Goal: Information Seeking & Learning: Learn about a topic

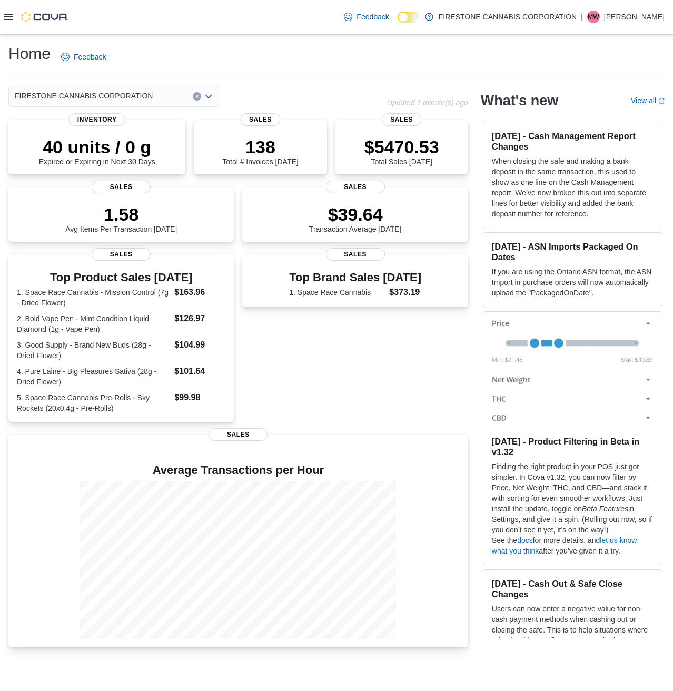
click at [12, 22] on div at bounding box center [36, 17] width 64 height 11
click at [11, 18] on icon at bounding box center [8, 17] width 8 height 8
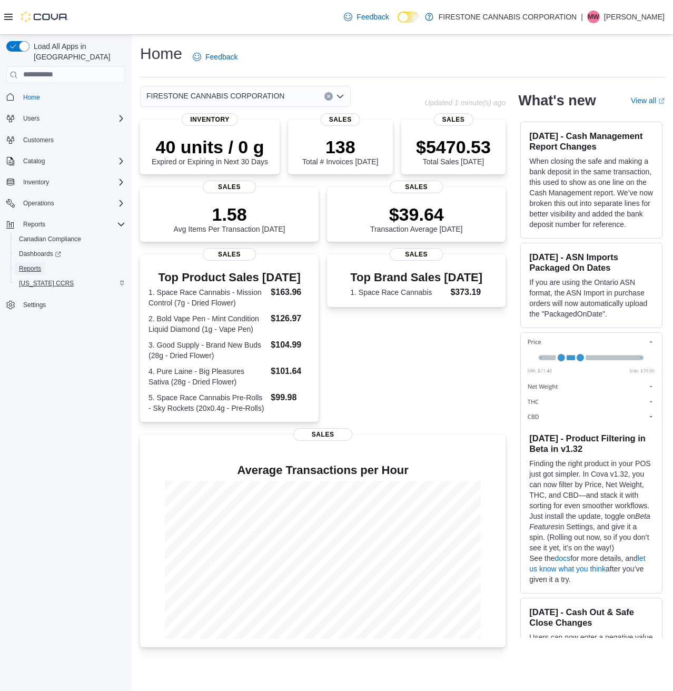
drag, startPoint x: 34, startPoint y: 257, endPoint x: 47, endPoint y: 267, distance: 16.5
click at [33, 264] on span "Reports" at bounding box center [30, 268] width 22 height 8
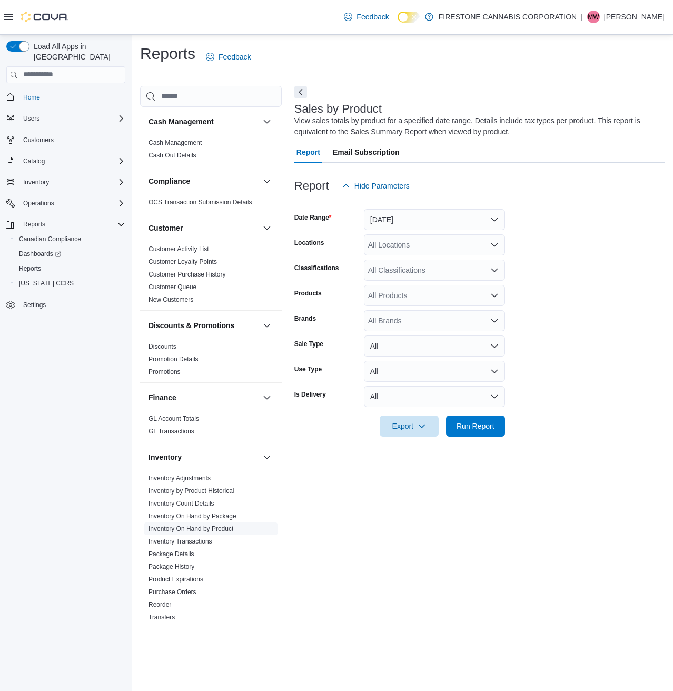
click at [191, 530] on link "Inventory On Hand by Product" at bounding box center [191, 528] width 85 height 7
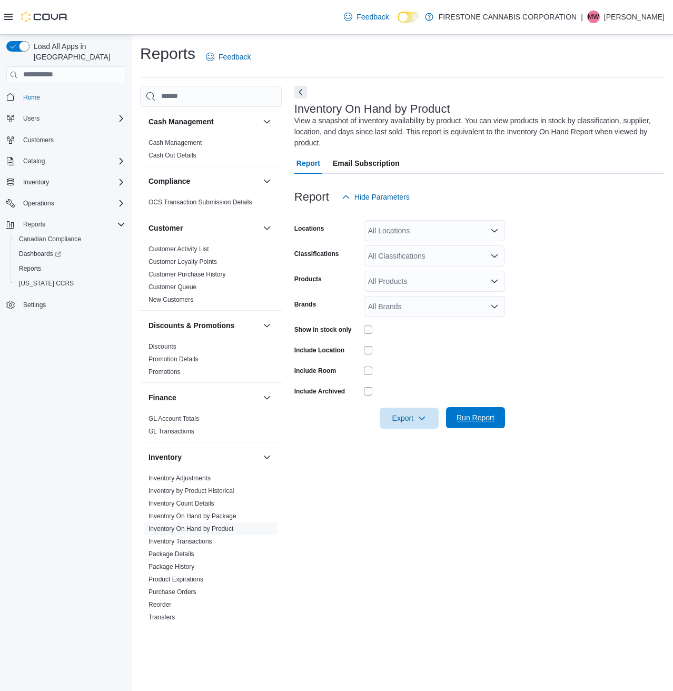
click at [482, 422] on span "Run Report" at bounding box center [475, 417] width 46 height 21
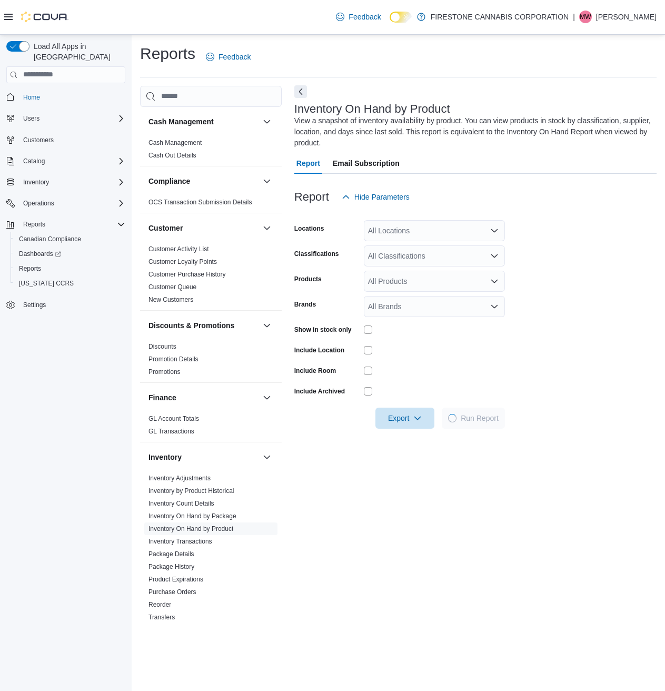
click at [300, 93] on button "Next" at bounding box center [300, 91] width 13 height 13
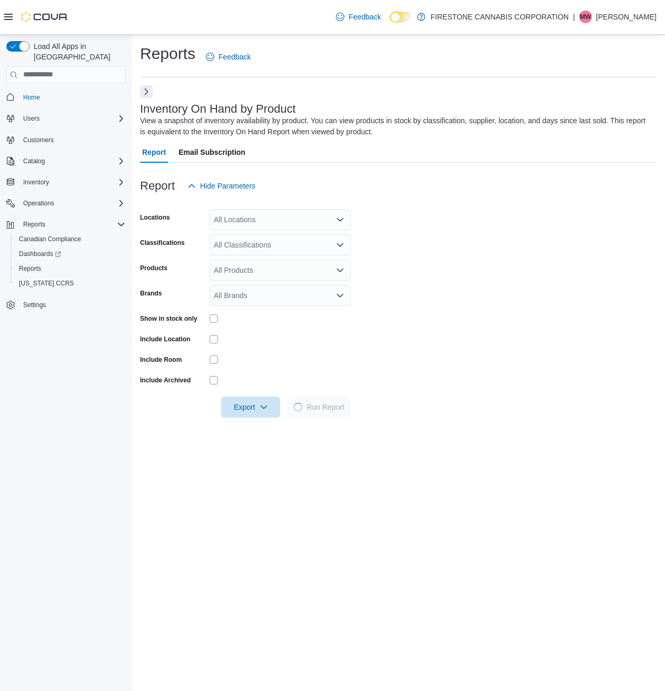
click at [146, 93] on button "Next" at bounding box center [146, 91] width 13 height 13
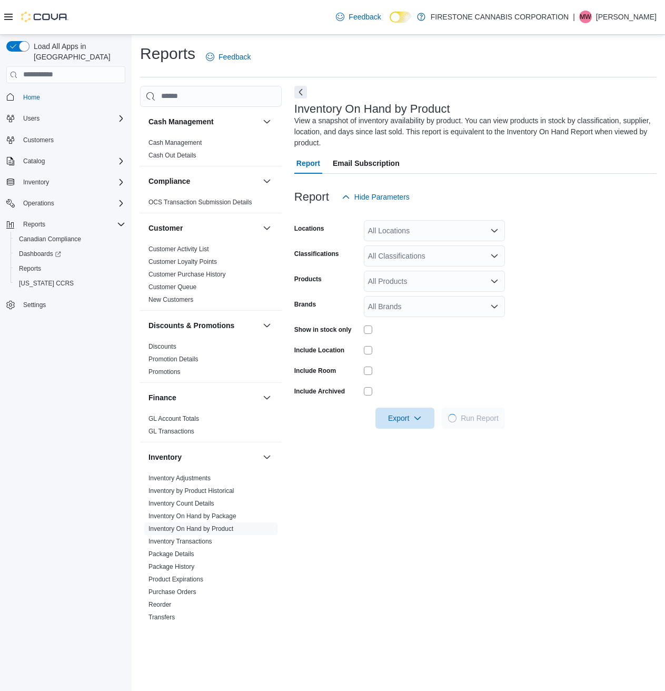
click at [6, 18] on icon at bounding box center [8, 17] width 8 height 8
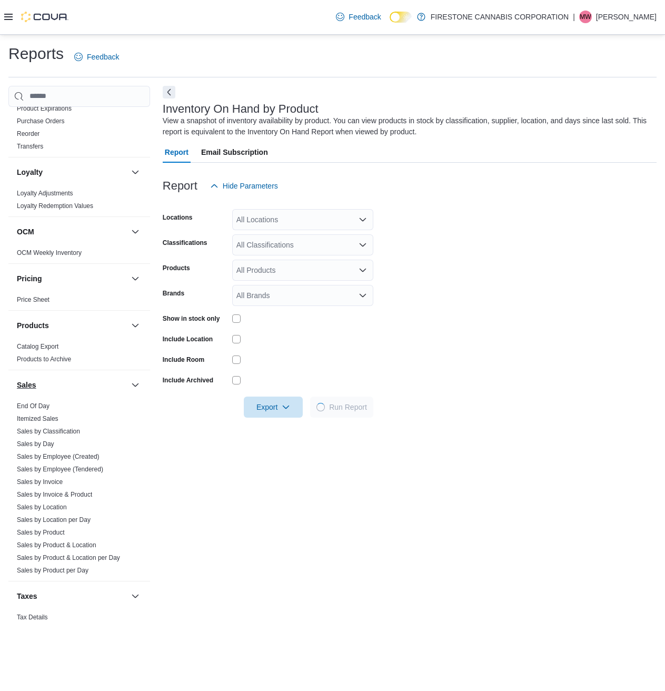
scroll to position [497, 0]
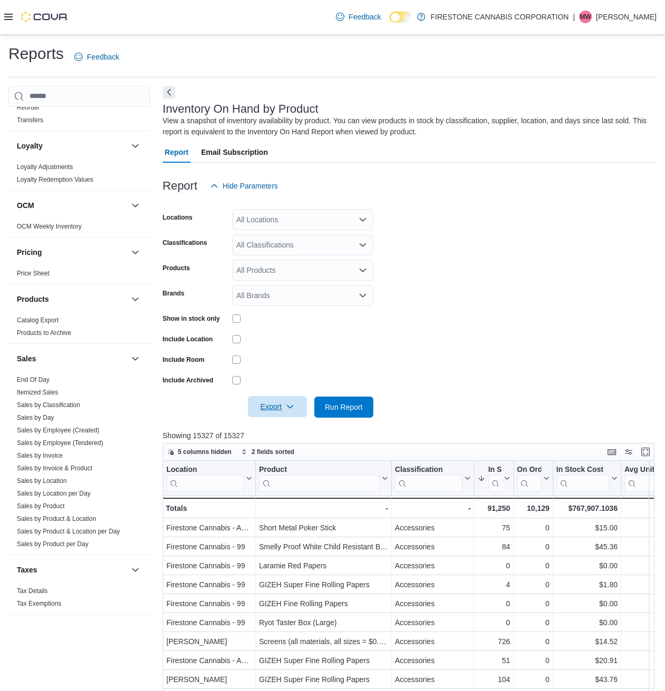
click at [270, 402] on span "Export" at bounding box center [277, 406] width 46 height 21
click at [285, 429] on span "Export to Excel" at bounding box center [278, 428] width 47 height 8
click at [273, 430] on span "Export to Excel" at bounding box center [278, 428] width 47 height 8
click at [456, 232] on form "Locations All Locations Classifications All Classifications Products All Produc…" at bounding box center [410, 306] width 494 height 221
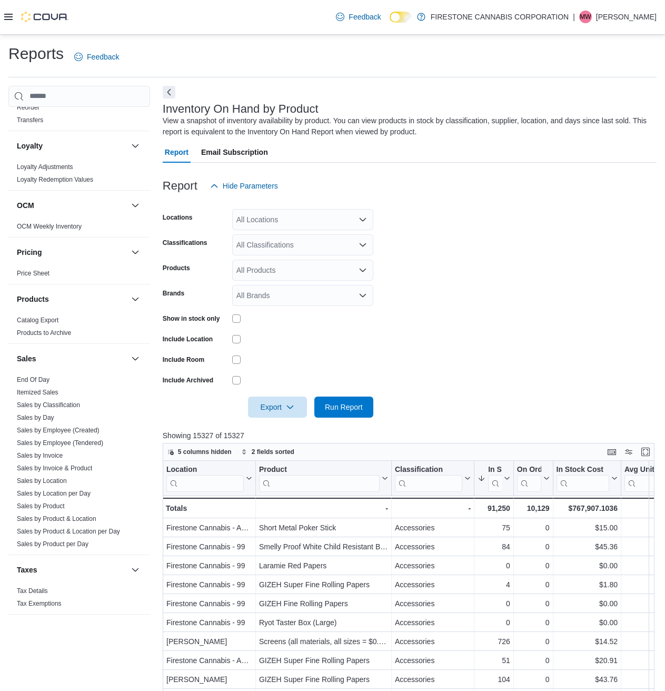
click at [282, 219] on div "All Locations" at bounding box center [302, 219] width 141 height 21
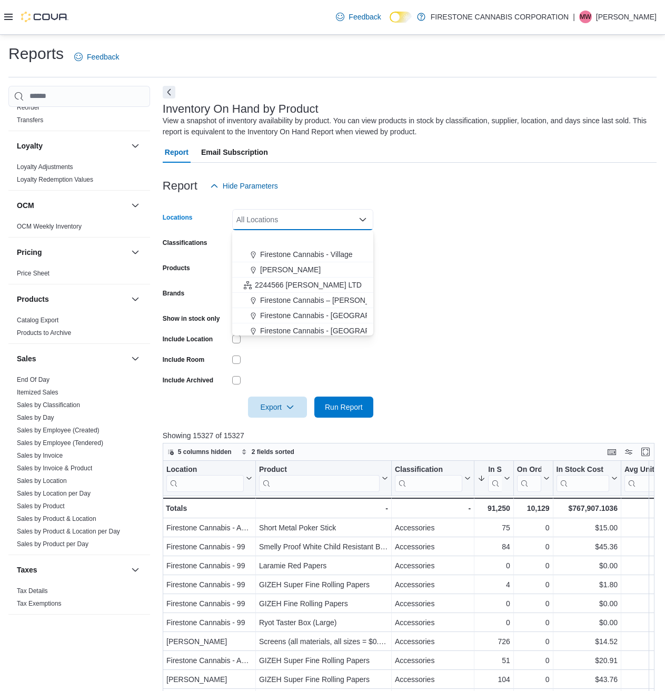
scroll to position [93, 0]
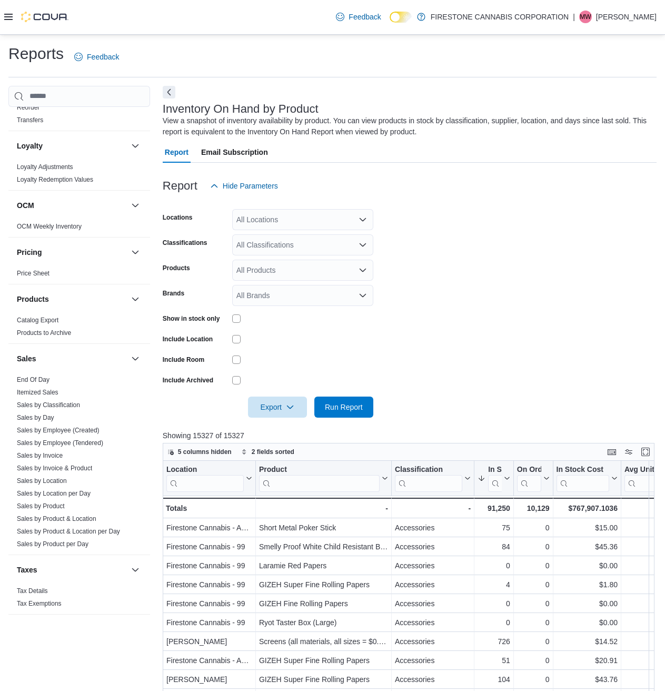
click at [483, 271] on form "Locations All Locations Classifications All Classifications Products All Produc…" at bounding box center [410, 306] width 494 height 221
click at [498, 306] on form "Locations All Locations Classifications All Classifications Products All Produc…" at bounding box center [410, 306] width 494 height 221
click at [280, 222] on div "All Locations" at bounding box center [302, 219] width 141 height 21
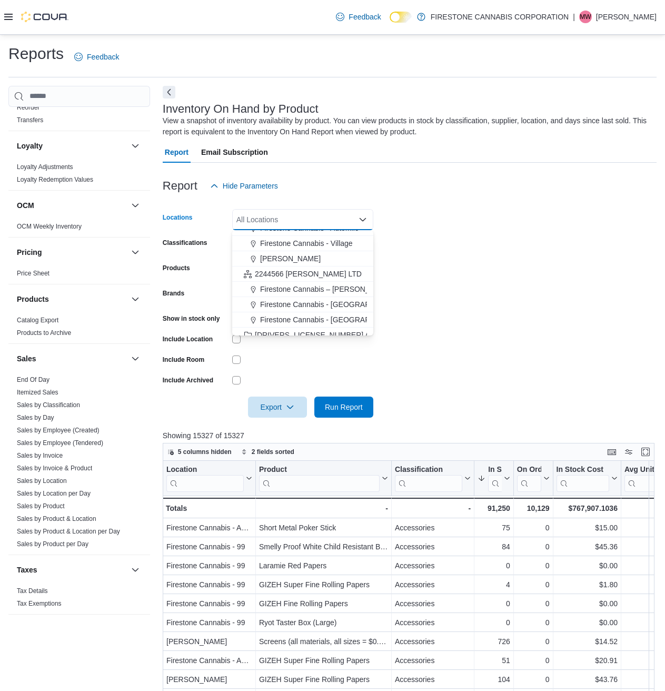
scroll to position [88, 0]
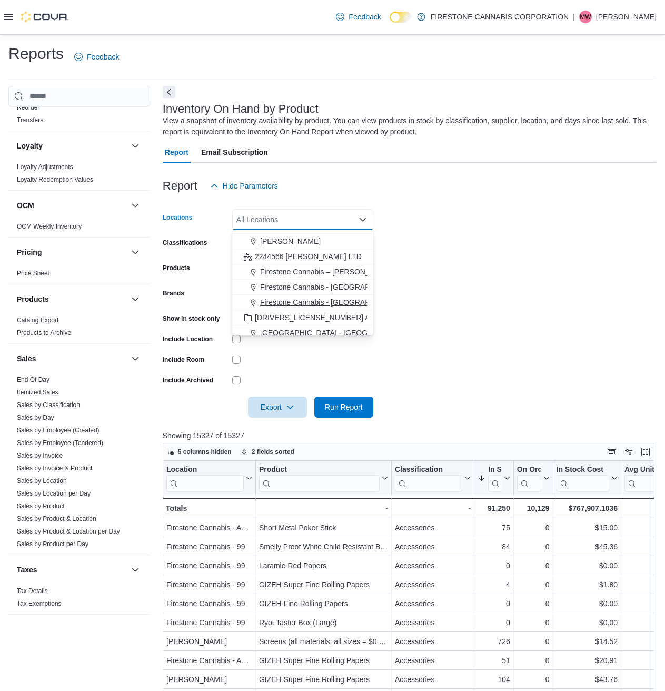
click at [288, 306] on span "Firestone Cannabis - [GEOGRAPHIC_DATA]" at bounding box center [333, 302] width 147 height 11
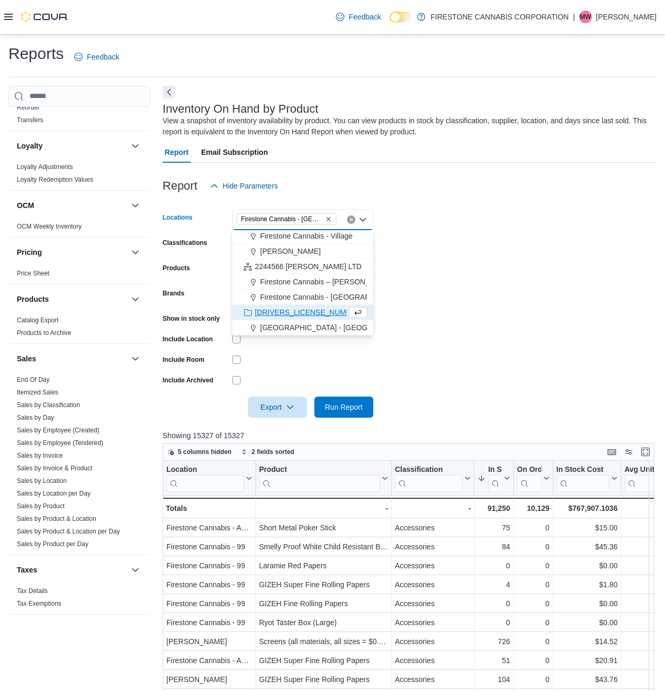
scroll to position [78, 0]
click at [502, 331] on form "Locations [GEOGRAPHIC_DATA] [GEOGRAPHIC_DATA] - [GEOGRAPHIC_DATA] box. Selected…" at bounding box center [410, 306] width 494 height 221
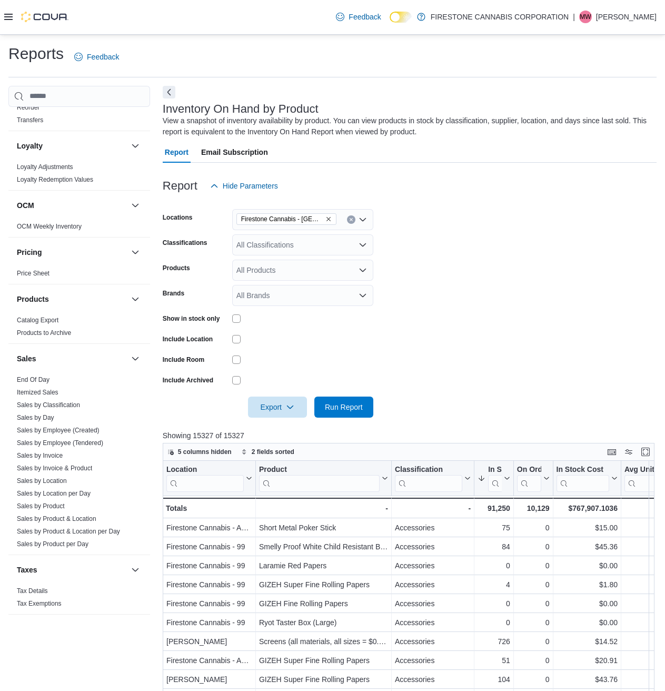
click at [274, 246] on div "All Classifications" at bounding box center [302, 244] width 141 height 21
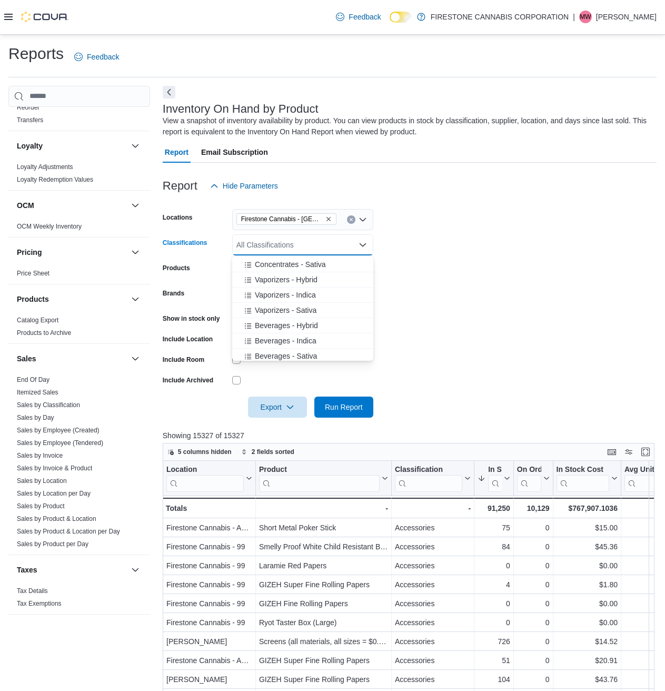
scroll to position [521, 0]
click at [269, 302] on span "Beverages - Indica" at bounding box center [286, 307] width 62 height 11
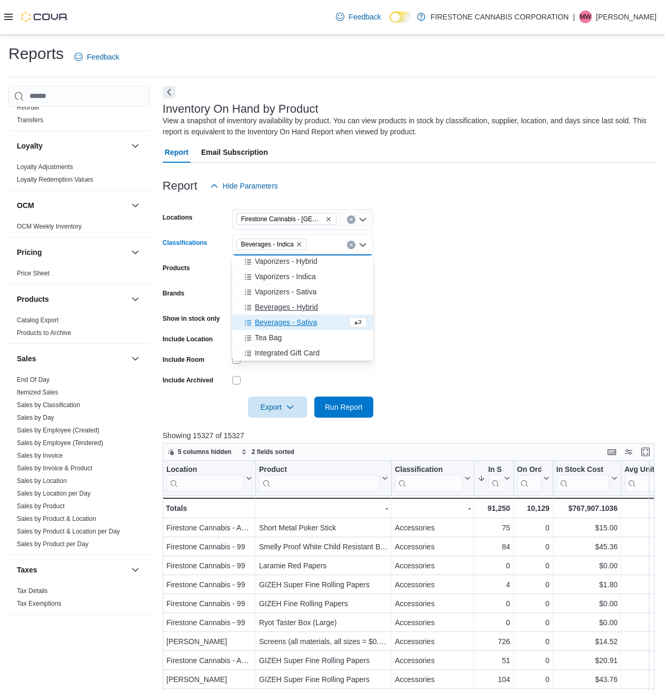
click at [271, 312] on span "Beverages - Hybrid" at bounding box center [286, 307] width 63 height 11
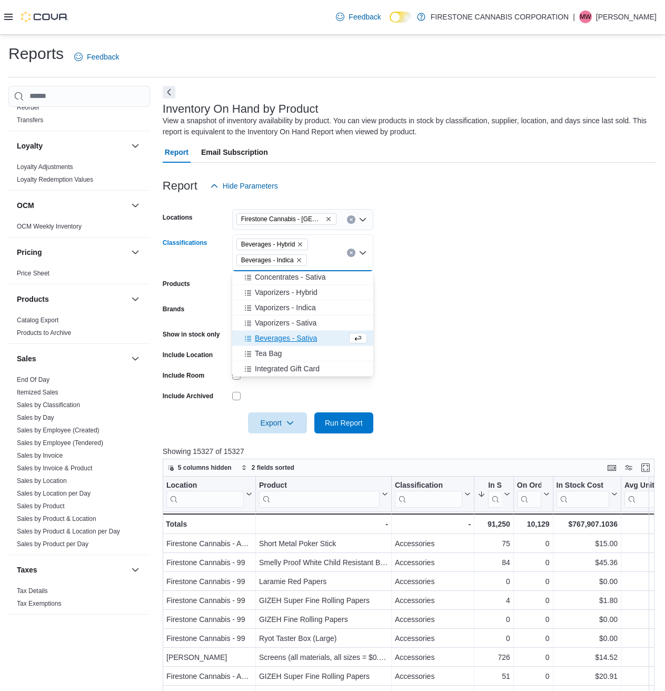
click at [274, 341] on span "Beverages - Sativa" at bounding box center [286, 338] width 62 height 11
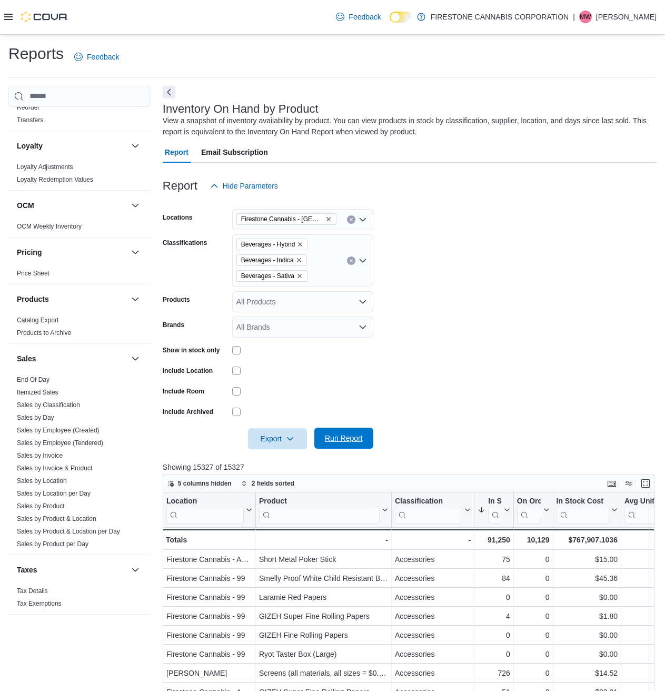
click at [351, 440] on span "Run Report" at bounding box center [344, 438] width 38 height 11
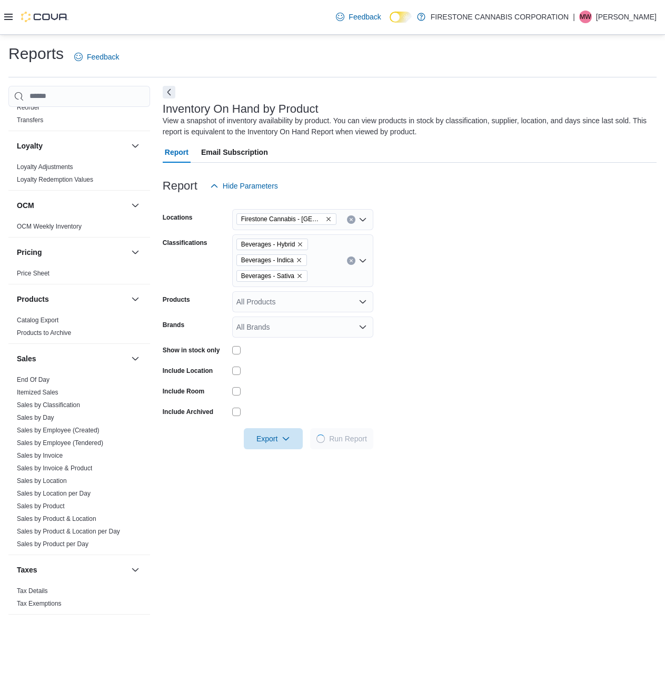
click at [508, 329] on form "Locations Firestone Cannabis - Sylvan Lake Classifications Beverages - Hybrid B…" at bounding box center [410, 322] width 494 height 253
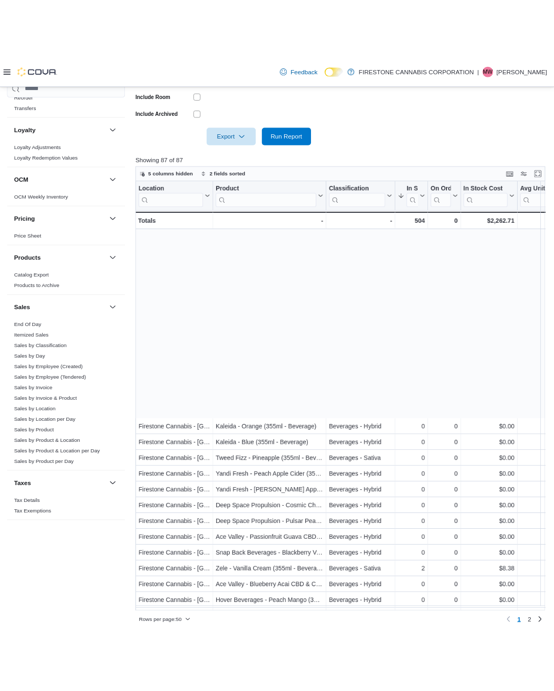
scroll to position [263, 0]
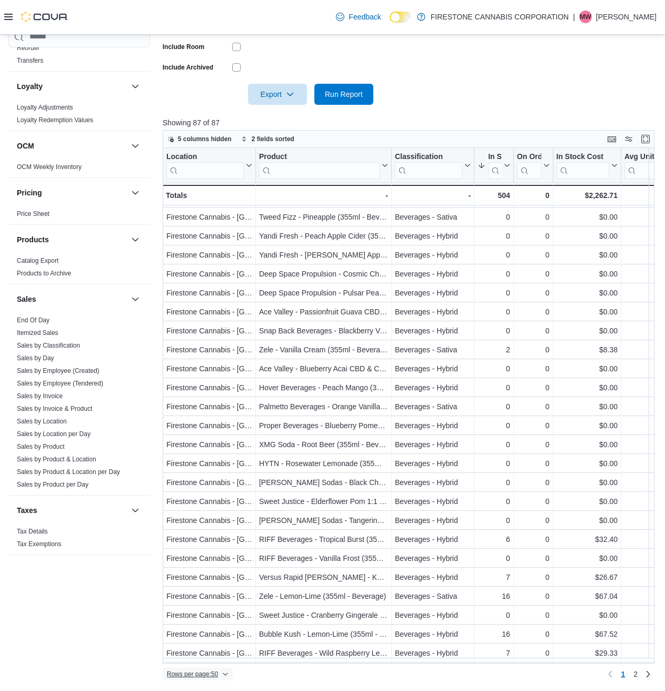
click at [203, 674] on span "Rows per page : 50" at bounding box center [192, 674] width 51 height 8
click at [206, 654] on span "100 rows" at bounding box center [211, 653] width 34 height 8
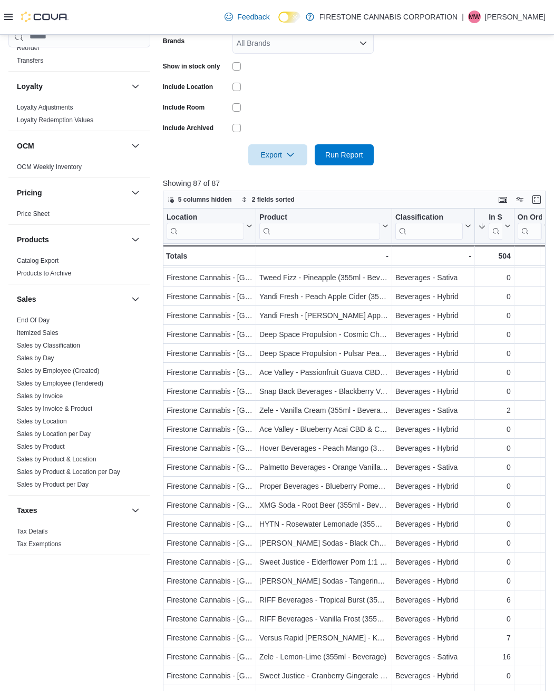
scroll to position [81, 0]
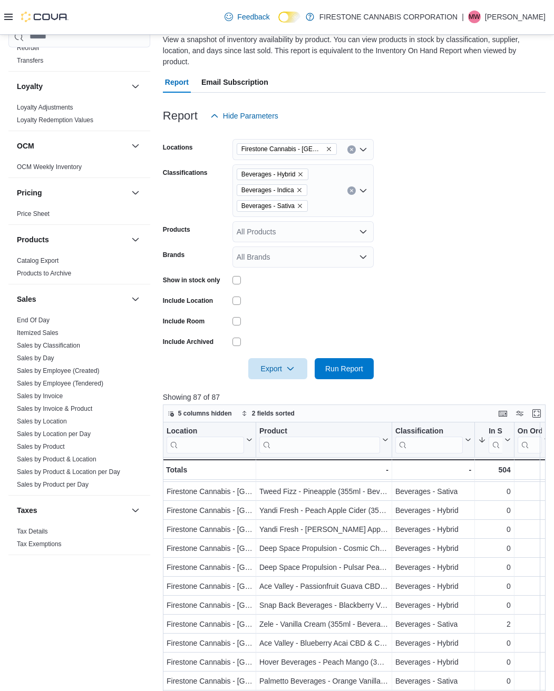
click at [11, 18] on icon at bounding box center [8, 17] width 8 height 8
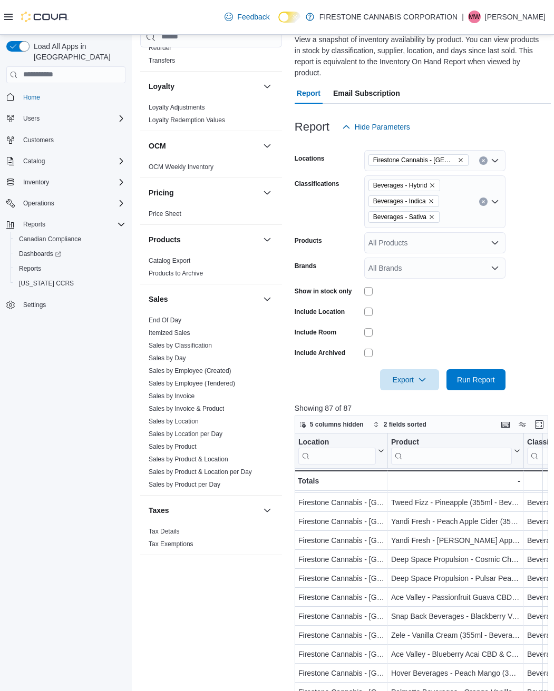
click at [7, 17] on icon at bounding box center [8, 17] width 8 height 6
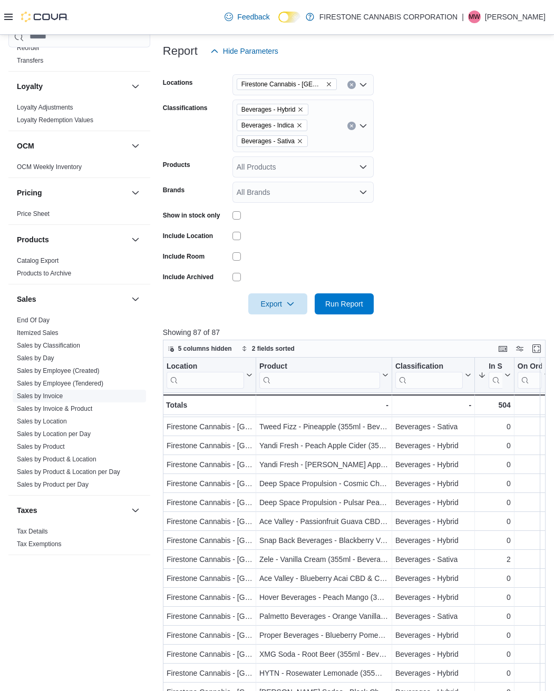
scroll to position [175, 0]
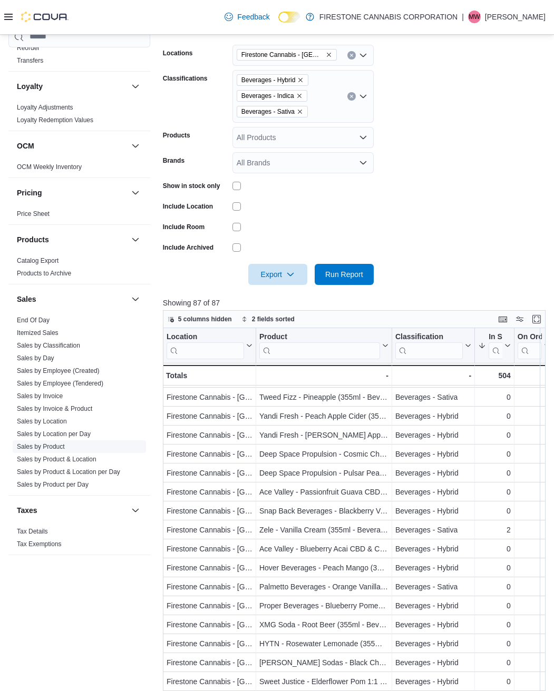
click at [52, 449] on link "Sales by Product" at bounding box center [41, 446] width 48 height 7
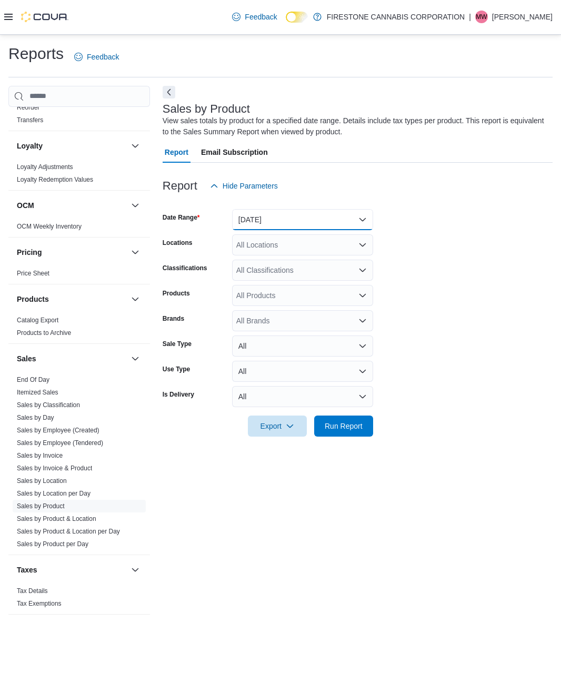
click at [268, 220] on button "[DATE]" at bounding box center [302, 219] width 141 height 21
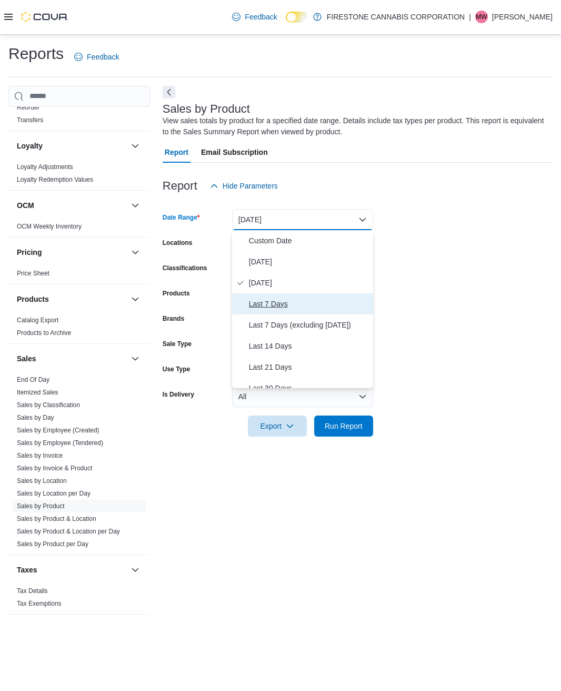
click at [266, 307] on span "Last 7 Days" at bounding box center [309, 304] width 120 height 13
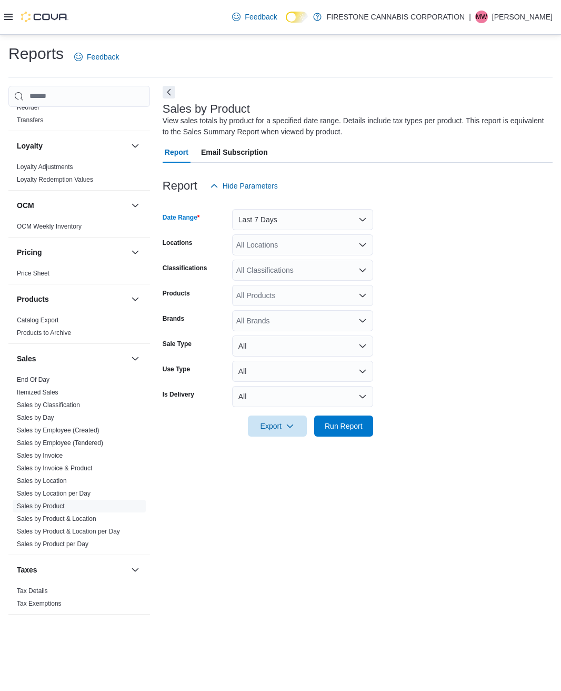
click at [274, 249] on div "All Locations" at bounding box center [302, 244] width 141 height 21
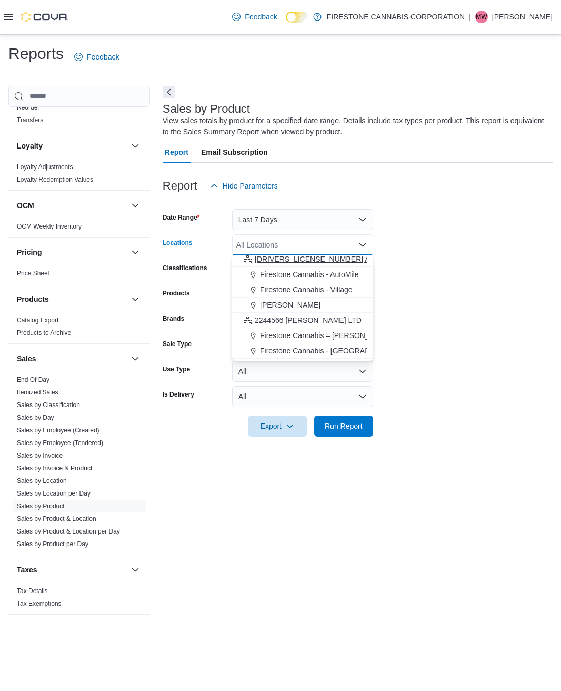
scroll to position [93, 0]
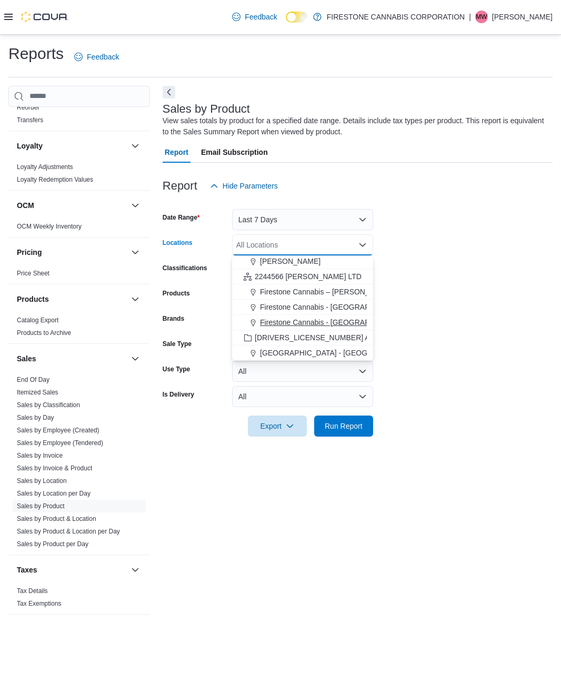
click at [291, 321] on span "Firestone Cannabis - [GEOGRAPHIC_DATA]" at bounding box center [333, 322] width 147 height 11
click at [435, 253] on form "Date Range Last 7 Days Locations [GEOGRAPHIC_DATA] [GEOGRAPHIC_DATA] - [GEOGRAP…" at bounding box center [358, 316] width 390 height 240
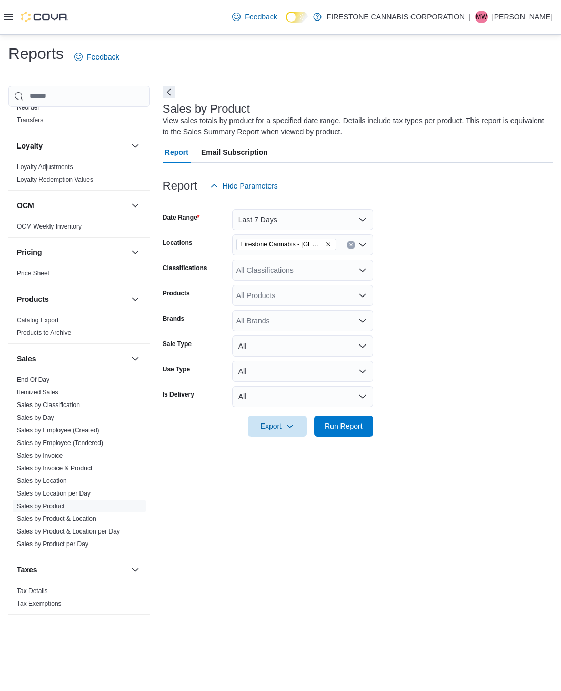
click at [273, 270] on div "All Classifications" at bounding box center [302, 270] width 141 height 21
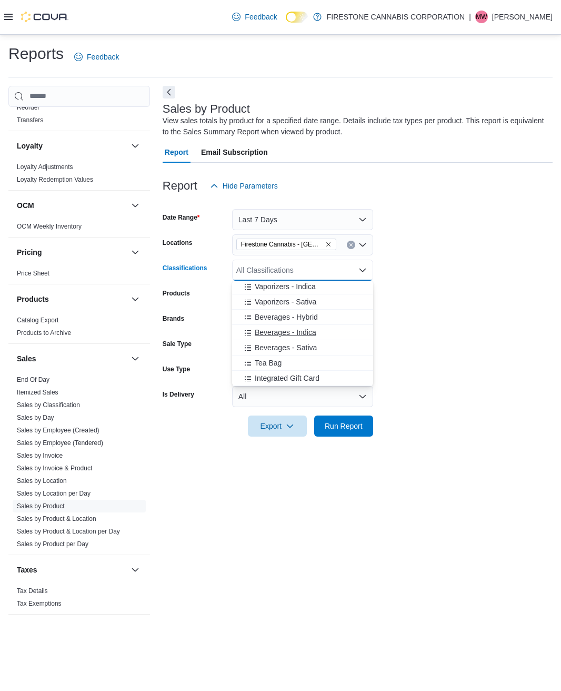
click at [273, 336] on span "Beverages - Indica" at bounding box center [286, 332] width 62 height 11
click at [271, 337] on span "Beverages - Hybrid" at bounding box center [286, 332] width 63 height 11
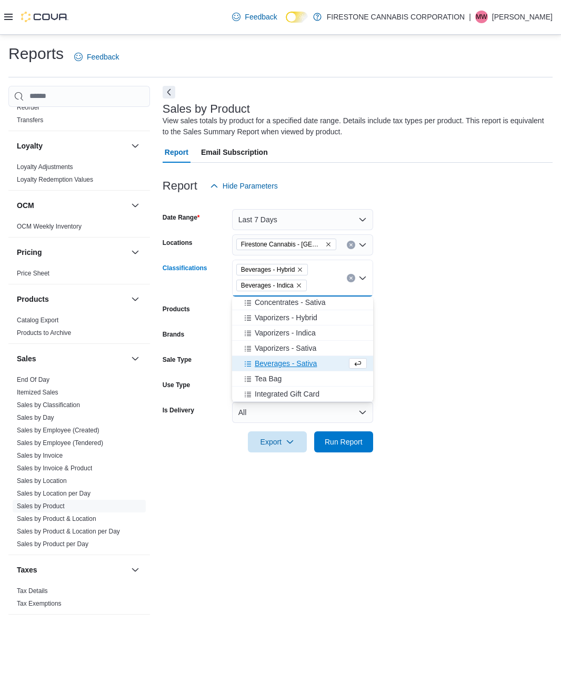
click at [277, 360] on span "Beverages - Sativa" at bounding box center [286, 363] width 62 height 11
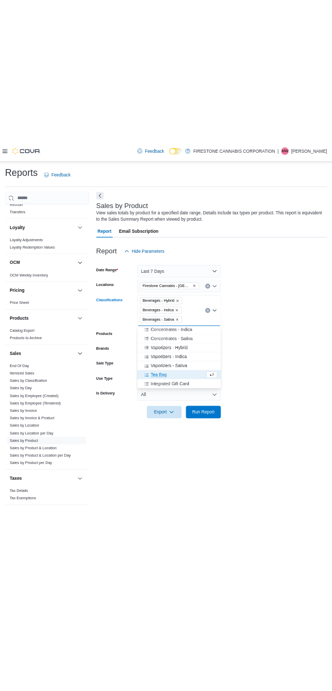
scroll to position [475, 0]
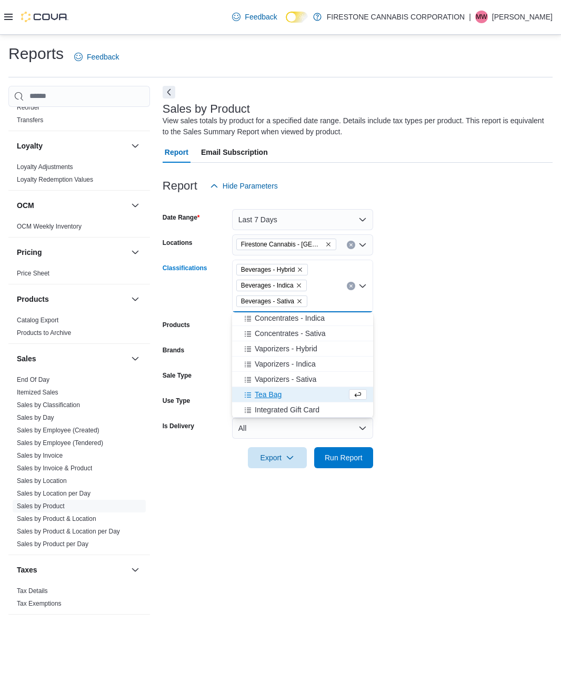
click at [430, 410] on form "Date Range Last 7 Days Locations [GEOGRAPHIC_DATA] [GEOGRAPHIC_DATA] - [GEOGRAP…" at bounding box center [358, 332] width 390 height 272
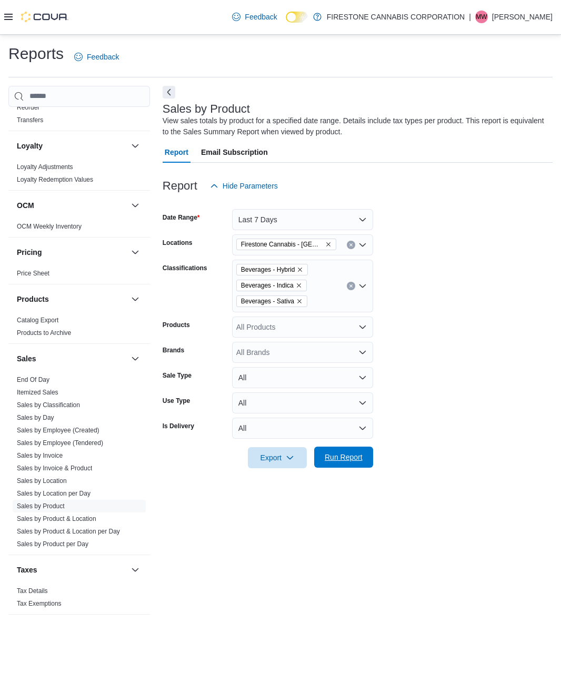
click at [334, 458] on span "Run Report" at bounding box center [344, 457] width 38 height 11
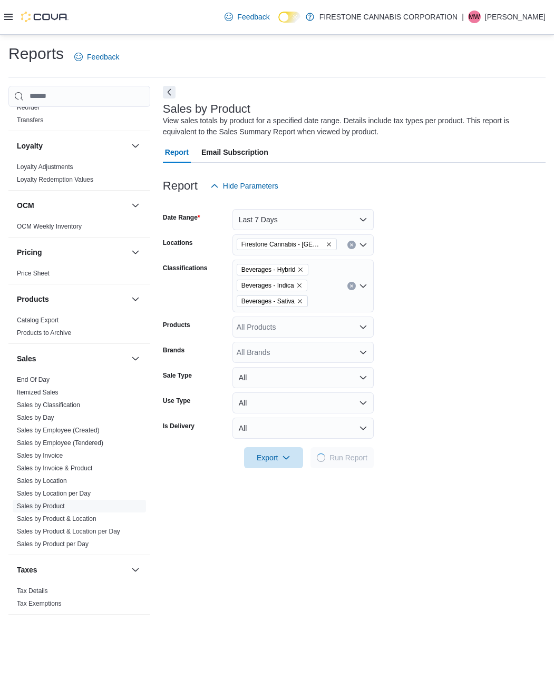
click at [170, 93] on button "Next" at bounding box center [169, 92] width 13 height 13
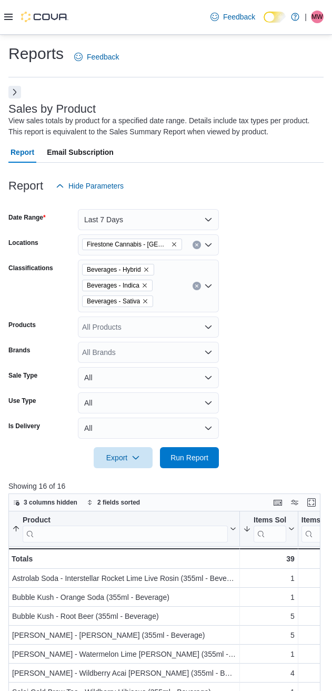
click at [196, 288] on icon "Clear input" at bounding box center [197, 286] width 4 height 4
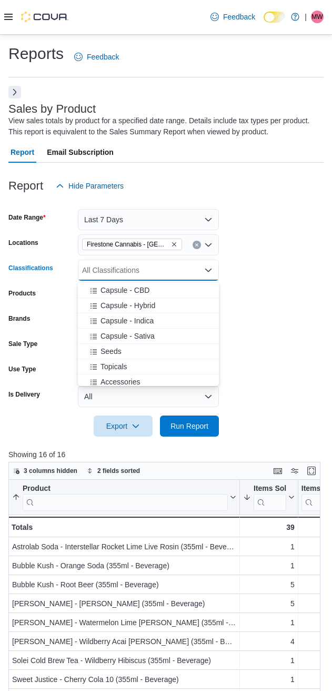
scroll to position [263, 0]
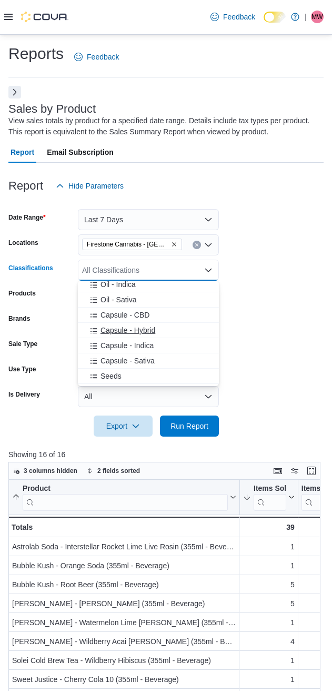
click at [114, 337] on button "Capsule - Hybrid" at bounding box center [148, 330] width 141 height 15
click at [114, 337] on button "Capsule - Indica" at bounding box center [148, 330] width 141 height 15
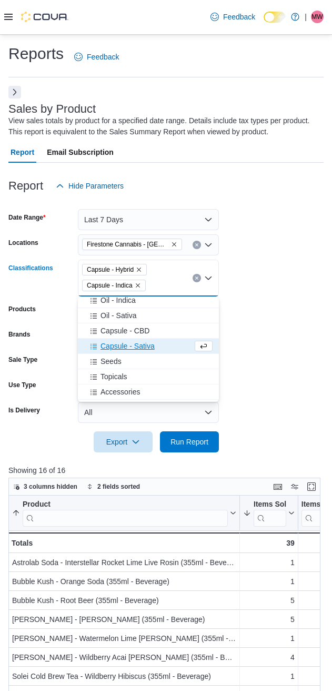
click at [112, 344] on span "Capsule - Sativa" at bounding box center [128, 346] width 54 height 11
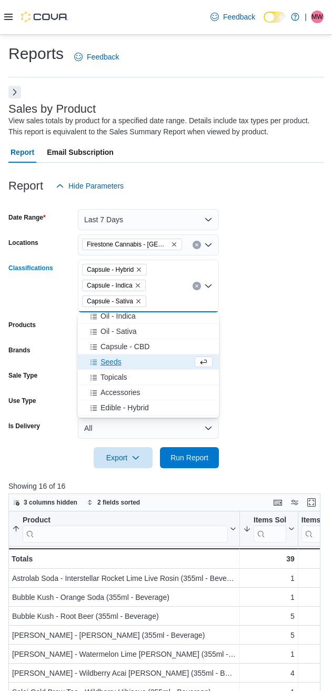
click at [112, 344] on span "Capsule - CBD" at bounding box center [125, 346] width 49 height 11
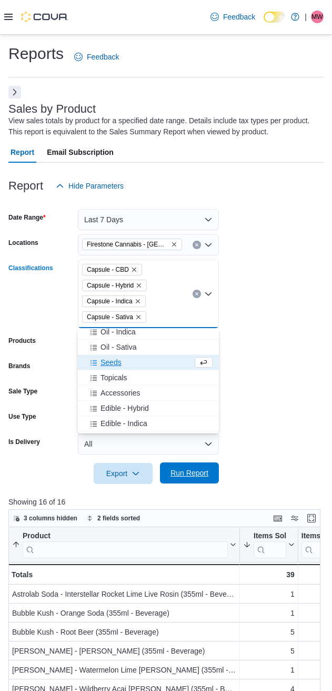
click at [193, 474] on span "Run Report" at bounding box center [190, 473] width 38 height 11
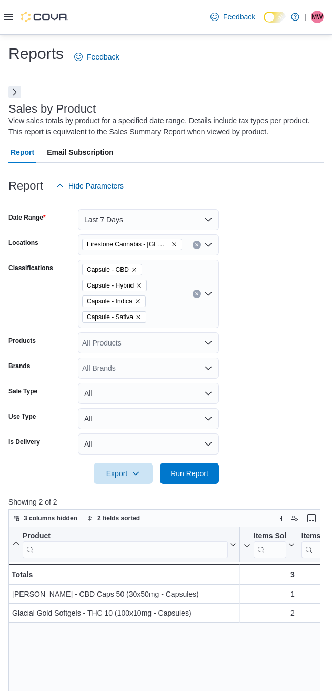
click at [297, 275] on form "Date Range Last 7 Days Locations Firestone Cannabis - [GEOGRAPHIC_DATA] Lake Cl…" at bounding box center [165, 340] width 315 height 288
click at [197, 294] on icon "Clear input" at bounding box center [197, 294] width 4 height 4
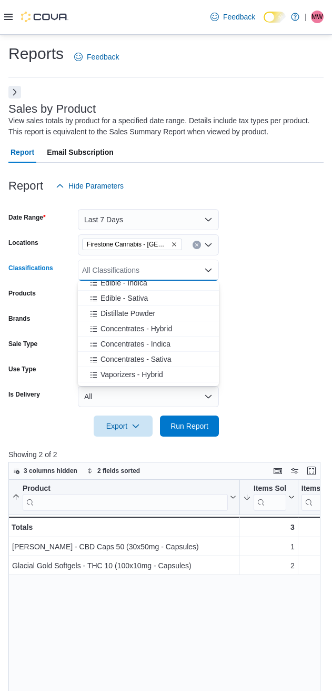
scroll to position [439, 0]
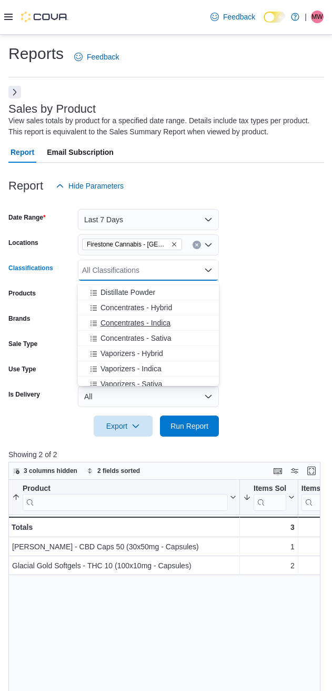
click at [121, 325] on span "Concentrates - Indica" at bounding box center [136, 323] width 70 height 11
click at [121, 325] on span "Concentrates - Sativa" at bounding box center [136, 323] width 71 height 11
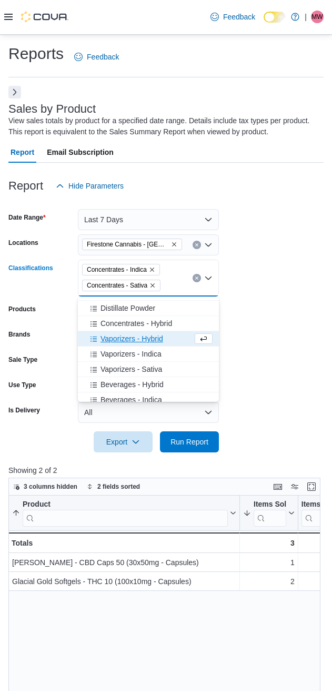
click at [121, 325] on span "Concentrates - Hybrid" at bounding box center [137, 323] width 72 height 11
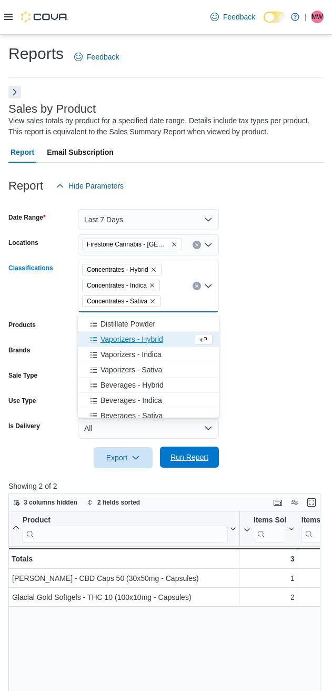
click at [185, 462] on span "Run Report" at bounding box center [189, 457] width 46 height 21
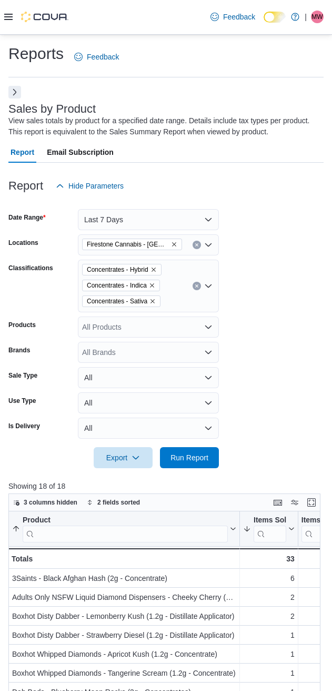
click at [244, 311] on form "Date Range Last 7 Days Locations Firestone Cannabis - Sylvan Lake Classificatio…" at bounding box center [165, 332] width 315 height 272
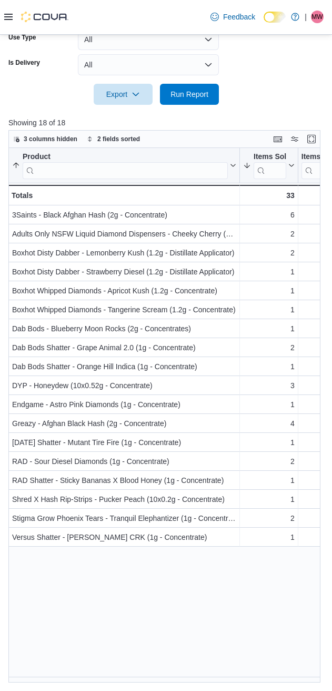
scroll to position [12, 0]
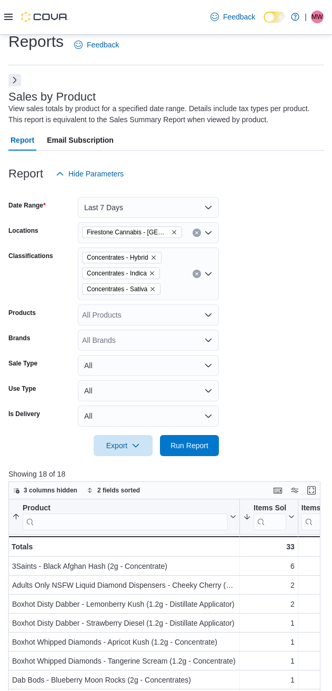
click at [198, 274] on icon "Clear input" at bounding box center [197, 274] width 4 height 4
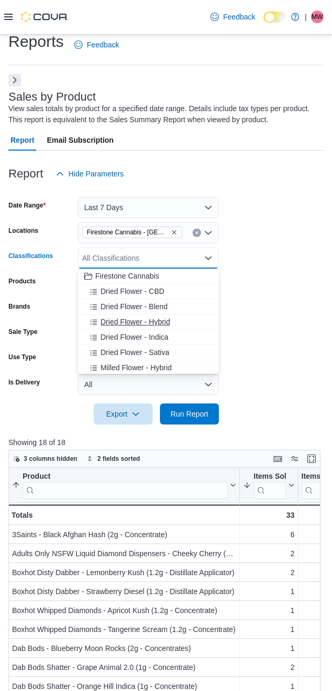
click at [116, 326] on span "Dried Flower - Hybrid" at bounding box center [136, 322] width 70 height 11
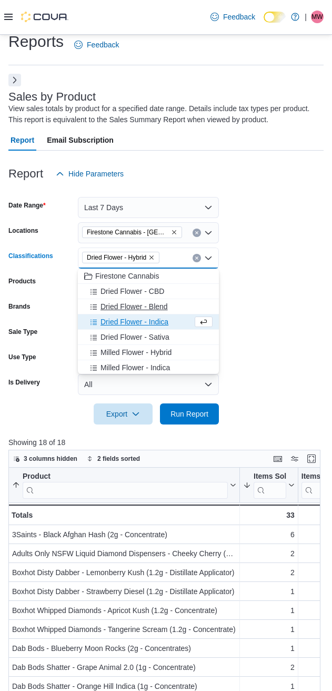
click at [118, 326] on span "Dried Flower - Indica" at bounding box center [135, 322] width 68 height 11
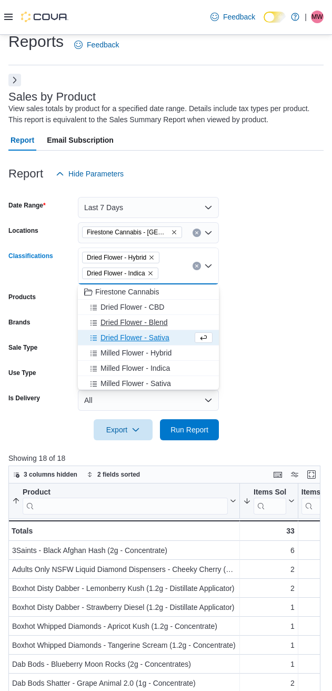
click at [118, 326] on span "Dried Flower - Blend" at bounding box center [134, 322] width 67 height 11
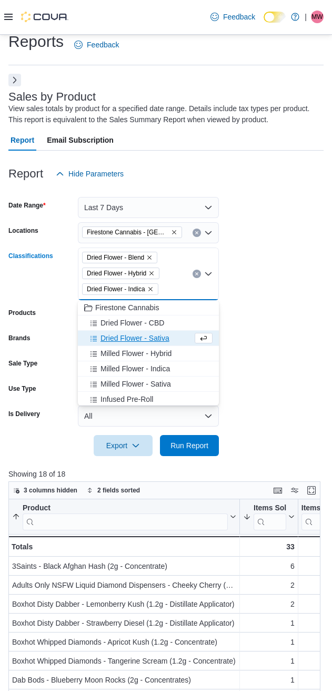
click at [117, 337] on span "Dried Flower - Sativa" at bounding box center [135, 338] width 69 height 11
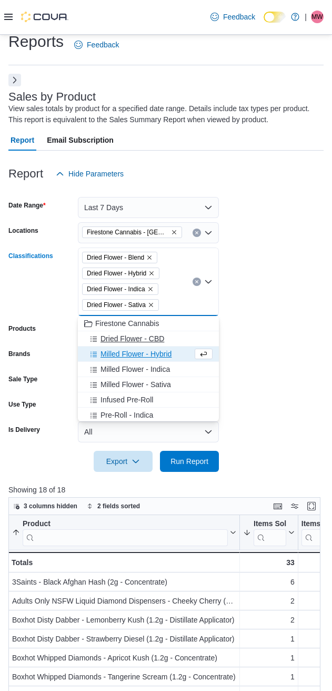
click at [117, 338] on span "Dried Flower - CBD" at bounding box center [133, 338] width 64 height 11
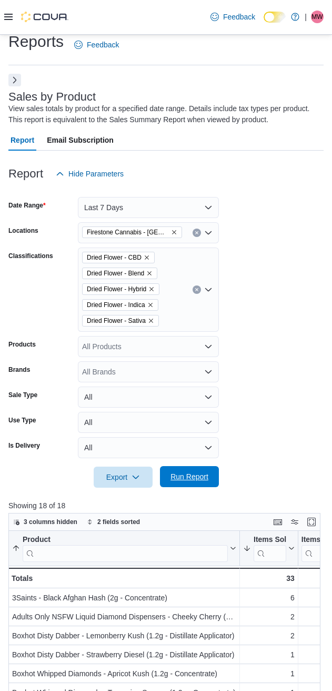
click at [183, 480] on span "Run Report" at bounding box center [190, 476] width 38 height 11
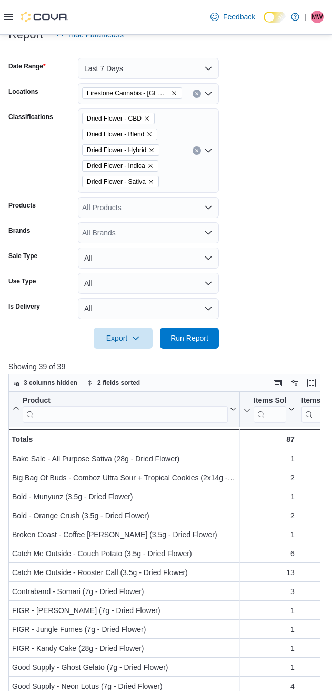
scroll to position [44, 0]
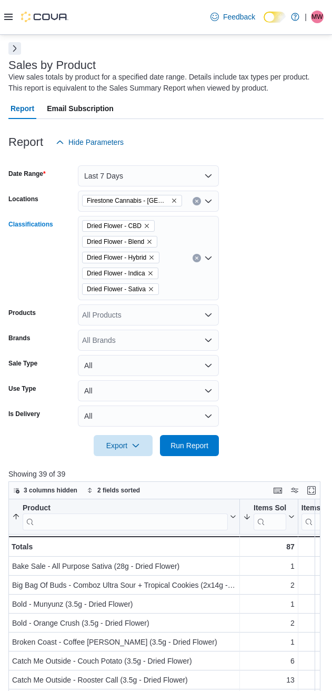
click at [195, 255] on button "Clear input" at bounding box center [197, 258] width 8 height 8
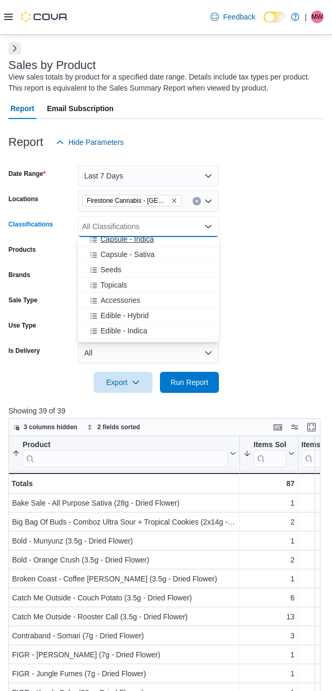
scroll to position [351, 0]
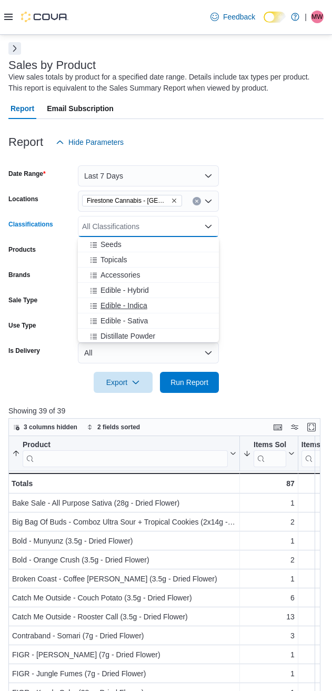
click at [120, 303] on span "Edible - Indica" at bounding box center [124, 305] width 47 height 11
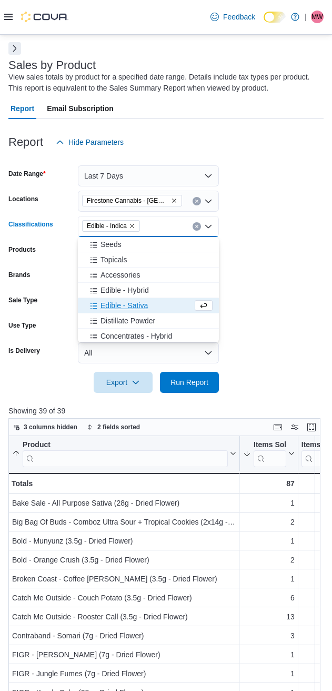
click at [113, 308] on span "Edible - Sativa" at bounding box center [124, 305] width 47 height 11
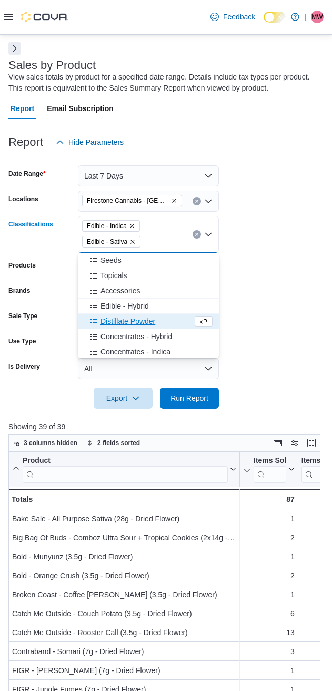
click at [113, 308] on span "Edible - Hybrid" at bounding box center [125, 306] width 48 height 11
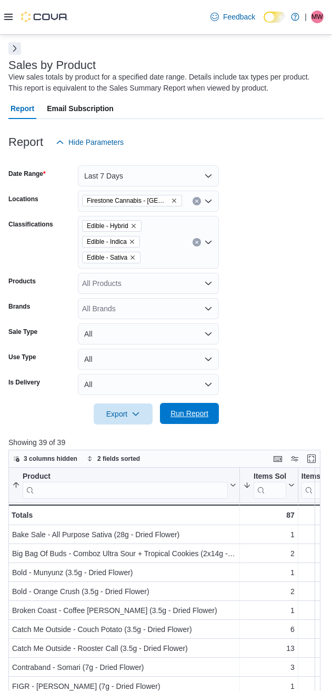
click at [186, 415] on span "Run Report" at bounding box center [190, 413] width 38 height 11
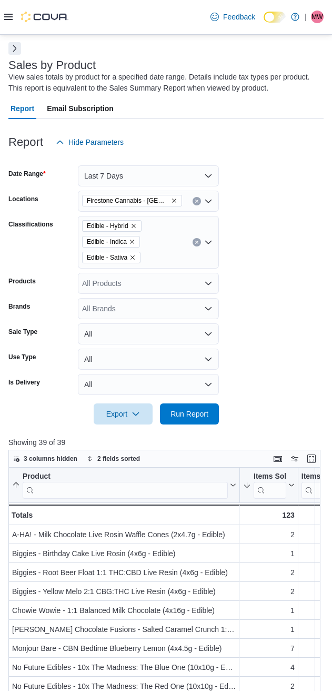
click at [274, 241] on form "Date Range Last 7 Days Locations Firestone Cannabis - Sylvan Lake Classificatio…" at bounding box center [165, 289] width 315 height 272
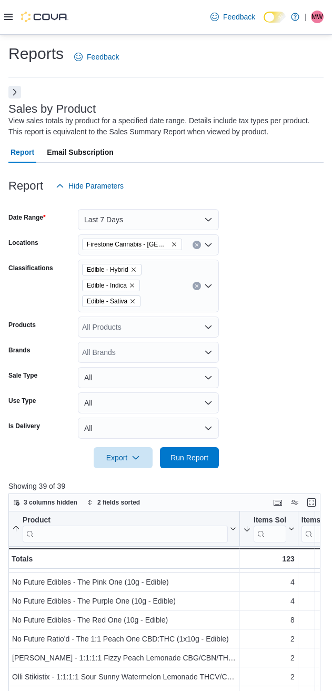
click at [196, 285] on icon "Clear input" at bounding box center [196, 285] width 3 height 3
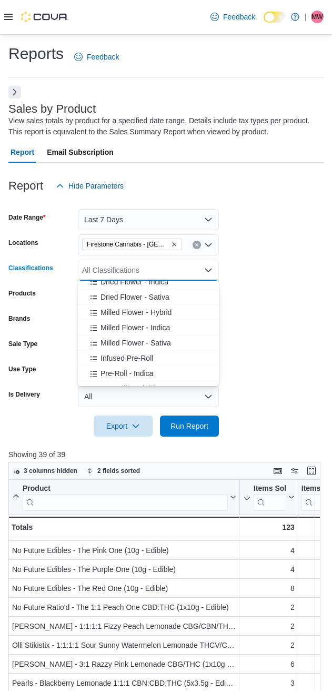
scroll to position [88, 0]
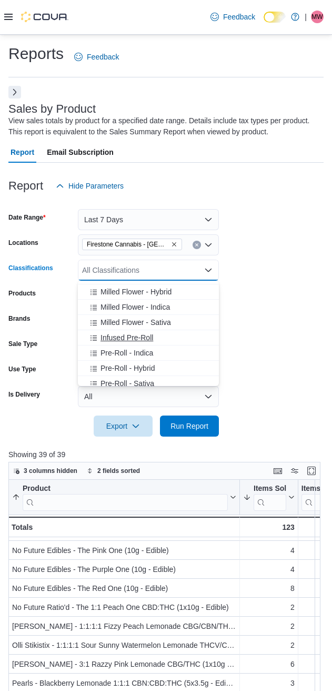
click at [124, 336] on span "Infused Pre-Roll" at bounding box center [127, 337] width 53 height 11
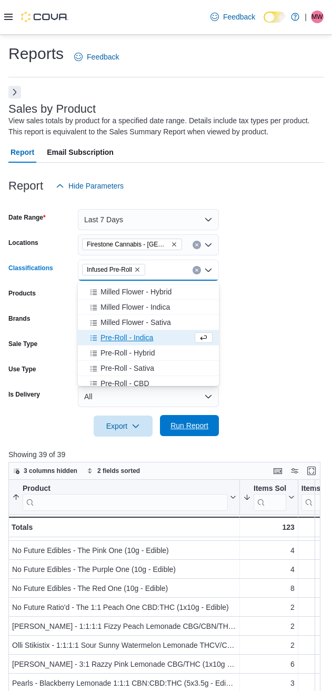
click at [180, 420] on span "Run Report" at bounding box center [189, 425] width 46 height 21
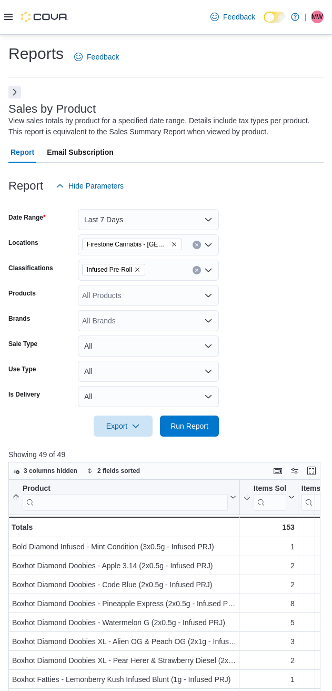
click at [324, 212] on form "Date Range Last 7 Days Locations Firestone Cannabis - [GEOGRAPHIC_DATA] Lake Cl…" at bounding box center [165, 316] width 315 height 240
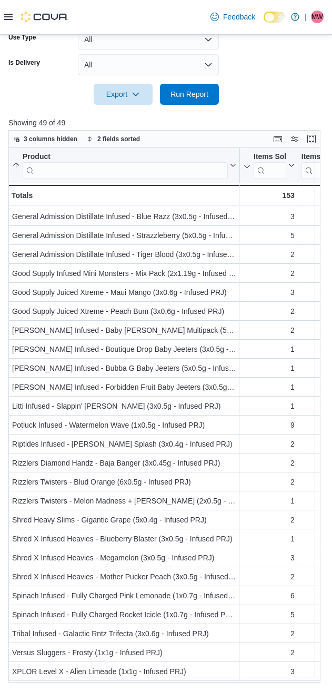
scroll to position [457, 0]
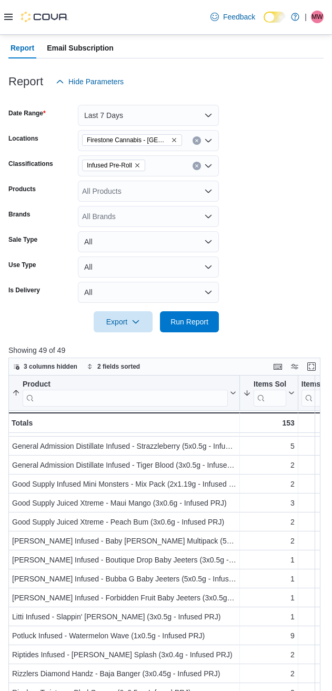
scroll to position [0, 0]
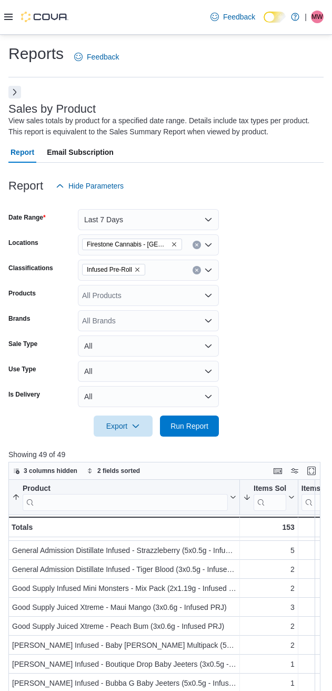
click at [140, 272] on icon "Remove Infused Pre-Roll from selection in this group" at bounding box center [137, 269] width 6 height 6
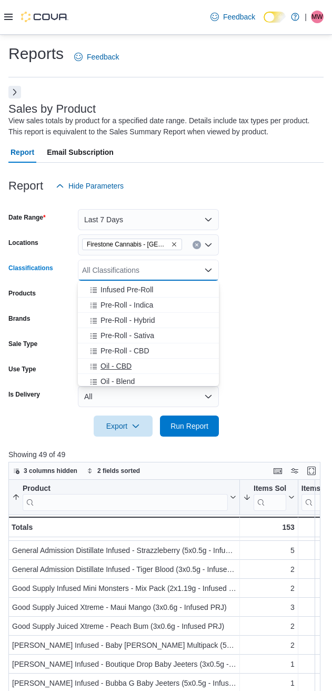
scroll to position [88, 0]
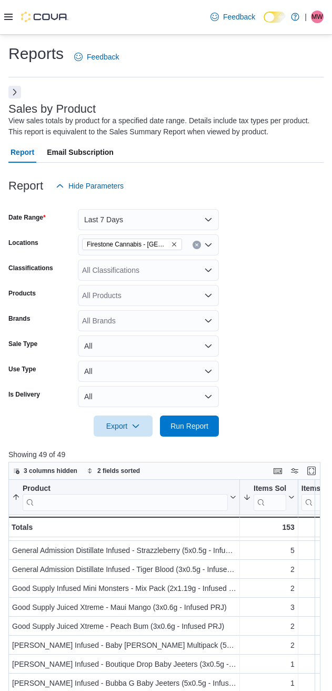
click at [288, 288] on form "Date Range Last 7 Days Locations Firestone Cannabis - Sylvan Lake Classificatio…" at bounding box center [165, 316] width 315 height 240
click at [120, 276] on div "All Classifications" at bounding box center [148, 270] width 141 height 21
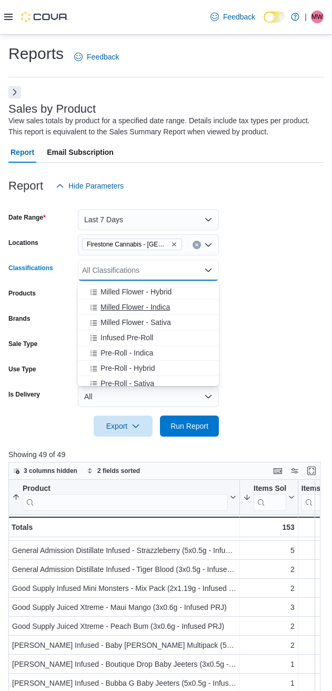
click at [111, 307] on span "Milled Flower - Indica" at bounding box center [136, 307] width 70 height 11
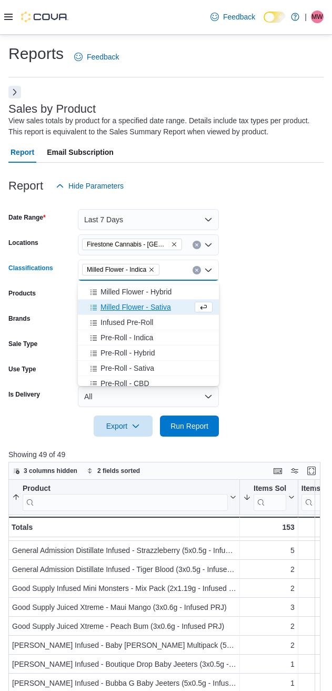
click at [118, 307] on span "Milled Flower - Sativa" at bounding box center [136, 307] width 71 height 11
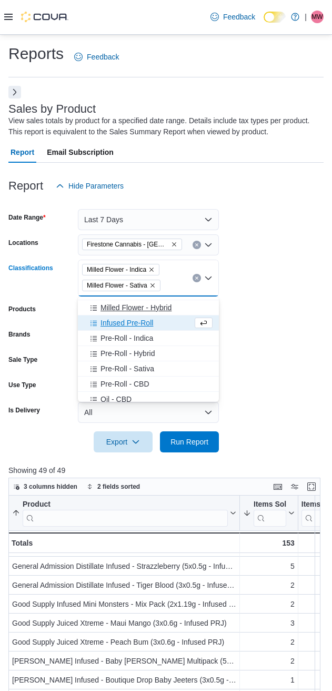
click at [124, 307] on span "Milled Flower - Hybrid" at bounding box center [136, 307] width 71 height 11
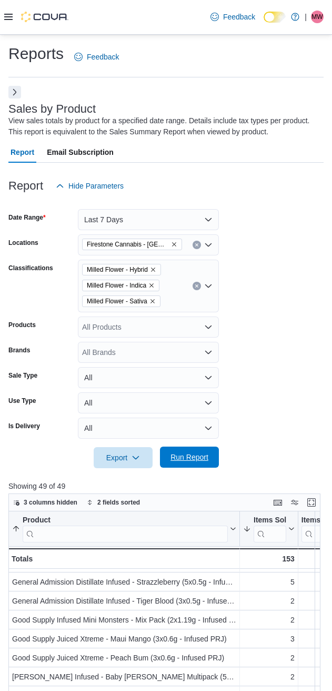
click at [179, 458] on span "Run Report" at bounding box center [190, 457] width 38 height 11
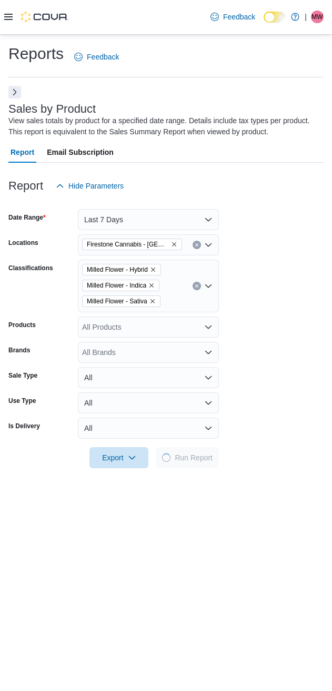
click at [324, 366] on form "Date Range Last 7 Days Locations [GEOGRAPHIC_DATA] Cannabis - [GEOGRAPHIC_DATA]…" at bounding box center [165, 332] width 315 height 272
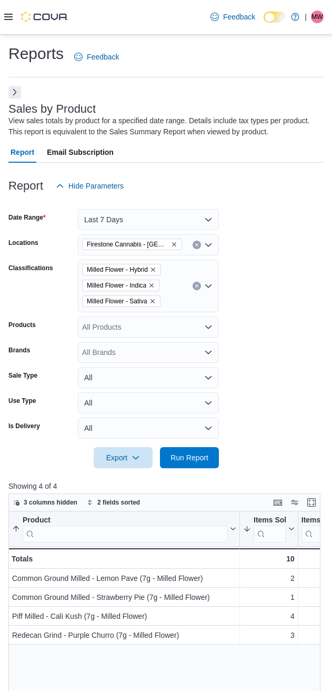
click at [282, 291] on form "Date Range Last 7 Days Locations [GEOGRAPHIC_DATA] Cannabis - [GEOGRAPHIC_DATA]…" at bounding box center [165, 332] width 315 height 272
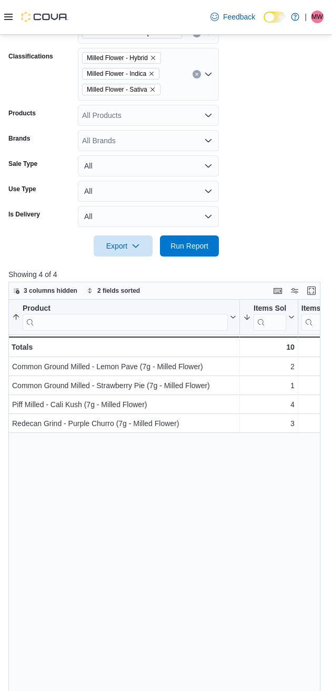
scroll to position [263, 0]
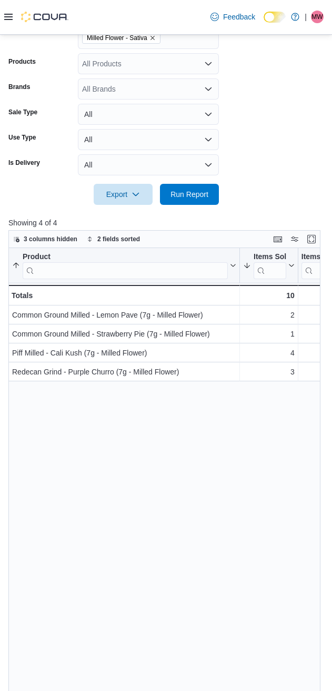
click at [273, 105] on form "Date Range Last 7 Days Locations [GEOGRAPHIC_DATA] Cannabis - [GEOGRAPHIC_DATA]…" at bounding box center [165, 69] width 315 height 272
click at [265, 117] on form "Date Range Last 7 Days Locations [GEOGRAPHIC_DATA] Cannabis - [GEOGRAPHIC_DATA]…" at bounding box center [165, 69] width 315 height 272
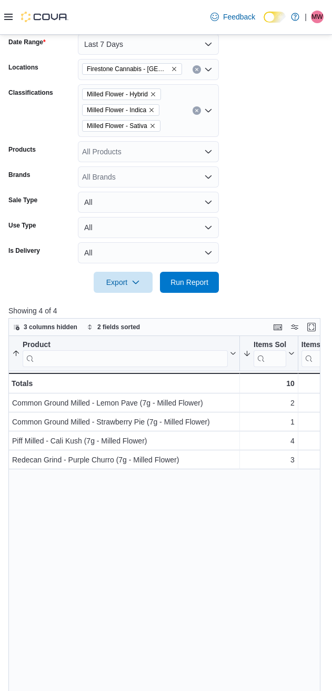
click at [197, 112] on icon "Clear input" at bounding box center [197, 110] width 4 height 4
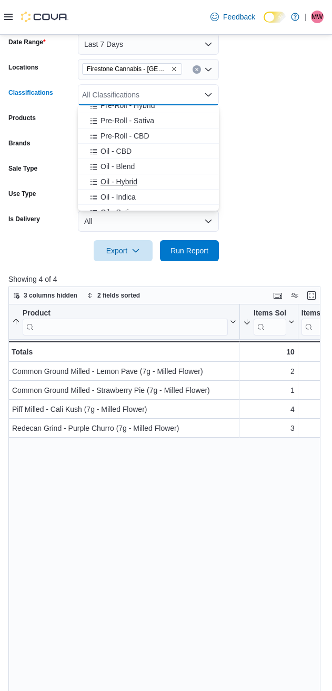
click at [118, 177] on span "Oil - Hybrid" at bounding box center [119, 181] width 37 height 11
click at [114, 179] on span "Oil - Indica" at bounding box center [118, 181] width 35 height 11
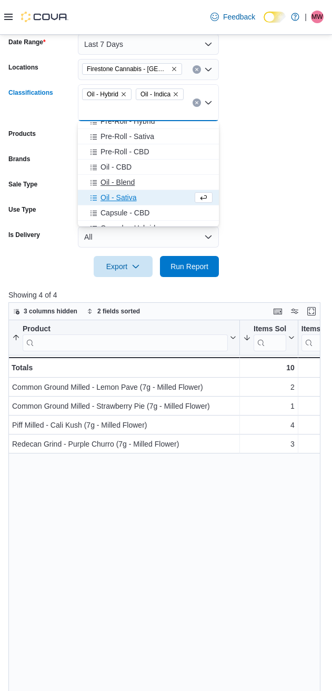
click at [117, 179] on span "Oil - Blend" at bounding box center [118, 182] width 34 height 11
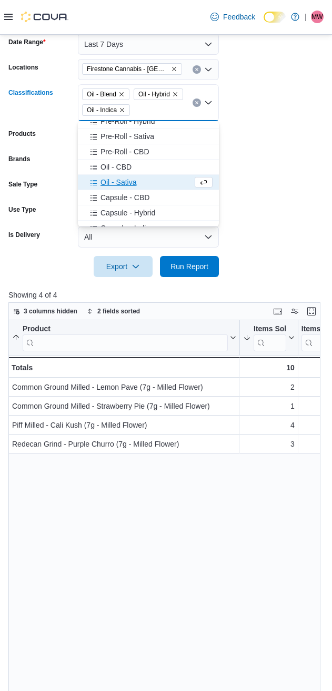
click at [108, 186] on span "Oil - Sativa" at bounding box center [119, 182] width 36 height 11
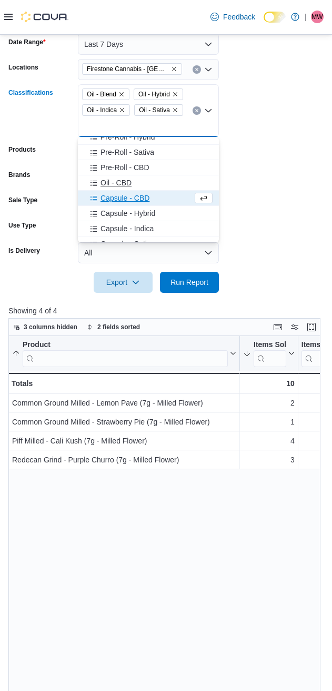
click at [109, 185] on span "Oil - CBD" at bounding box center [116, 182] width 31 height 11
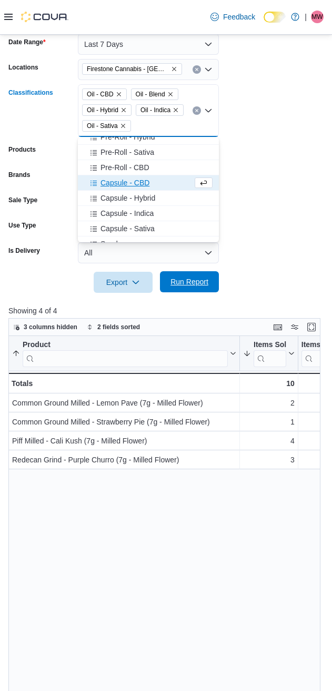
click at [177, 284] on span "Run Report" at bounding box center [190, 281] width 38 height 11
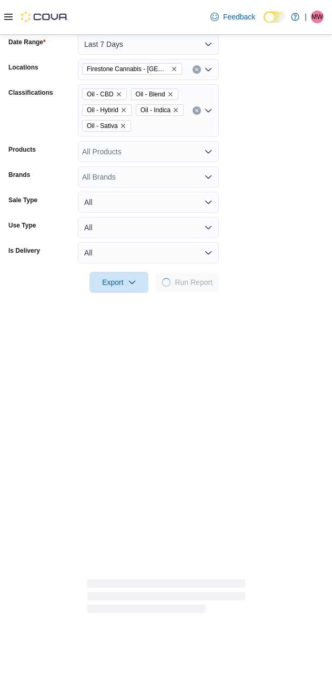
click at [299, 242] on form "Date Range Last 7 Days Locations Firestone Cannabis - Sylvan Lake Classificatio…" at bounding box center [165, 157] width 315 height 272
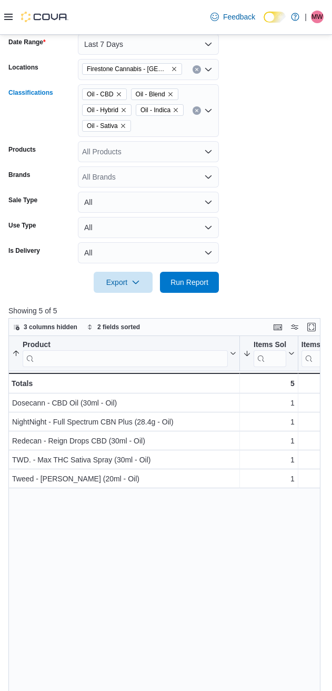
click at [196, 109] on icon "Clear input" at bounding box center [197, 110] width 4 height 4
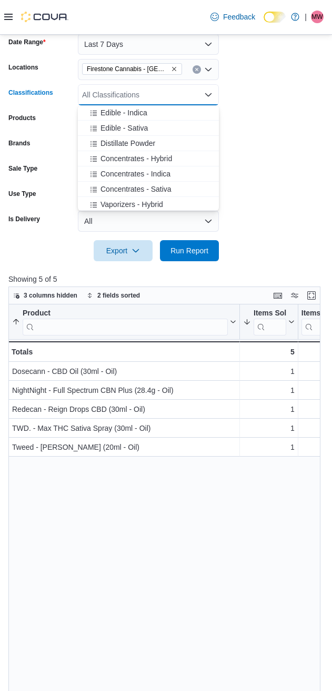
scroll to position [439, 0]
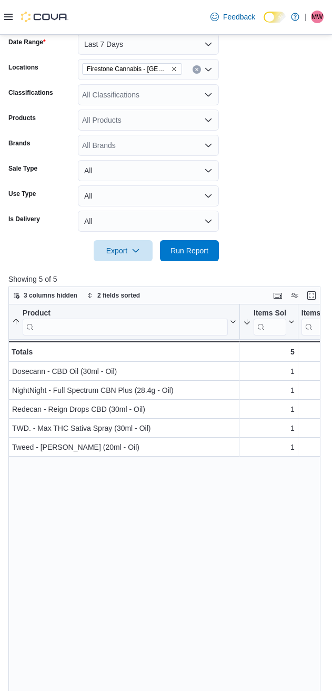
click at [143, 93] on div "All Classifications" at bounding box center [148, 94] width 141 height 21
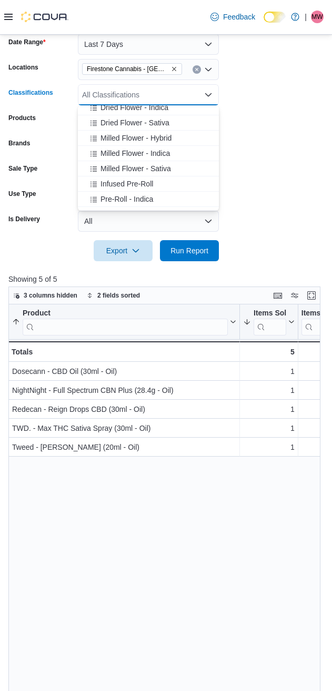
scroll to position [88, 0]
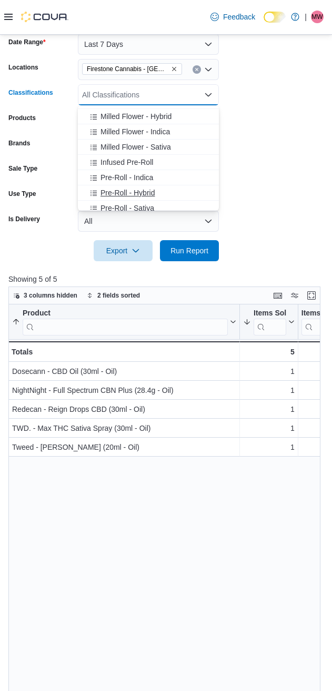
click at [110, 191] on span "Pre-Roll - Hybrid" at bounding box center [128, 192] width 54 height 11
click at [115, 191] on span "Pre-Roll - Sativa" at bounding box center [128, 192] width 54 height 11
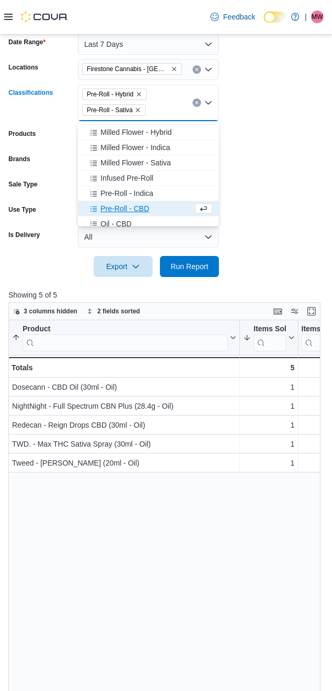
click at [120, 206] on span "Pre-Roll - CBD" at bounding box center [125, 208] width 49 height 11
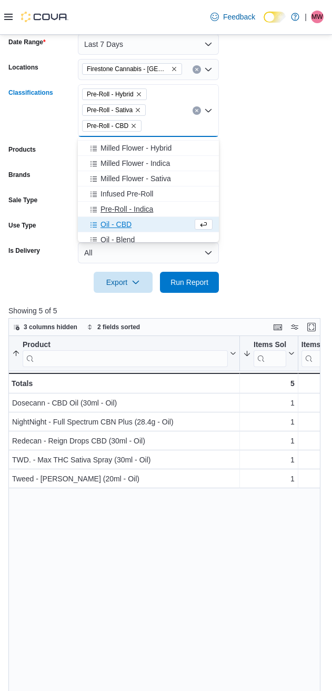
click at [119, 211] on span "Pre-Roll - Indica" at bounding box center [127, 209] width 53 height 11
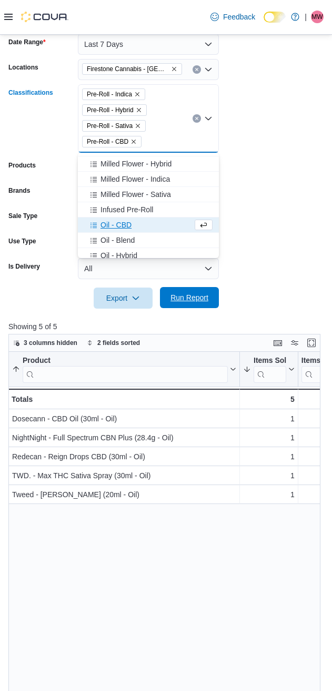
click at [184, 303] on span "Run Report" at bounding box center [189, 297] width 46 height 21
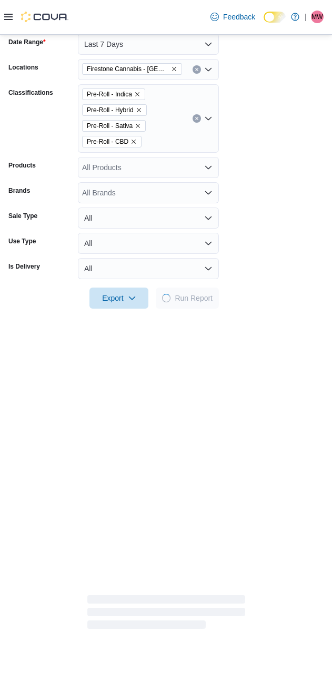
click at [297, 198] on form "Date Range Last 7 Days Locations Firestone Cannabis - Sylvan Lake Classificatio…" at bounding box center [165, 165] width 315 height 288
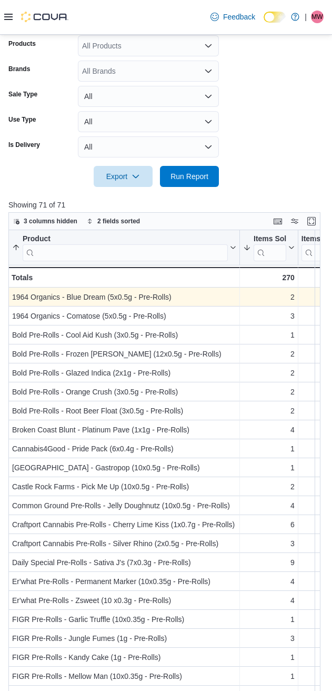
scroll to position [379, 0]
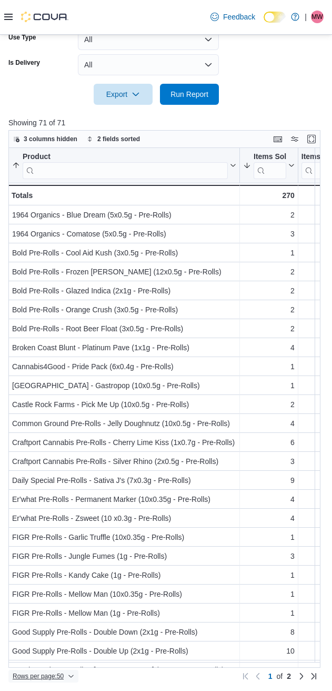
click at [56, 674] on span "Rows per page : 50" at bounding box center [38, 676] width 51 height 8
click at [55, 659] on span "100 rows" at bounding box center [58, 655] width 34 height 8
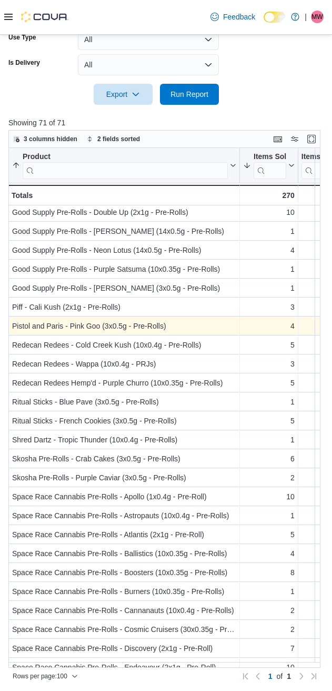
scroll to position [527, 0]
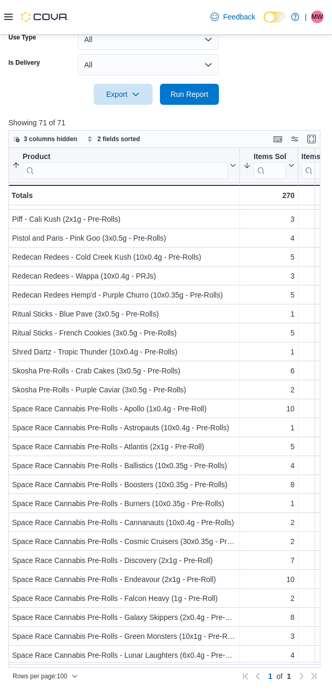
click at [295, 75] on div at bounding box center [165, 79] width 315 height 8
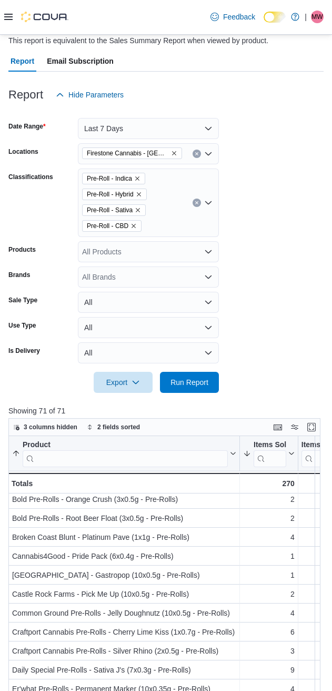
scroll to position [0, 0]
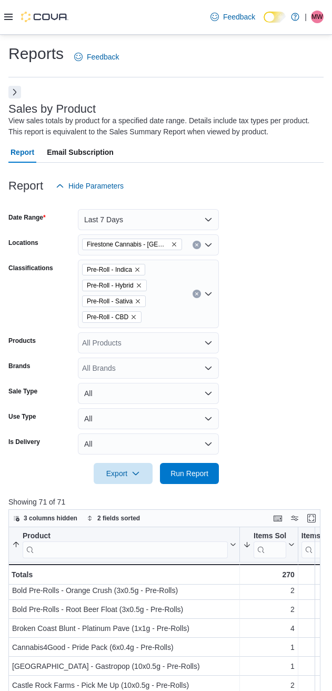
click at [196, 293] on icon "Clear input" at bounding box center [196, 293] width 3 height 3
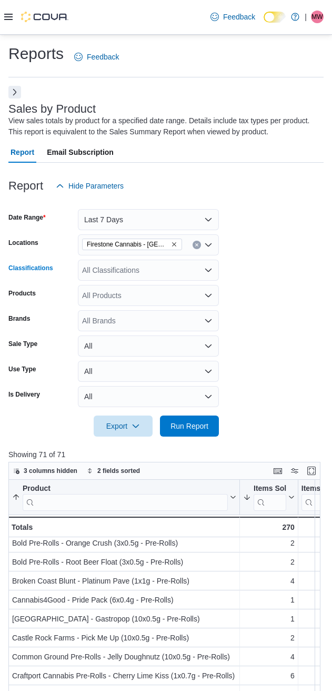
scroll to position [88, 0]
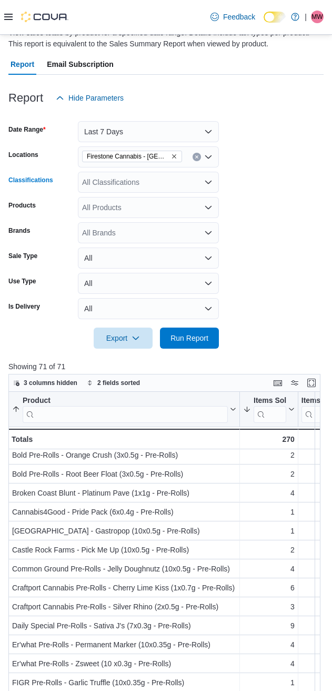
click at [129, 182] on div "All Classifications Combo box. Selected. Combo box input. All Classifications. …" at bounding box center [148, 182] width 141 height 21
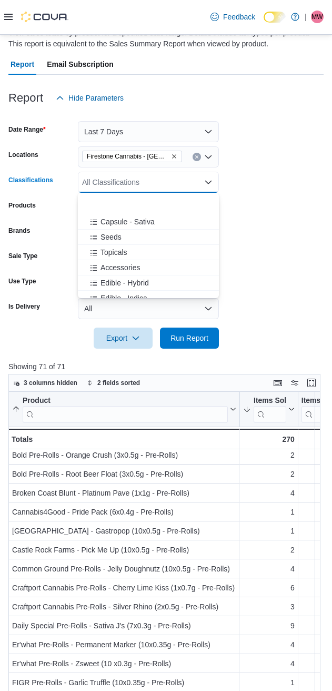
scroll to position [351, 0]
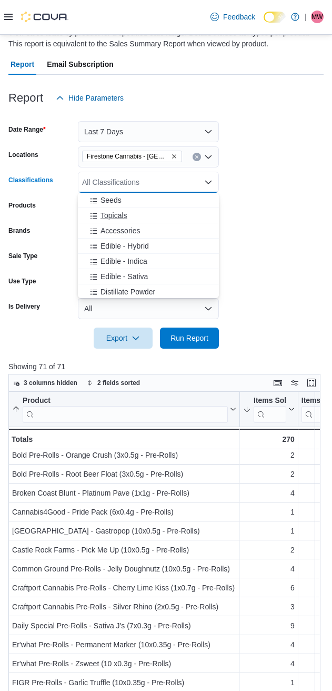
click at [117, 214] on span "Topicals" at bounding box center [114, 215] width 27 height 11
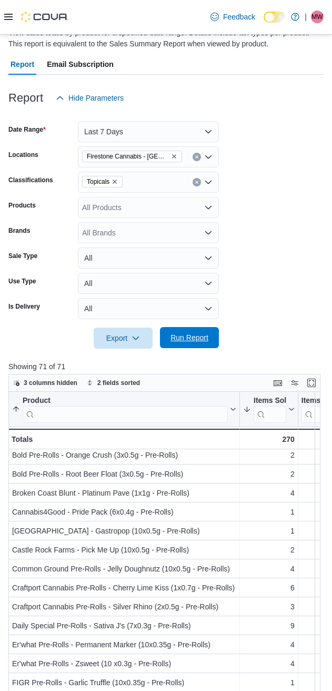
click at [177, 338] on span "Run Report" at bounding box center [190, 337] width 38 height 11
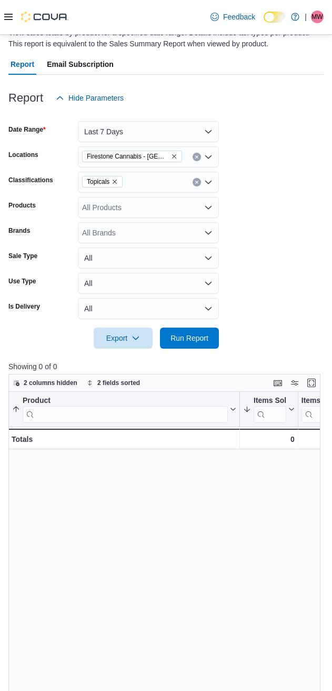
click at [268, 253] on form "Date Range Last 7 Days Locations [GEOGRAPHIC_DATA] Cannabis - Sylvan Lake Class…" at bounding box center [165, 228] width 315 height 240
click at [116, 182] on icon "Remove Topicals from selection in this group" at bounding box center [115, 182] width 6 height 6
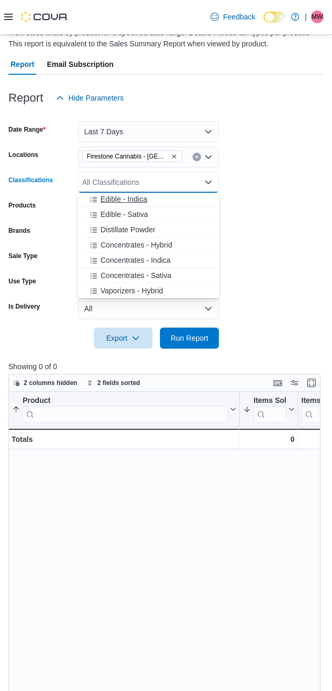
scroll to position [439, 0]
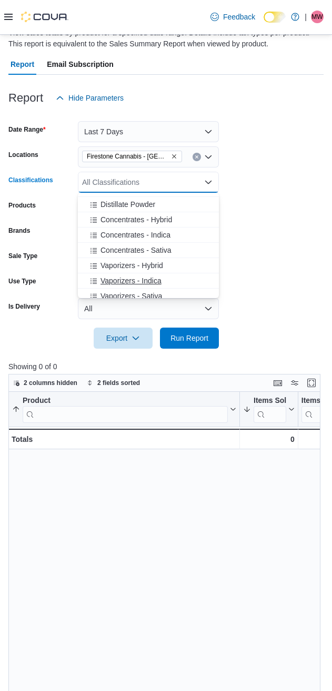
click at [115, 276] on span "Vaporizers - Indica" at bounding box center [131, 280] width 61 height 11
click at [115, 276] on span "Vaporizers - Sativa" at bounding box center [132, 280] width 62 height 11
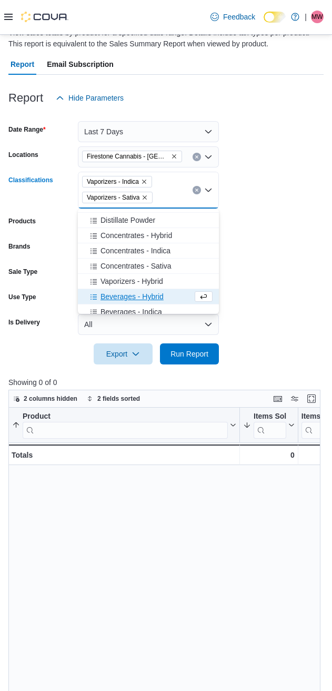
click at [115, 276] on span "Vaporizers - Hybrid" at bounding box center [132, 281] width 63 height 11
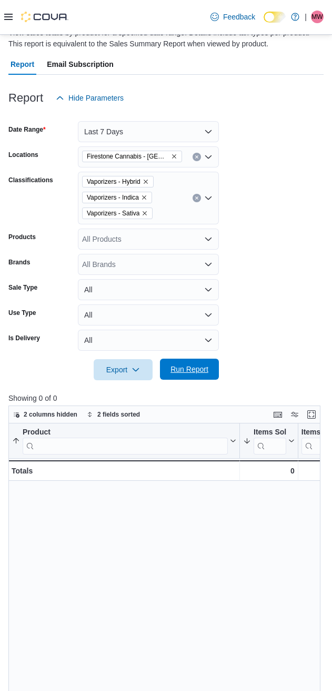
click at [189, 372] on span "Run Report" at bounding box center [190, 369] width 38 height 11
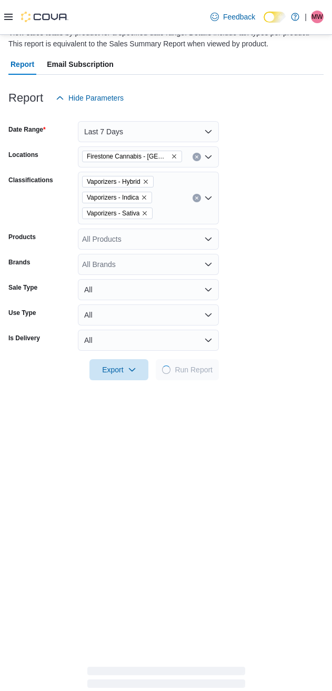
click at [293, 252] on form "Date Range Last 7 Days Locations [GEOGRAPHIC_DATA] Cannabis - [GEOGRAPHIC_DATA]…" at bounding box center [165, 244] width 315 height 272
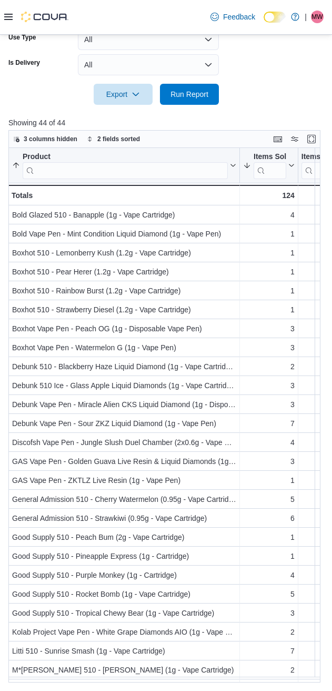
click at [210, 123] on p "Showing 44 of 44" at bounding box center [165, 122] width 315 height 11
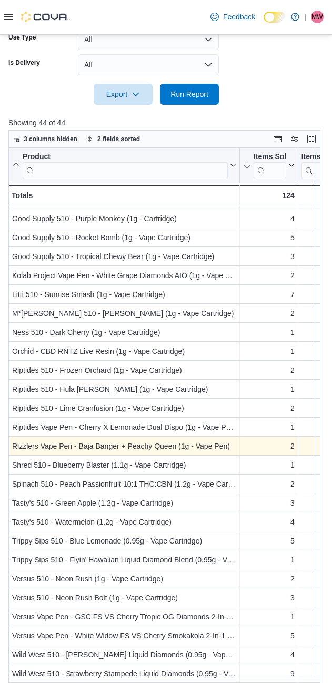
scroll to position [362, 0]
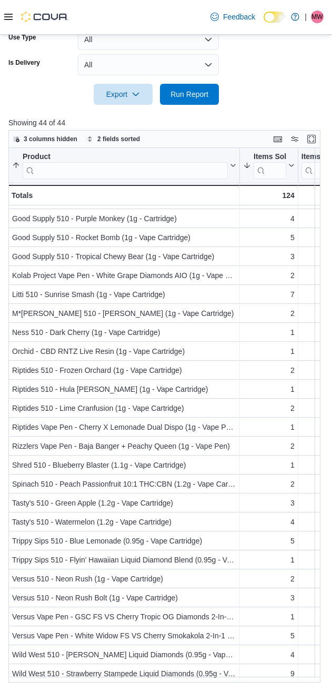
click at [266, 106] on div at bounding box center [165, 111] width 315 height 13
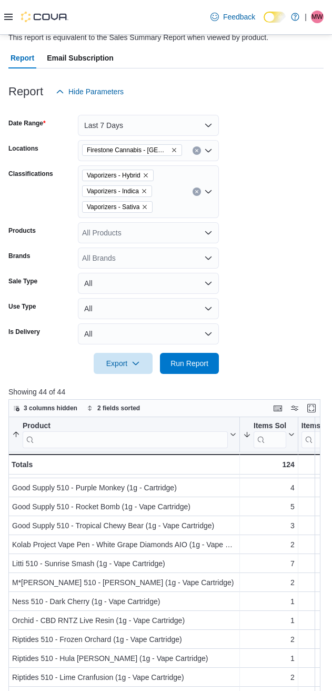
scroll to position [12, 0]
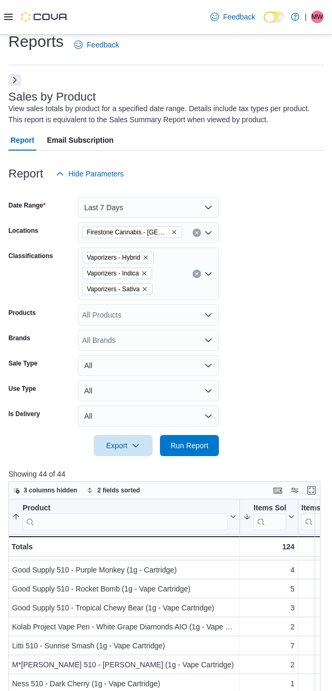
click at [196, 274] on icon "Clear input" at bounding box center [197, 274] width 4 height 4
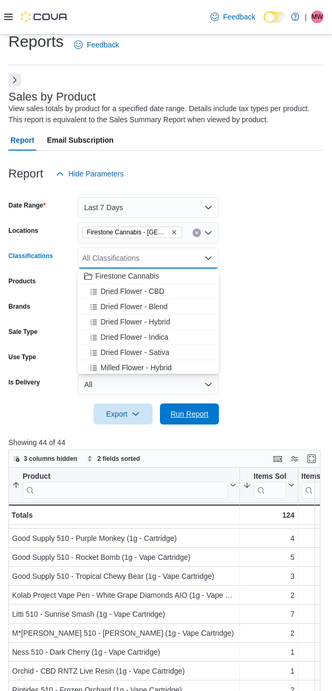
drag, startPoint x: 177, startPoint y: 416, endPoint x: 181, endPoint y: 426, distance: 10.7
click at [177, 414] on span "Run Report" at bounding box center [190, 414] width 38 height 11
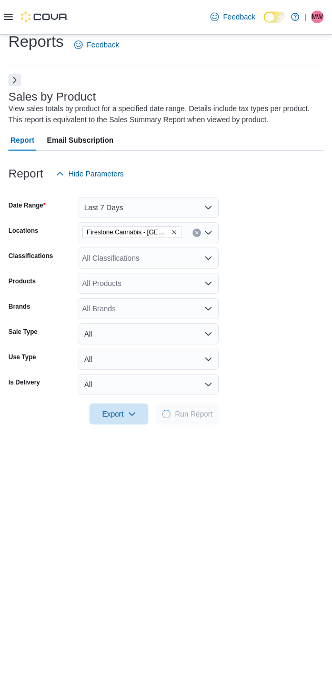
click at [250, 397] on div at bounding box center [165, 399] width 315 height 8
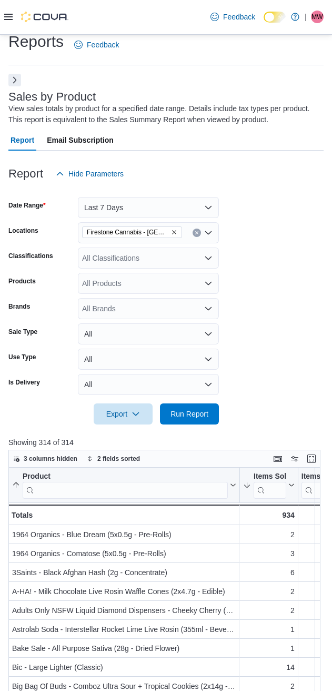
click at [268, 340] on form "Date Range Last 7 Days Locations Firestone Cannabis - Sylvan Lake Classificatio…" at bounding box center [165, 304] width 315 height 240
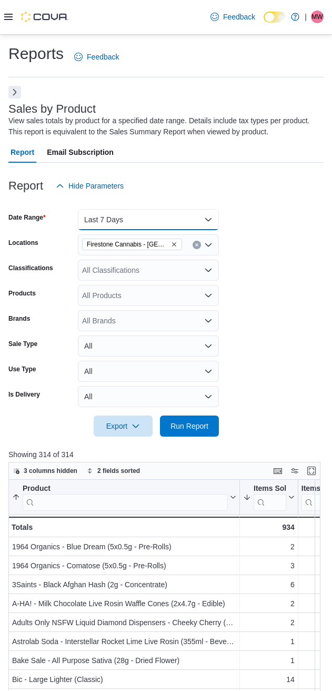
click at [139, 225] on button "Last 7 Days" at bounding box center [148, 219] width 141 height 21
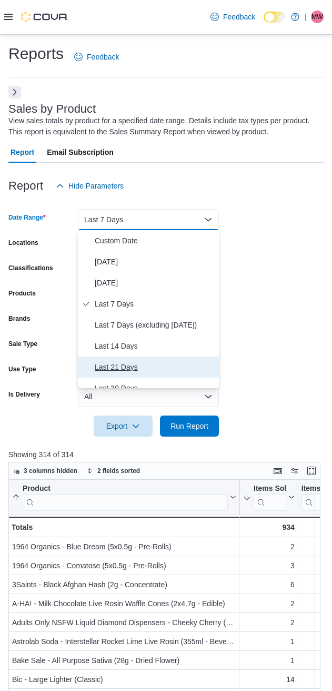
click at [111, 368] on span "Last 21 Days" at bounding box center [155, 367] width 120 height 13
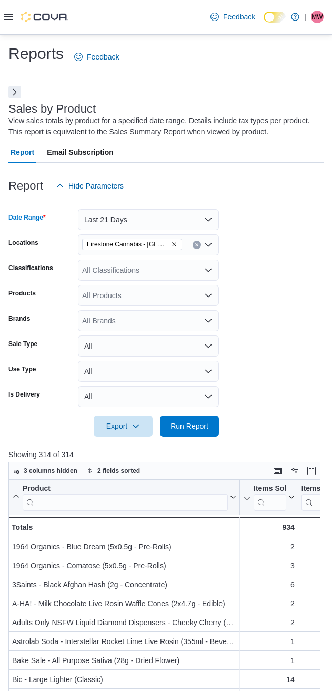
click at [273, 294] on form "Date Range Last 21 Days Locations Firestone Cannabis - Sylvan Lake Classificati…" at bounding box center [165, 316] width 315 height 240
click at [133, 269] on div "All Classifications" at bounding box center [148, 270] width 141 height 21
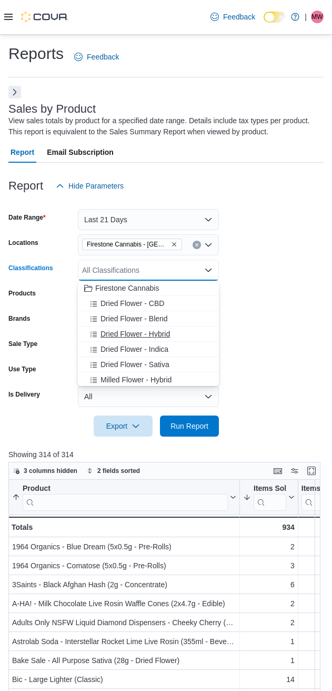
click at [120, 332] on span "Dried Flower - Hybrid" at bounding box center [136, 334] width 70 height 11
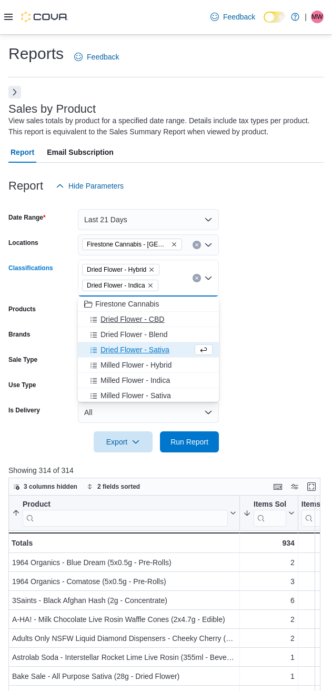
click at [118, 332] on span "Dried Flower - Blend" at bounding box center [134, 334] width 67 height 11
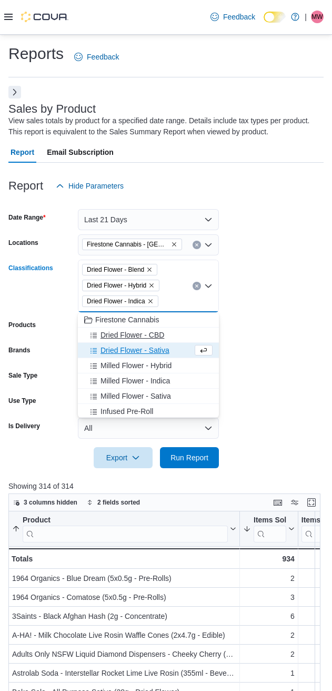
click at [116, 333] on span "Dried Flower - CBD" at bounding box center [133, 335] width 64 height 11
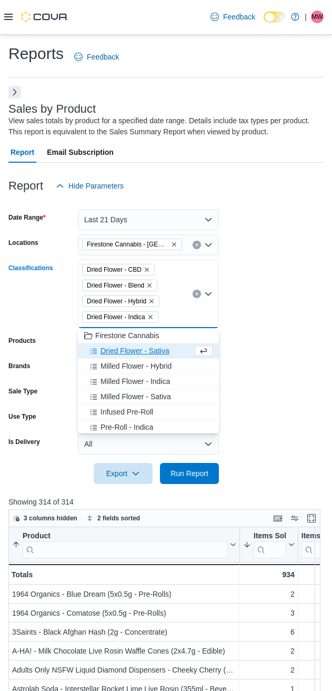
click at [116, 353] on span "Dried Flower - Sativa" at bounding box center [135, 350] width 69 height 11
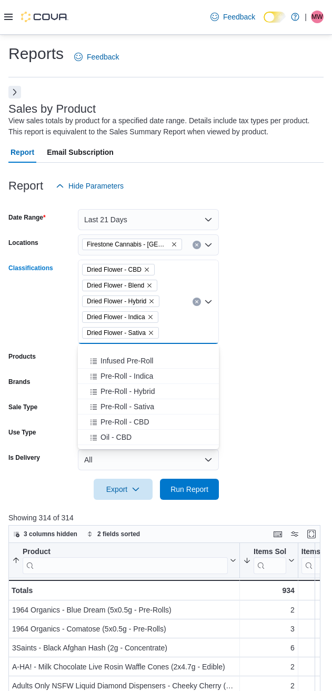
scroll to position [88, 0]
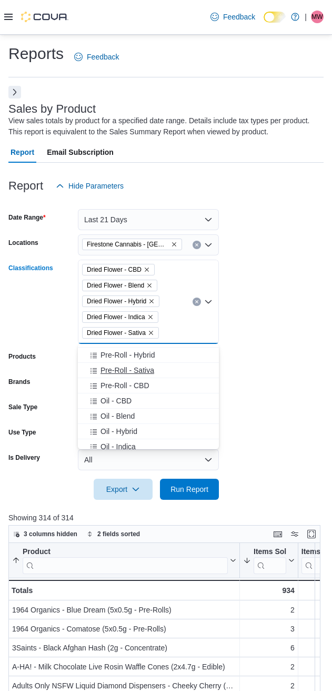
click at [108, 382] on span "Pre-Roll - CBD" at bounding box center [125, 385] width 49 height 11
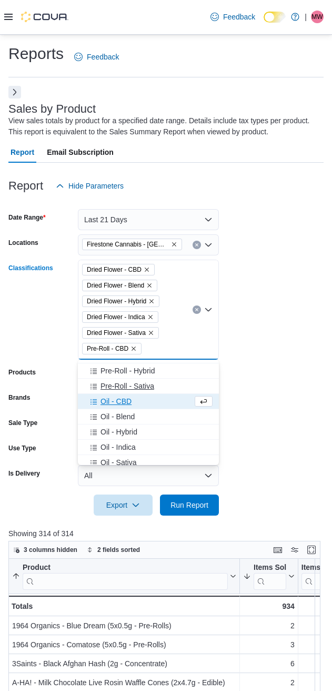
click at [116, 383] on span "Pre-Roll - Sativa" at bounding box center [128, 386] width 54 height 11
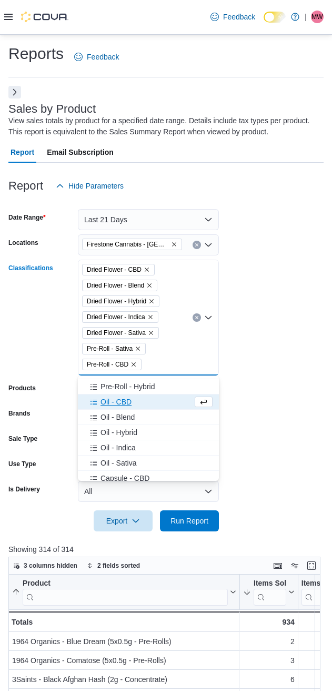
click at [116, 383] on span "Pre-Roll - Hybrid" at bounding box center [128, 386] width 54 height 11
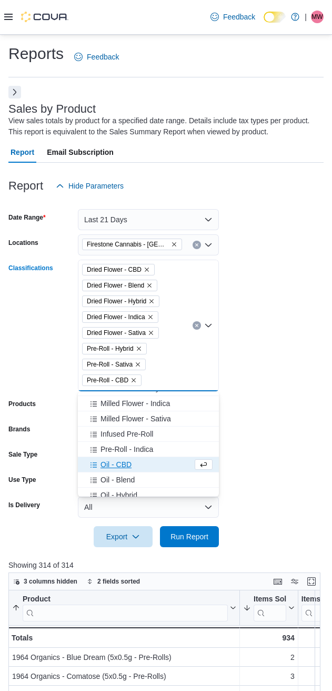
scroll to position [0, 0]
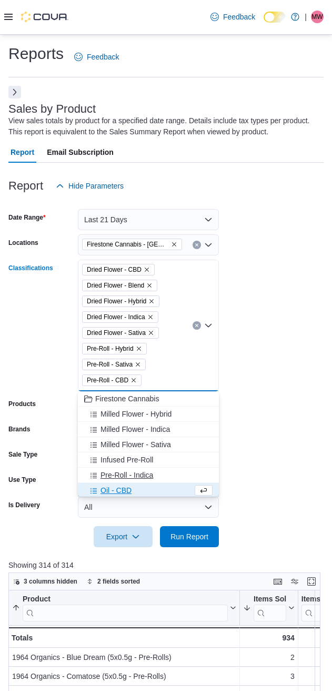
click at [124, 480] on button "Pre-Roll - Indica" at bounding box center [148, 475] width 141 height 15
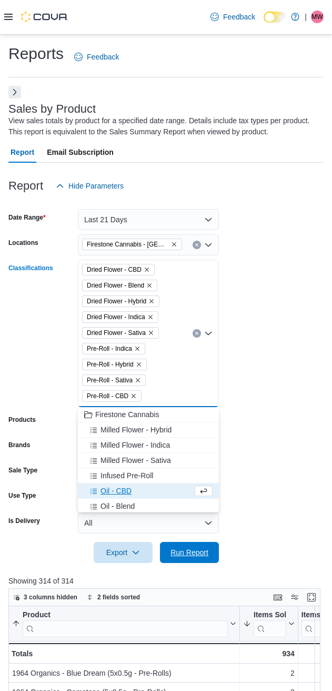
drag, startPoint x: 182, startPoint y: 552, endPoint x: 209, endPoint y: 516, distance: 44.9
click at [182, 551] on span "Run Report" at bounding box center [190, 552] width 38 height 11
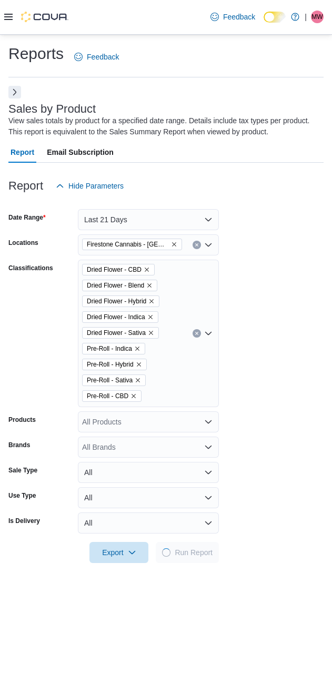
drag, startPoint x: 265, startPoint y: 306, endPoint x: 271, endPoint y: 250, distance: 56.2
click at [265, 304] on form "Date Range Last 21 Days Locations Firestone Cannabis - Sylvan Lake Classificati…" at bounding box center [165, 379] width 315 height 367
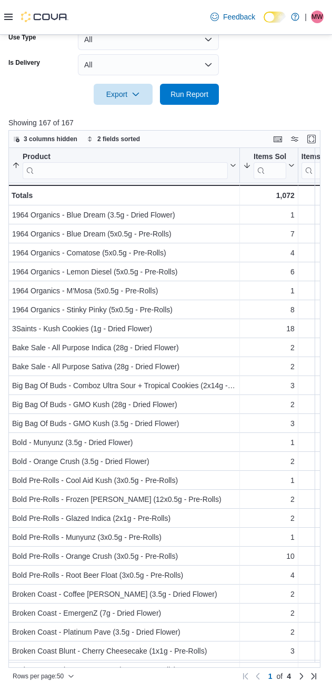
scroll to position [458, 0]
click at [44, 678] on span "Rows per page : 50" at bounding box center [38, 676] width 51 height 8
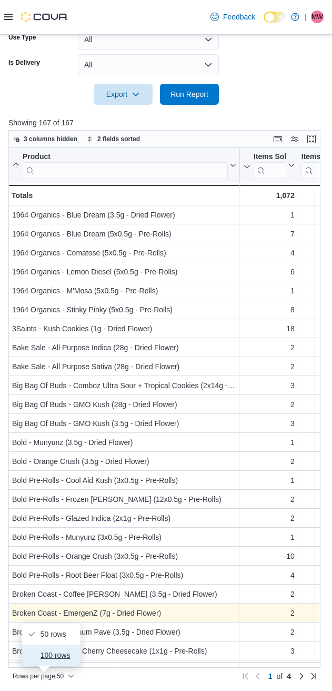
drag, startPoint x: 51, startPoint y: 653, endPoint x: 105, endPoint y: 621, distance: 63.0
click at [51, 652] on span "100 rows" at bounding box center [58, 655] width 34 height 8
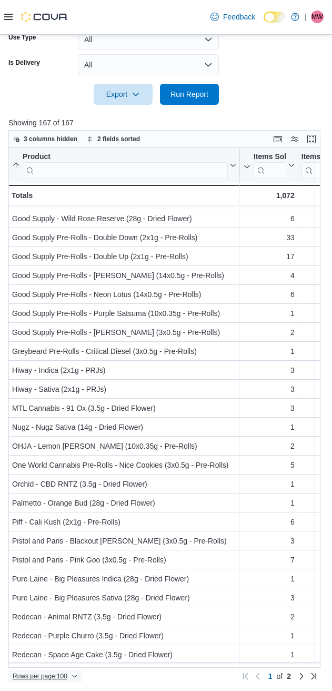
scroll to position [1438, 0]
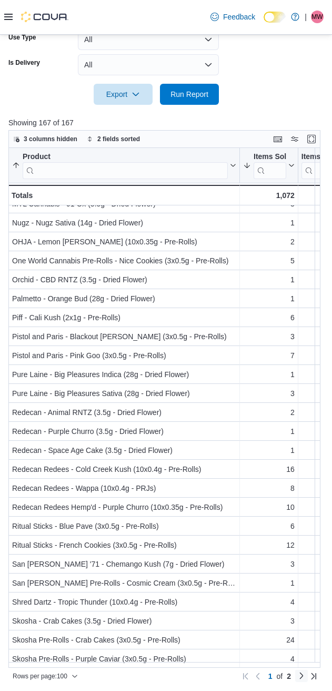
click at [308, 676] on link "Next page" at bounding box center [301, 675] width 13 height 13
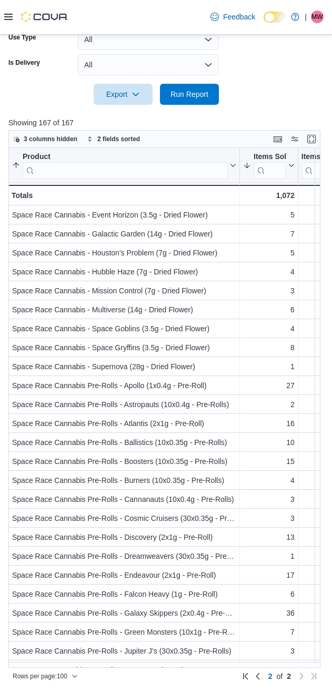
scroll to position [0, 0]
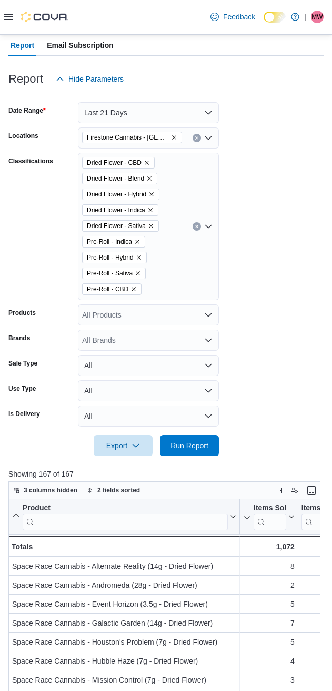
click at [197, 225] on icon "Clear input" at bounding box center [197, 226] width 4 height 4
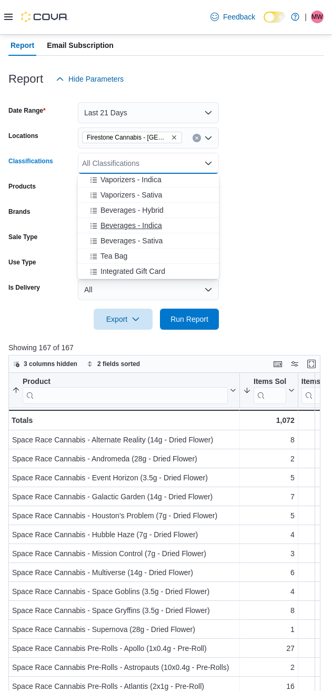
click at [112, 223] on span "Beverages - Indica" at bounding box center [132, 225] width 62 height 11
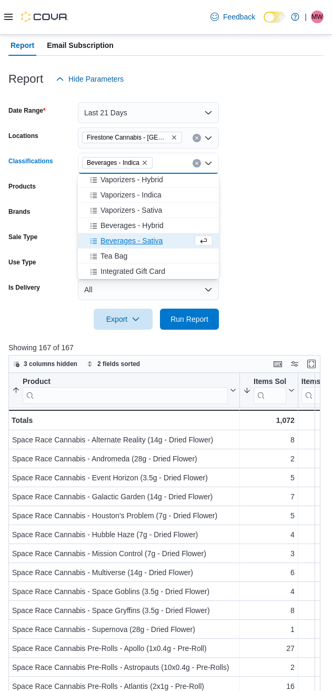
click at [113, 234] on button "Beverages - Sativa" at bounding box center [148, 240] width 141 height 15
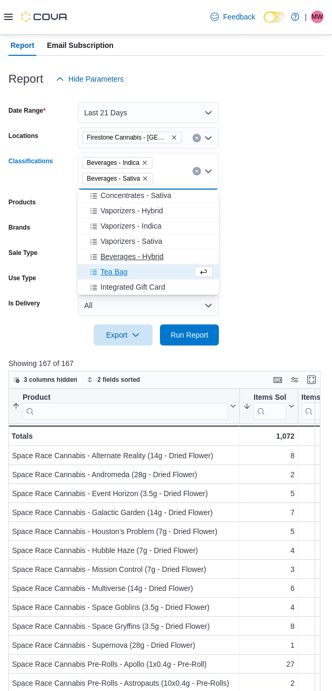
click at [118, 254] on span "Beverages - Hybrid" at bounding box center [132, 256] width 63 height 11
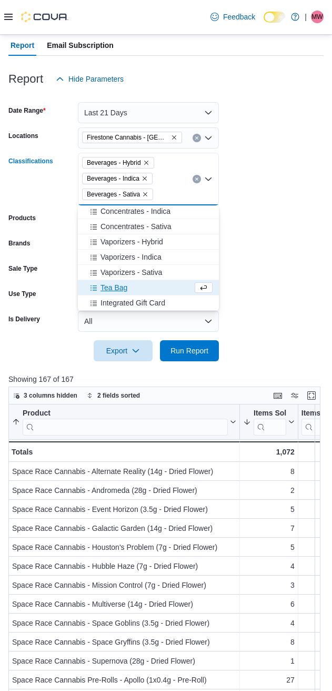
click at [281, 250] on form "Date Range Last 21 Days Locations [GEOGRAPHIC_DATA] [GEOGRAPHIC_DATA] - [GEOGRA…" at bounding box center [165, 226] width 315 height 272
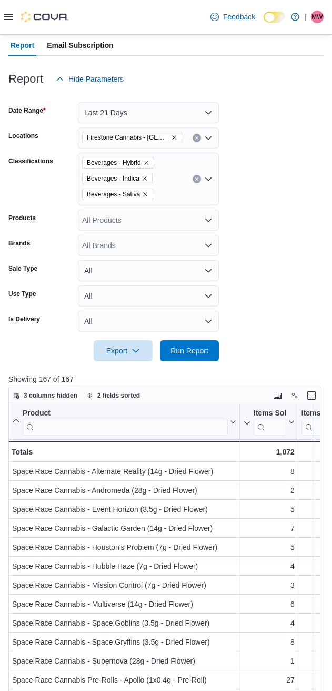
click at [175, 137] on icon "Remove Firestone Cannabis - Sylvan Lake from selection in this group" at bounding box center [174, 137] width 6 height 6
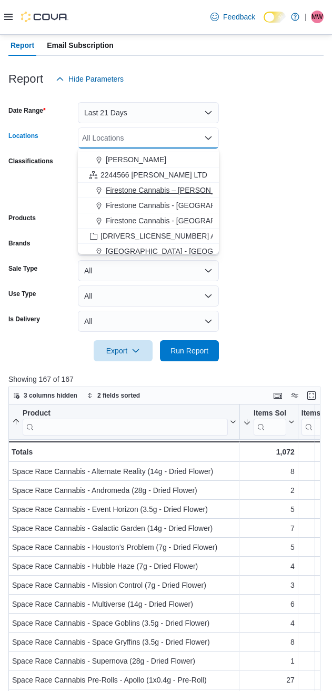
click at [148, 189] on span "Firestone Cannabis – [PERSON_NAME]" at bounding box center [172, 190] width 133 height 11
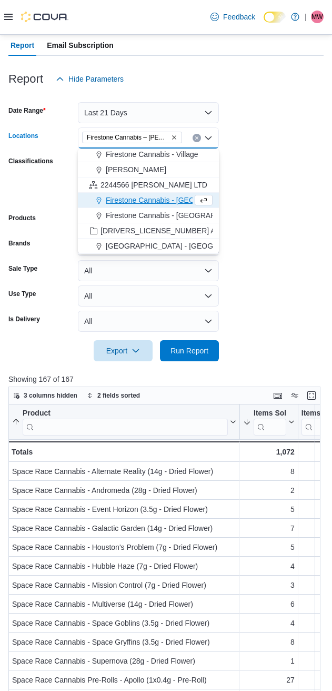
scroll to position [78, 0]
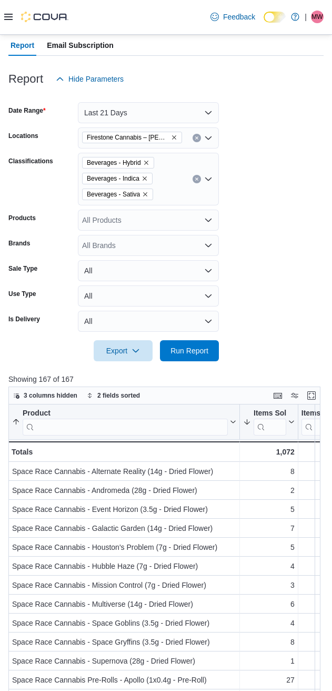
click at [254, 162] on form "Date Range Last 21 Days Locations Firestone Cannabis – [PERSON_NAME] Classifica…" at bounding box center [165, 226] width 315 height 272
click at [164, 103] on button "Last 21 Days" at bounding box center [148, 112] width 141 height 21
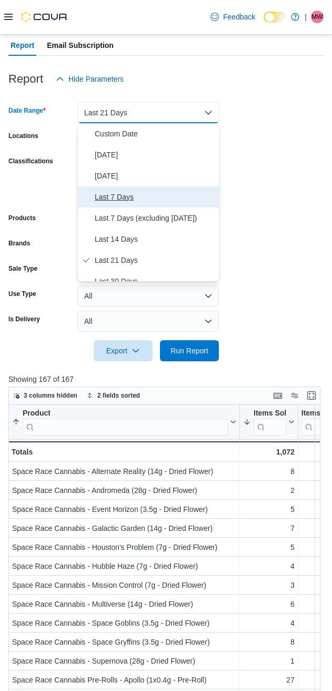
click at [122, 197] on span "Last 7 Days" at bounding box center [155, 197] width 120 height 13
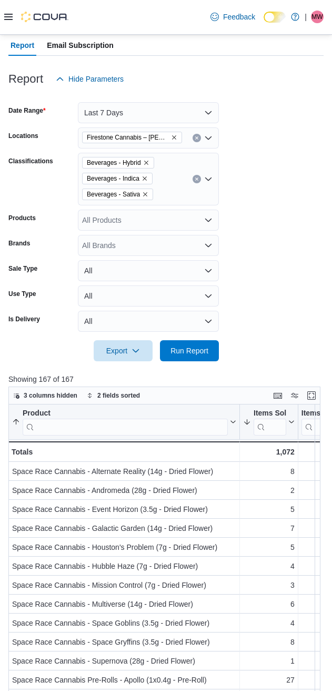
click at [272, 218] on form "Date Range Last 7 Days Locations Firestone Cannabis – [PERSON_NAME] Classificat…" at bounding box center [165, 226] width 315 height 272
drag, startPoint x: 184, startPoint y: 349, endPoint x: 199, endPoint y: 337, distance: 18.8
click at [184, 348] on span "Run Report" at bounding box center [190, 350] width 38 height 11
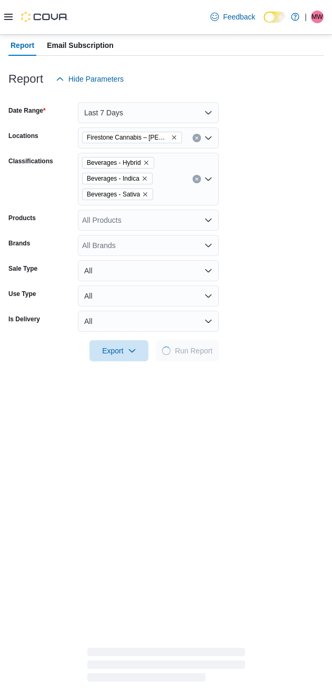
click at [305, 220] on form "Date Range Last 7 Days Locations Firestone Cannabis – [PERSON_NAME] Classificat…" at bounding box center [165, 226] width 315 height 272
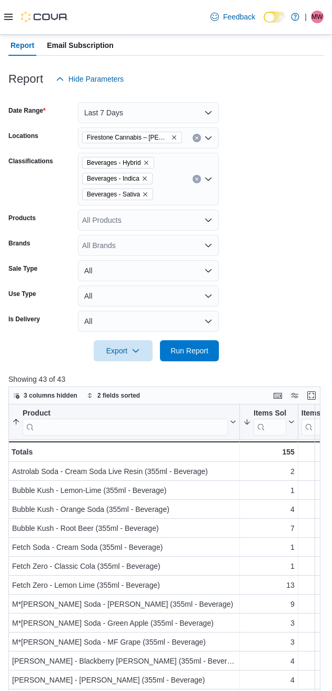
click at [281, 180] on form "Date Range Last 7 Days Locations Firestone Cannabis – [PERSON_NAME] Classificat…" at bounding box center [165, 226] width 315 height 272
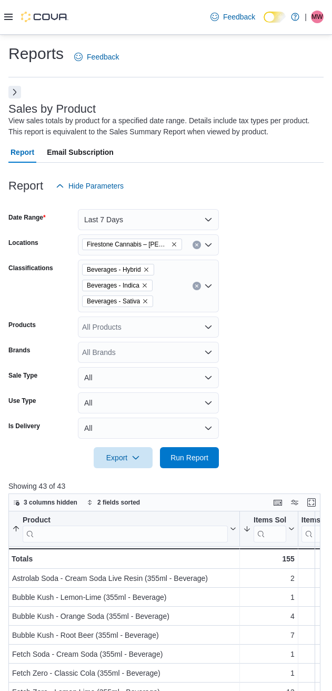
click at [197, 284] on icon "Clear input" at bounding box center [197, 286] width 4 height 4
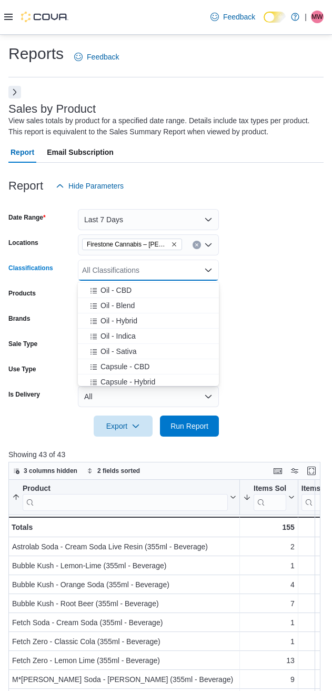
scroll to position [263, 0]
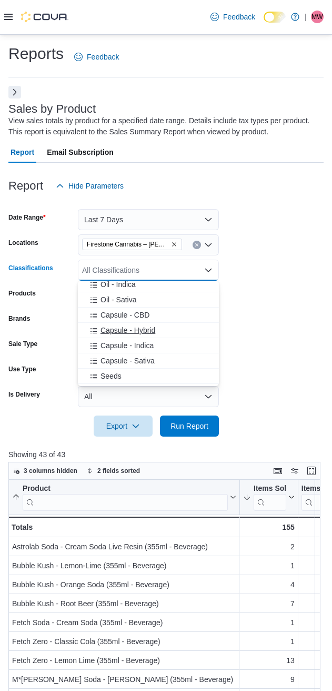
click at [108, 333] on span "Capsule - Hybrid" at bounding box center [128, 330] width 55 height 11
click at [108, 333] on span "Capsule - Indica" at bounding box center [127, 330] width 53 height 11
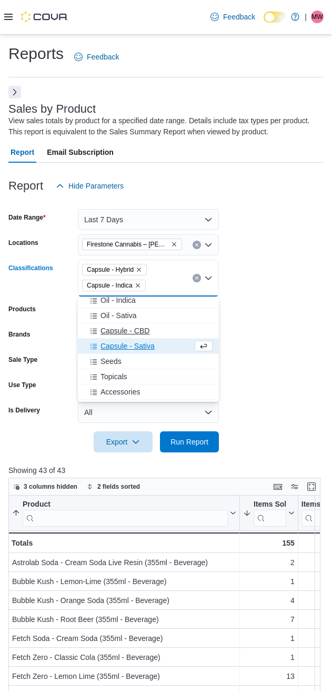
click at [111, 347] on span "Capsule - Sativa" at bounding box center [128, 346] width 54 height 11
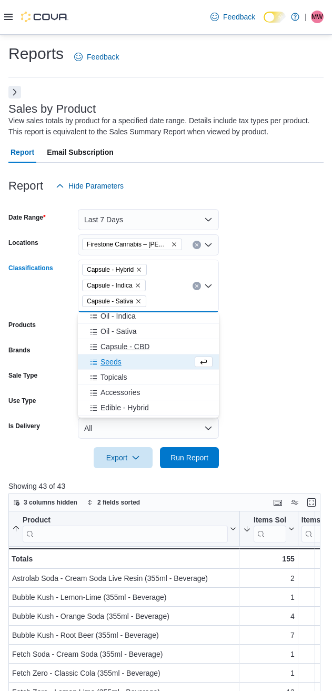
click at [111, 347] on span "Capsule - CBD" at bounding box center [125, 346] width 49 height 11
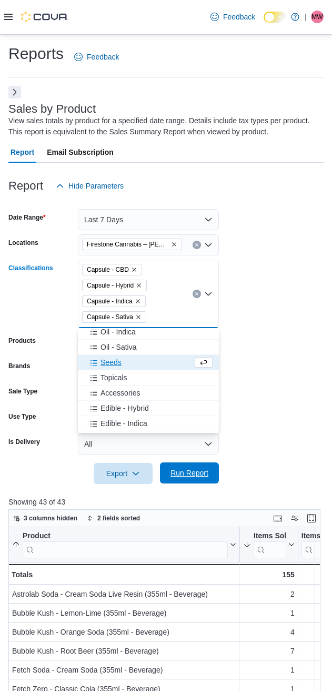
click at [185, 472] on span "Run Report" at bounding box center [190, 473] width 38 height 11
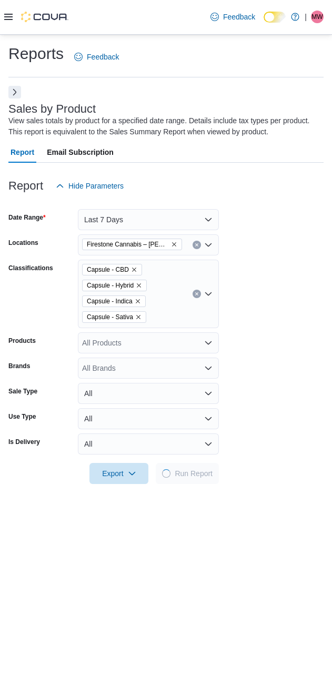
click at [292, 353] on form "Date Range Last 7 Days Locations Firestone Cannabis – [PERSON_NAME] Classificat…" at bounding box center [165, 340] width 315 height 288
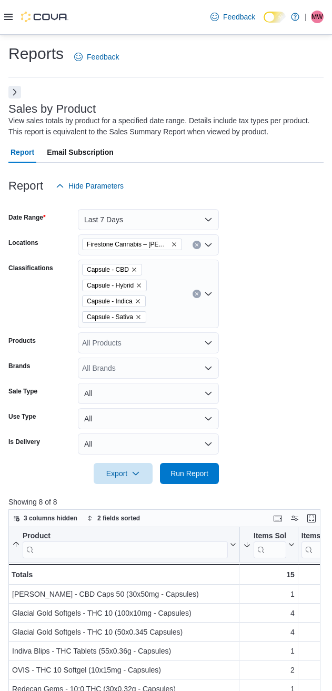
click at [296, 262] on form "Date Range Last 7 Days Locations Firestone Cannabis – [PERSON_NAME] Classificat…" at bounding box center [165, 340] width 315 height 288
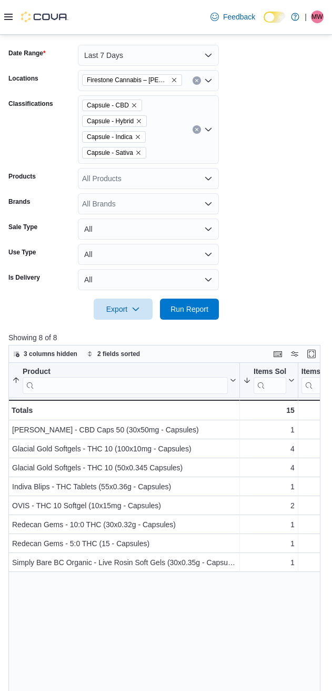
scroll to position [28, 0]
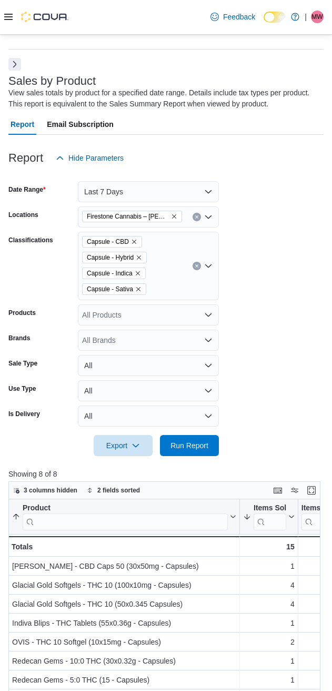
click at [288, 283] on form "Date Range Last 7 Days Locations Firestone Cannabis – [PERSON_NAME] Classificat…" at bounding box center [165, 313] width 315 height 288
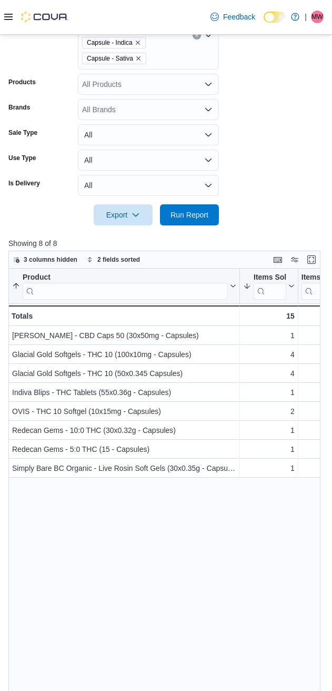
scroll to position [0, 0]
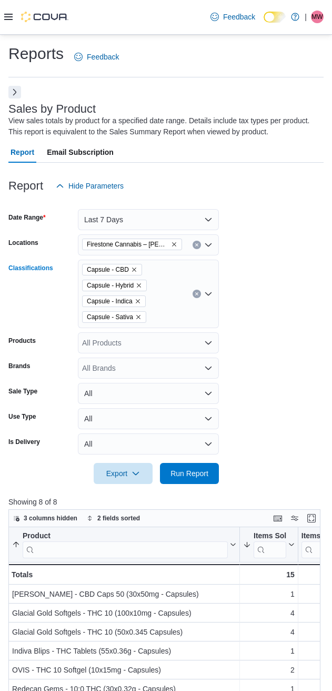
click at [199, 293] on icon "Clear input" at bounding box center [197, 294] width 4 height 4
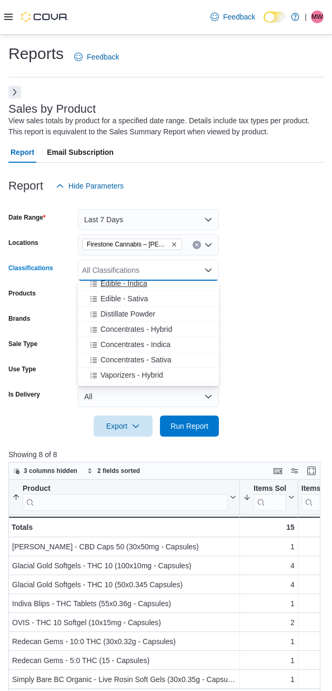
scroll to position [439, 0]
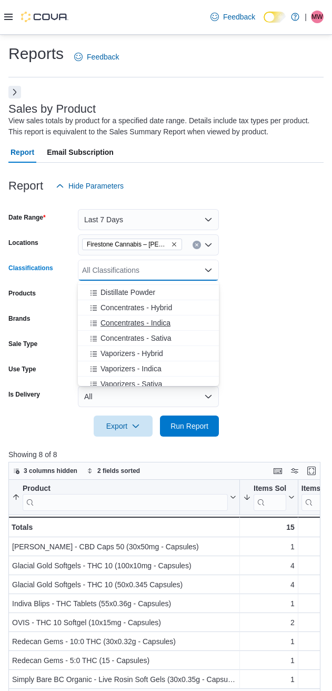
click at [118, 323] on span "Concentrates - Indica" at bounding box center [136, 323] width 70 height 11
click at [122, 325] on span "Concentrates - Sativa" at bounding box center [136, 323] width 71 height 11
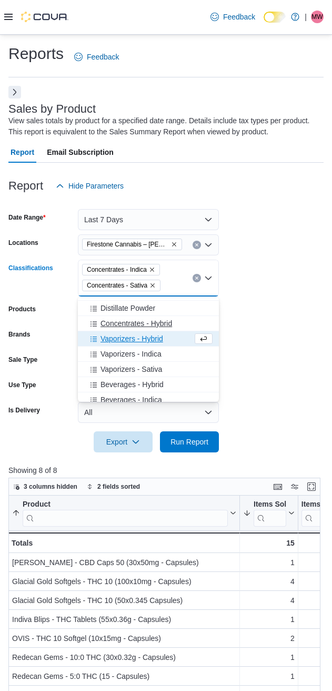
click at [122, 325] on span "Concentrates - Hybrid" at bounding box center [137, 323] width 72 height 11
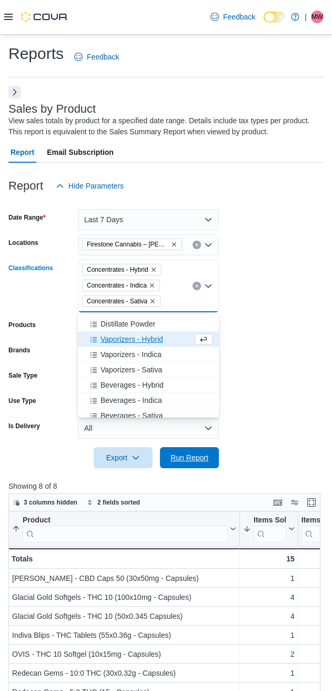
drag, startPoint x: 177, startPoint y: 453, endPoint x: 199, endPoint y: 425, distance: 35.7
click at [178, 453] on span "Run Report" at bounding box center [190, 457] width 38 height 11
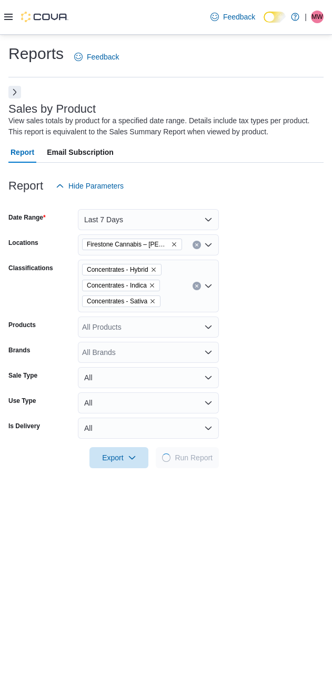
click at [276, 265] on form "Date Range Last 7 Days Locations Firestone Cannabis – [PERSON_NAME] Classificat…" at bounding box center [165, 332] width 315 height 272
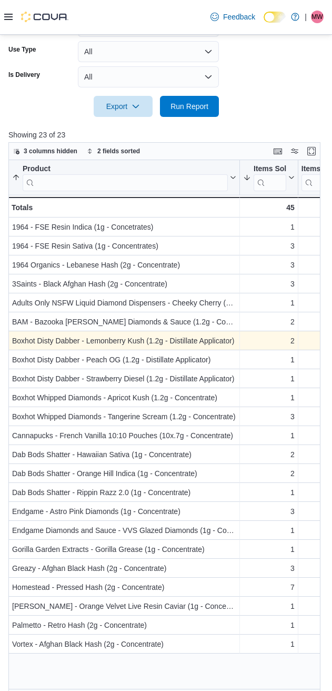
scroll to position [363, 0]
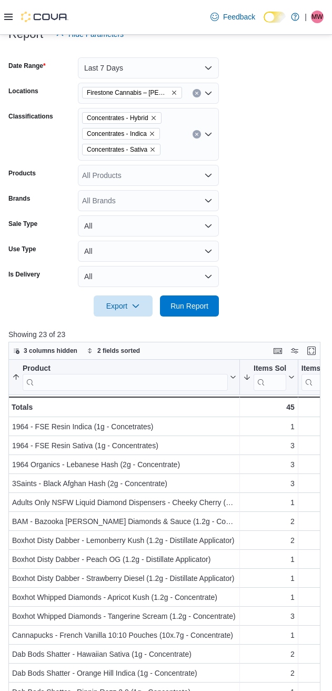
scroll to position [100, 0]
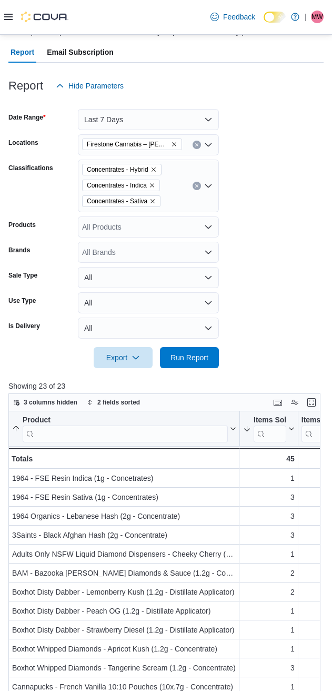
click at [195, 184] on icon "Clear input" at bounding box center [197, 186] width 4 height 4
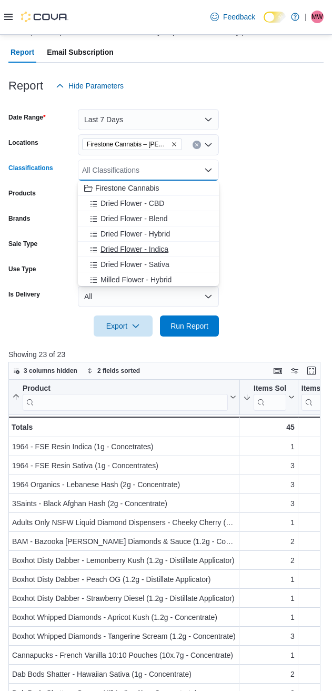
click at [104, 245] on span "Dried Flower - Indica" at bounding box center [135, 249] width 68 height 11
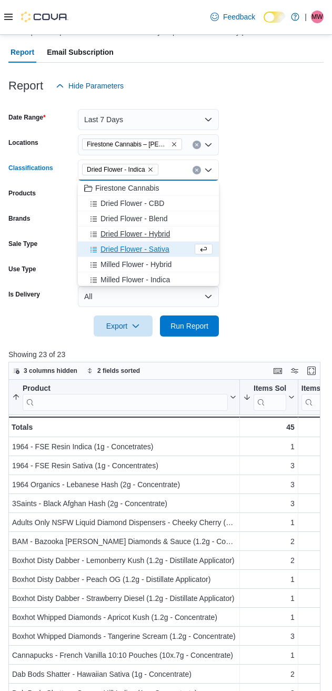
click at [104, 244] on span "Dried Flower - Sativa" at bounding box center [135, 249] width 69 height 11
click at [105, 239] on span "Dried Flower - Hybrid" at bounding box center [136, 234] width 70 height 11
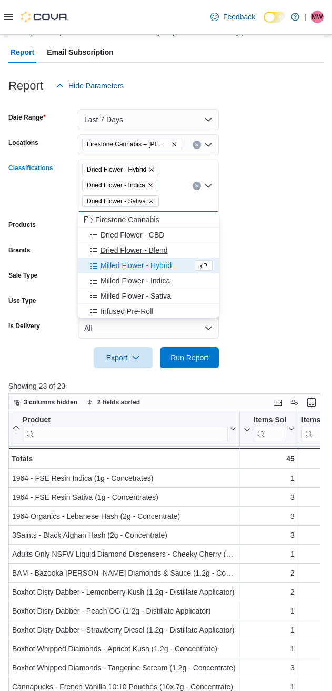
click at [117, 253] on span "Dried Flower - Blend" at bounding box center [134, 250] width 67 height 11
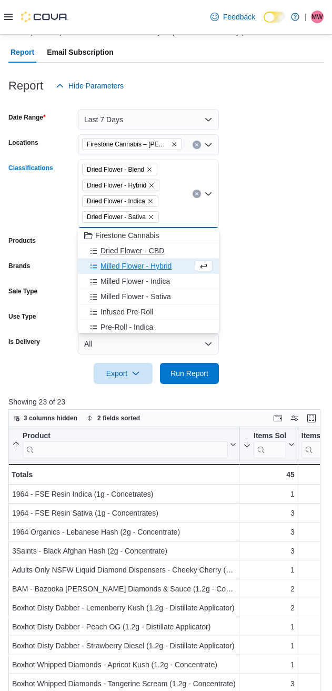
click at [118, 254] on span "Dried Flower - CBD" at bounding box center [133, 250] width 64 height 11
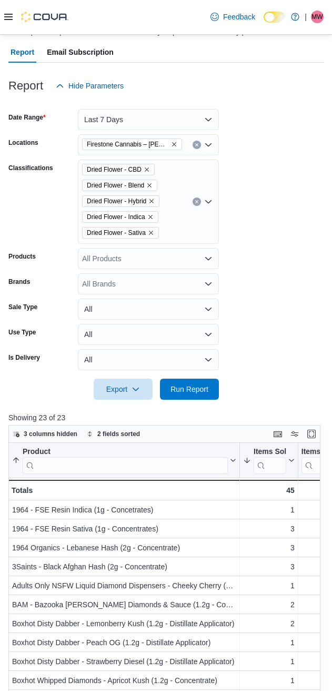
scroll to position [395, 0]
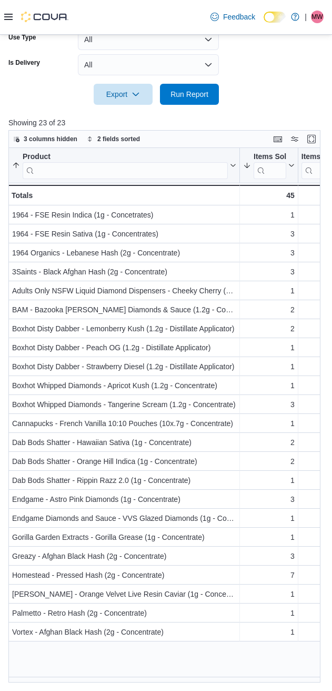
click at [262, 112] on div at bounding box center [165, 111] width 315 height 13
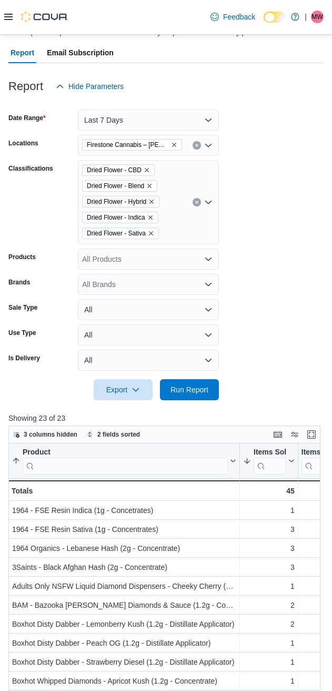
scroll to position [0, 0]
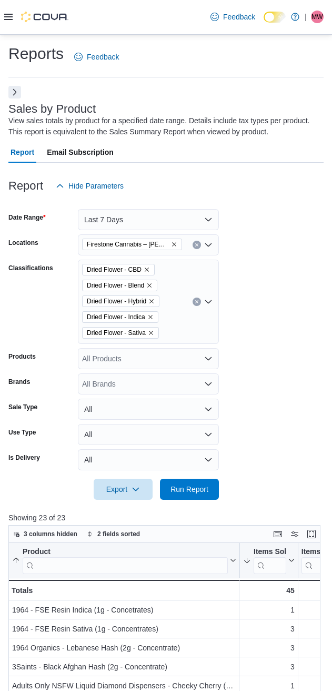
click at [199, 301] on button "Clear input" at bounding box center [197, 302] width 8 height 8
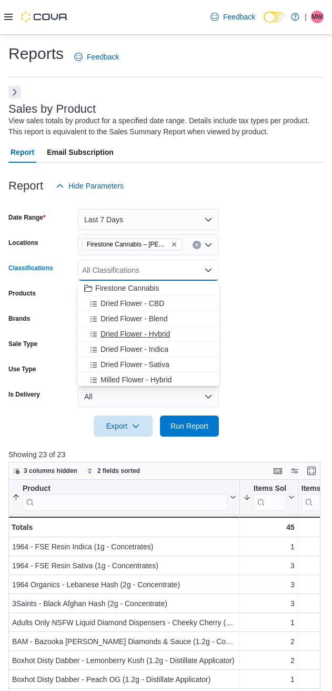
click at [123, 338] on span "Dried Flower - Hybrid" at bounding box center [136, 334] width 70 height 11
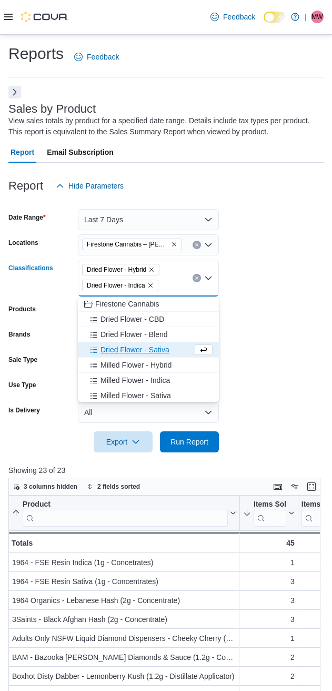
click at [123, 338] on span "Dried Flower - Blend" at bounding box center [134, 334] width 67 height 11
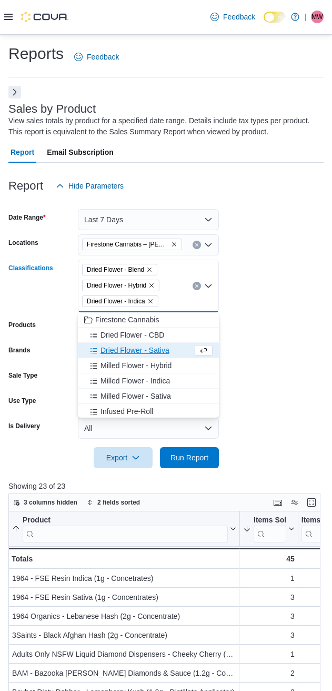
click at [124, 343] on button "Dried Flower - Sativa" at bounding box center [148, 350] width 141 height 15
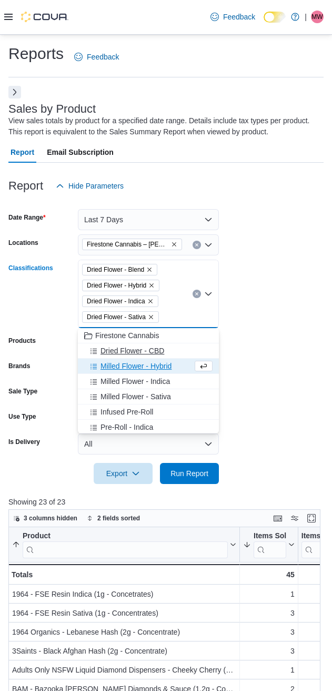
click at [122, 354] on span "Dried Flower - CBD" at bounding box center [133, 350] width 64 height 11
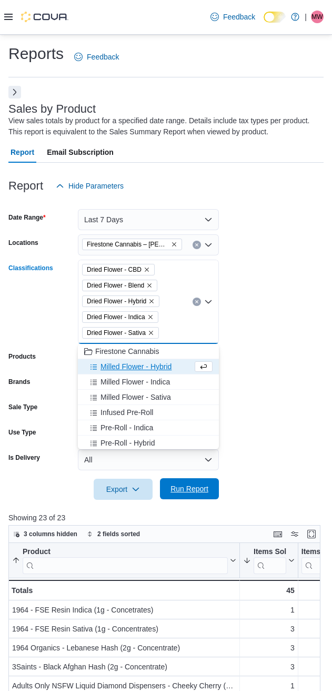
click at [176, 490] on span "Run Report" at bounding box center [190, 488] width 38 height 11
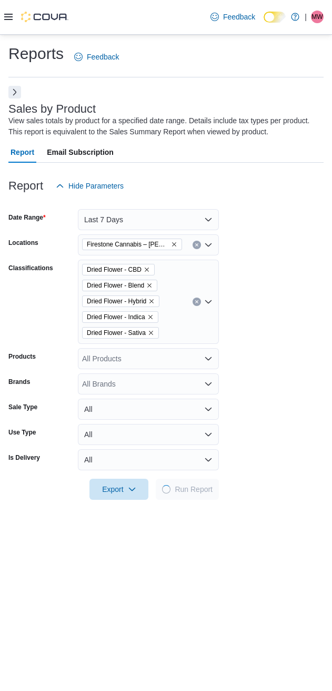
click at [304, 308] on form "Date Range Last 7 Days Locations Firestone Cannabis – [PERSON_NAME] Classificat…" at bounding box center [165, 347] width 315 height 303
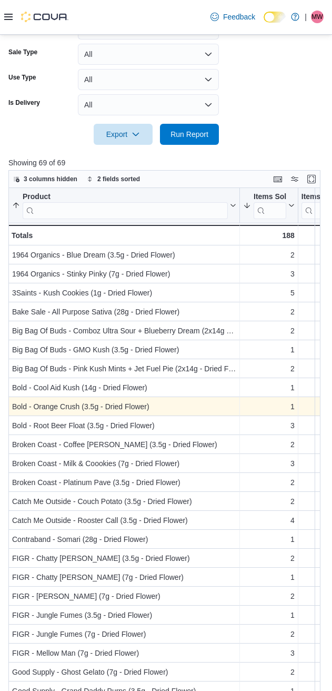
scroll to position [395, 0]
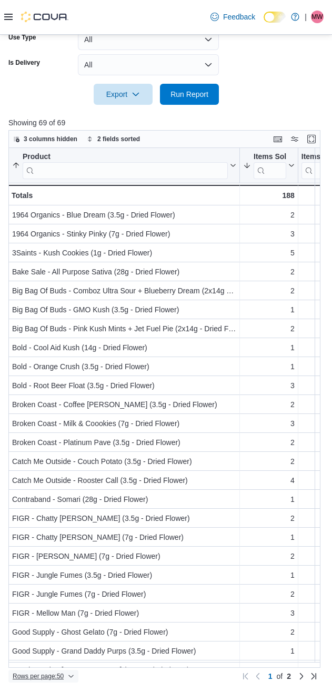
click at [36, 677] on span "Rows per page : 50" at bounding box center [38, 676] width 51 height 8
click at [53, 659] on span "100 rows" at bounding box center [58, 655] width 34 height 8
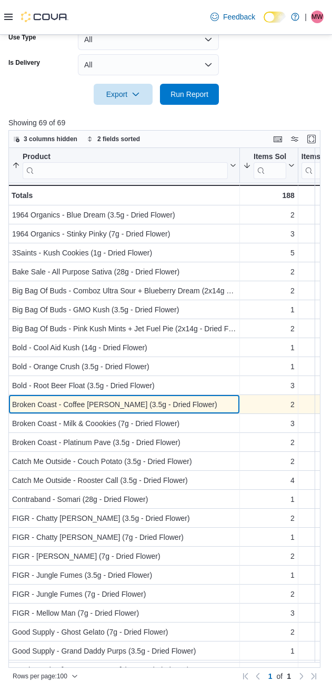
click at [92, 408] on div "Broken Coast - Coffee [PERSON_NAME] (3.5g - Dried Flower)" at bounding box center [124, 404] width 224 height 13
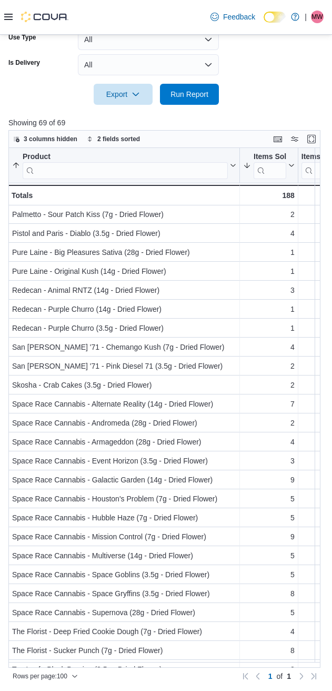
scroll to position [851, 0]
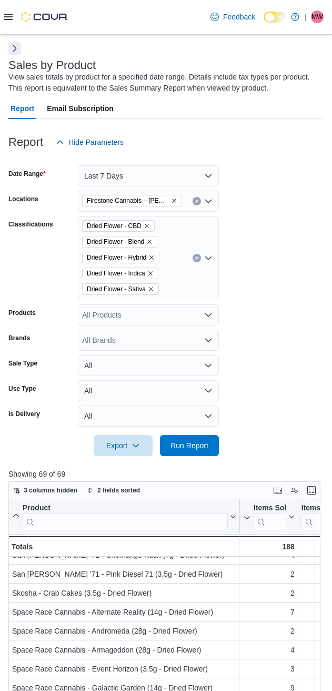
click at [194, 255] on button "Clear input" at bounding box center [197, 258] width 8 height 8
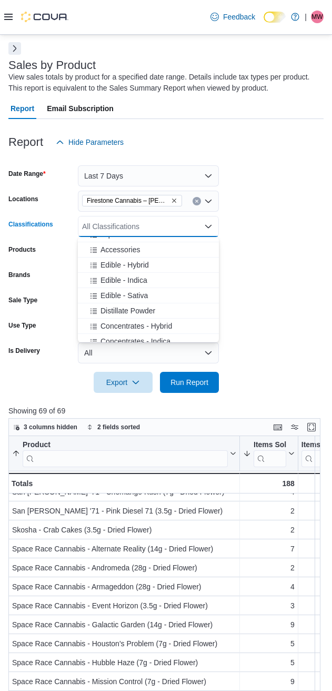
scroll to position [351, 0]
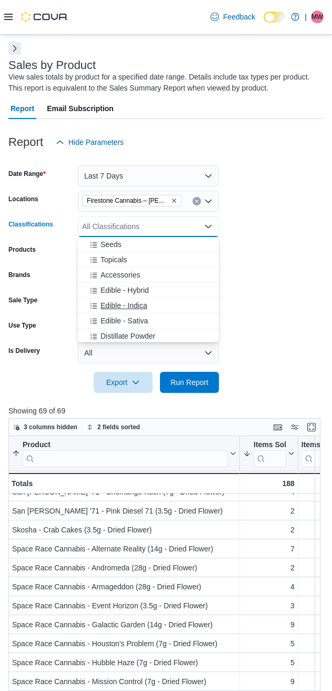
click at [115, 306] on span "Edible - Indica" at bounding box center [124, 305] width 47 height 11
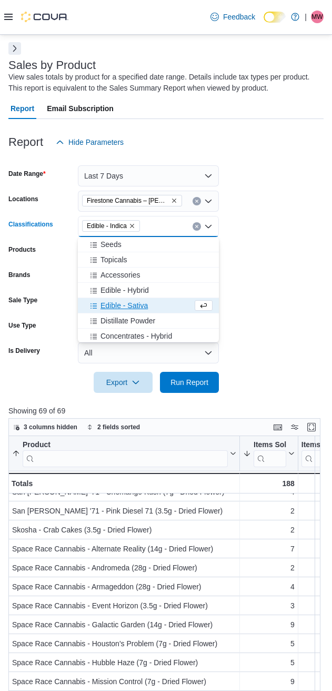
click at [115, 306] on span "Edible - Sativa" at bounding box center [124, 305] width 47 height 11
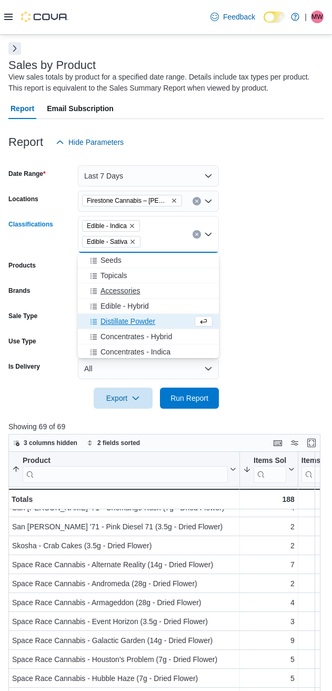
drag, startPoint x: 115, startPoint y: 306, endPoint x: 126, endPoint y: 307, distance: 10.6
click at [115, 304] on span "Edible - Hybrid" at bounding box center [125, 306] width 48 height 11
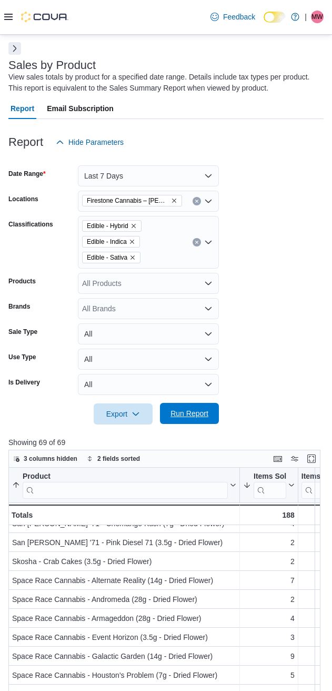
click at [177, 405] on span "Run Report" at bounding box center [189, 413] width 46 height 21
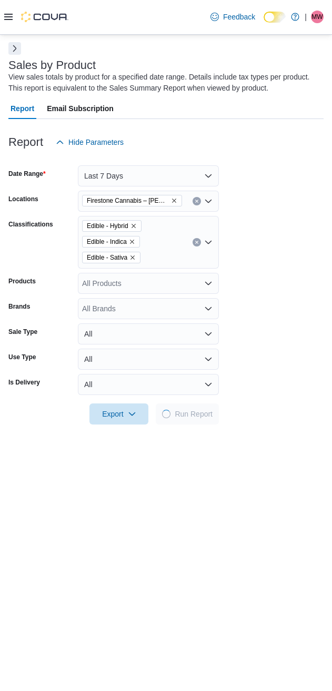
click at [293, 318] on form "Date Range Last 7 Days Locations Firestone Cannabis – [PERSON_NAME] Classificat…" at bounding box center [165, 289] width 315 height 272
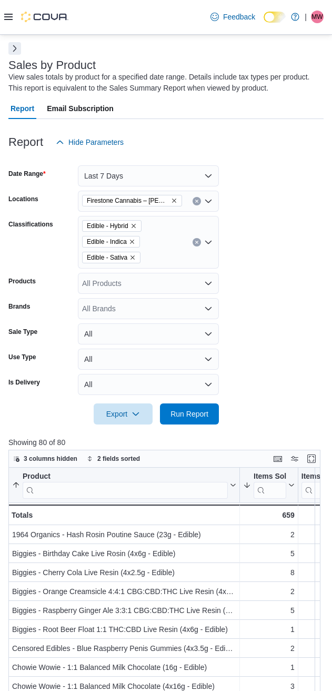
click at [274, 196] on form "Date Range Last 7 Days Locations Firestone Cannabis – [PERSON_NAME] Classificat…" at bounding box center [165, 289] width 315 height 272
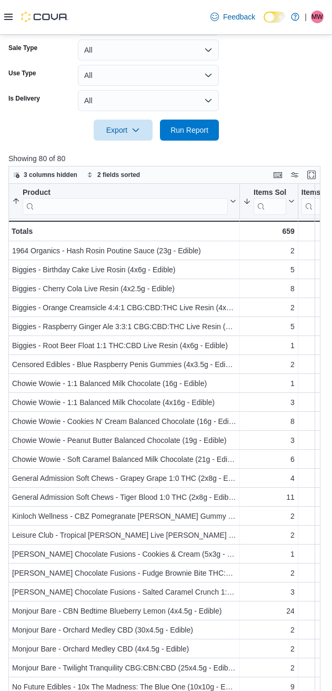
scroll to position [363, 0]
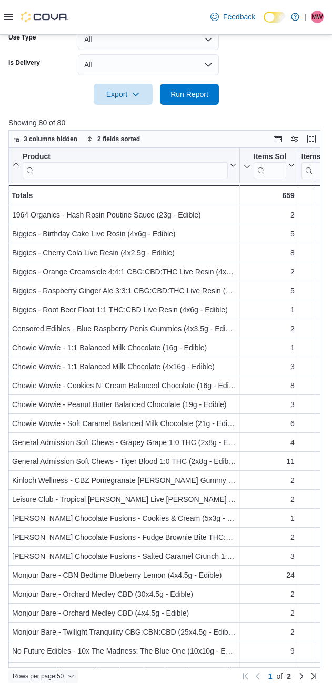
click at [36, 675] on span "Rows per page : 50" at bounding box center [38, 676] width 51 height 8
click at [54, 653] on span "100 rows" at bounding box center [58, 655] width 34 height 8
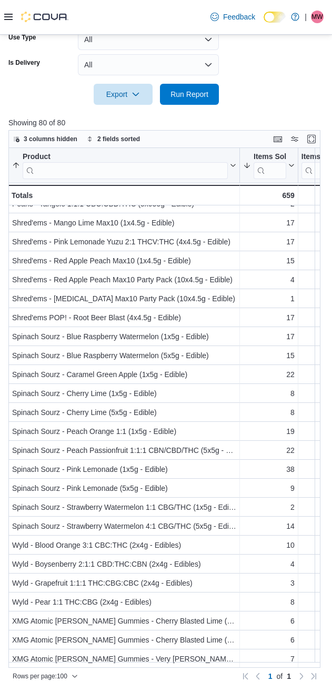
scroll to position [1059, 0]
click at [259, 114] on div at bounding box center [165, 111] width 315 height 13
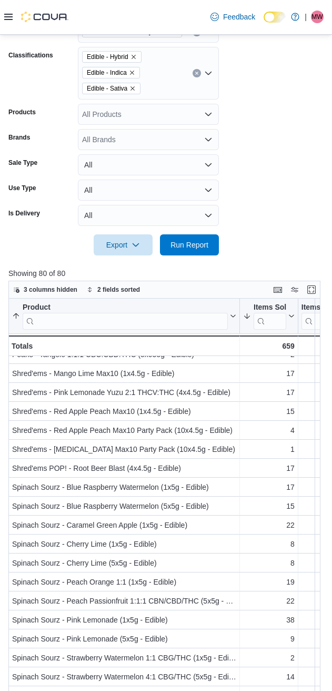
scroll to position [100, 0]
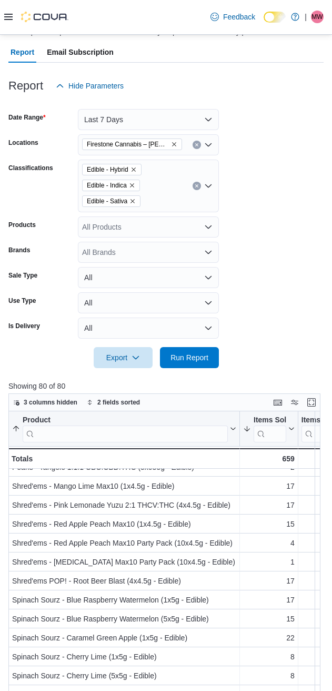
click at [198, 187] on icon "Clear input" at bounding box center [197, 186] width 4 height 4
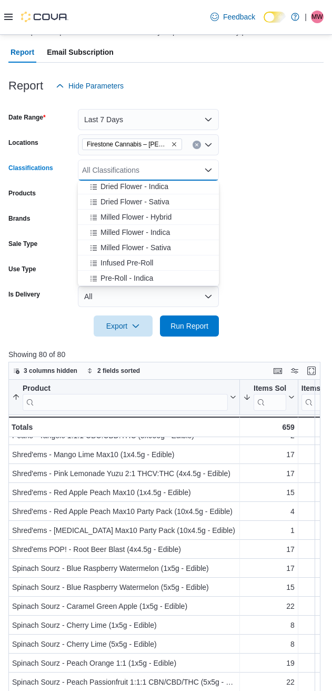
scroll to position [88, 0]
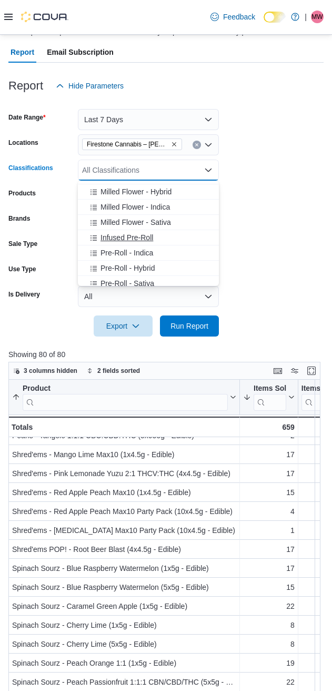
click at [125, 241] on span "Infused Pre-Roll" at bounding box center [127, 237] width 53 height 11
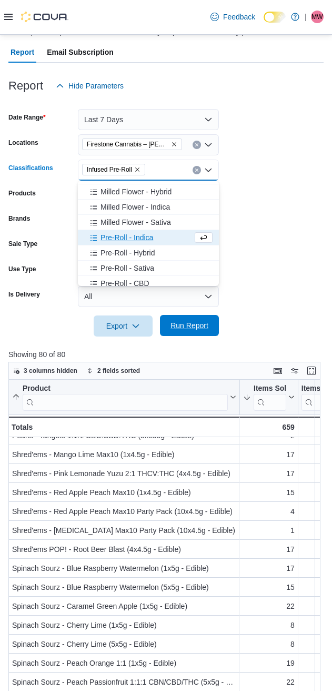
drag, startPoint x: 194, startPoint y: 329, endPoint x: 212, endPoint y: 315, distance: 23.0
click at [192, 328] on span "Run Report" at bounding box center [190, 325] width 38 height 11
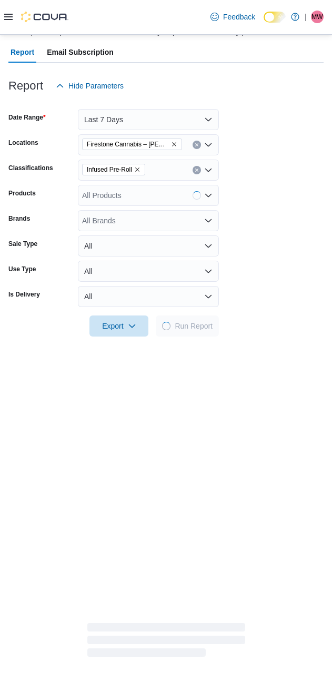
click at [276, 272] on form "Date Range Last 7 Days Locations Firestone Cannabis – [PERSON_NAME] Classificat…" at bounding box center [165, 216] width 315 height 240
click at [270, 274] on form "Date Range Last 7 Days Locations Firestone Cannabis – [PERSON_NAME] Classificat…" at bounding box center [165, 216] width 315 height 240
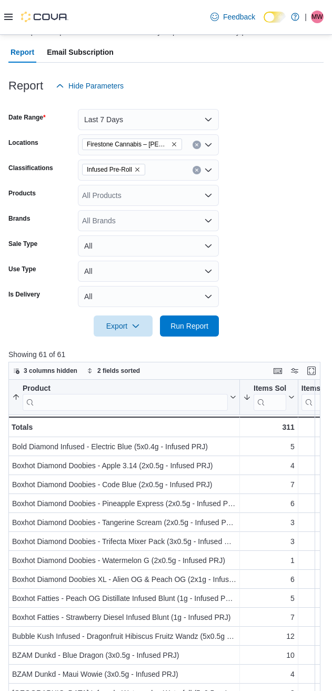
click at [250, 215] on form "Date Range Last 7 Days Locations Firestone Cannabis – [PERSON_NAME] Classificat…" at bounding box center [165, 216] width 315 height 240
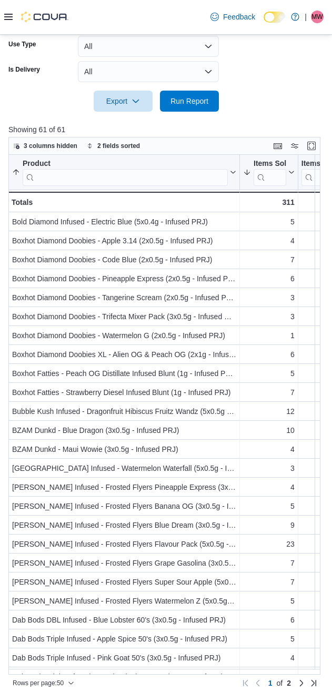
scroll to position [332, 0]
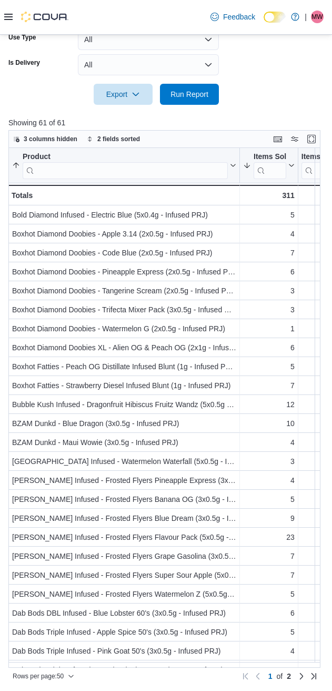
click at [38, 679] on span "Rows per page : 50" at bounding box center [38, 676] width 51 height 8
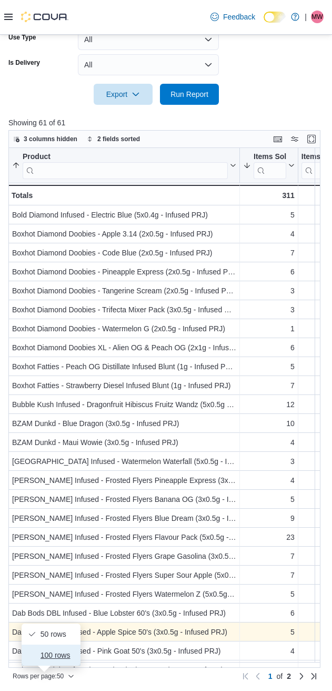
click at [48, 662] on button "100 rows" at bounding box center [51, 655] width 59 height 21
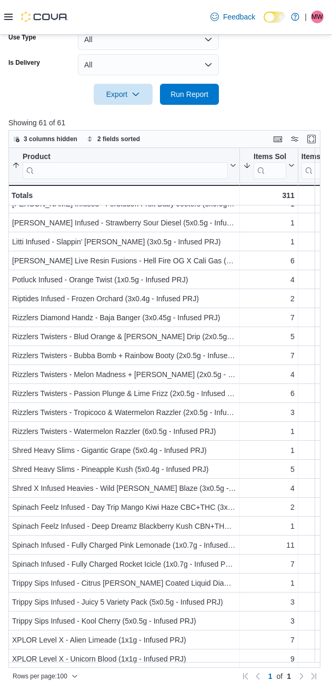
click at [248, 109] on div at bounding box center [165, 111] width 315 height 13
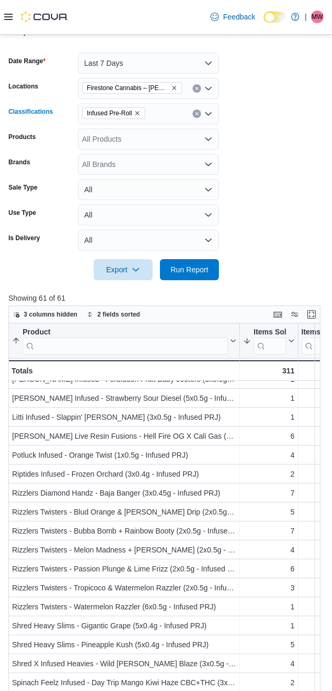
click at [137, 112] on icon "Remove Infused Pre-Roll from selection in this group" at bounding box center [137, 113] width 6 height 6
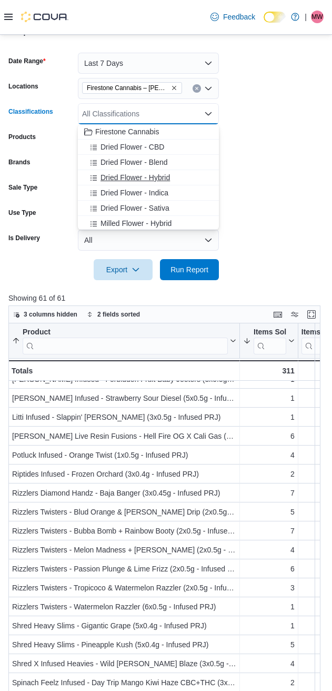
scroll to position [88, 0]
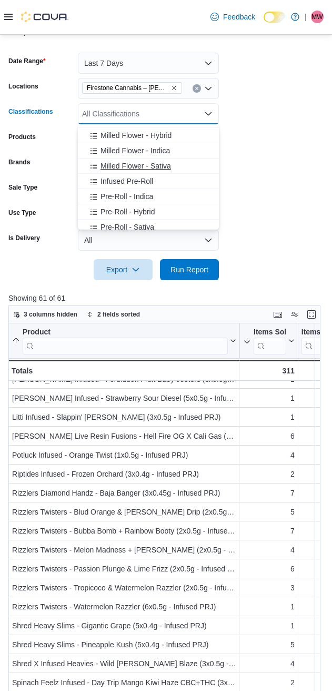
click at [114, 159] on button "Milled Flower - Sativa" at bounding box center [148, 166] width 141 height 15
click at [114, 153] on span "Milled Flower - Indica" at bounding box center [136, 150] width 70 height 11
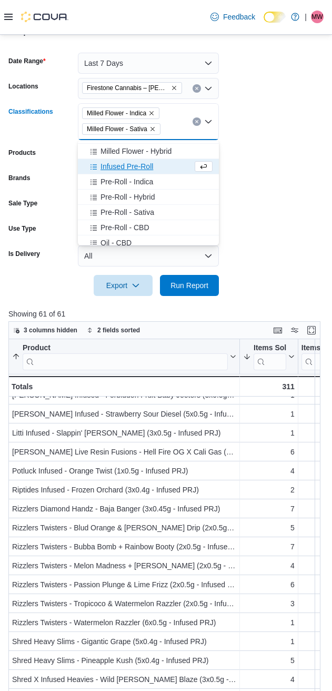
drag, startPoint x: 121, startPoint y: 150, endPoint x: 126, endPoint y: 158, distance: 9.5
click at [121, 149] on span "Milled Flower - Hybrid" at bounding box center [136, 151] width 71 height 11
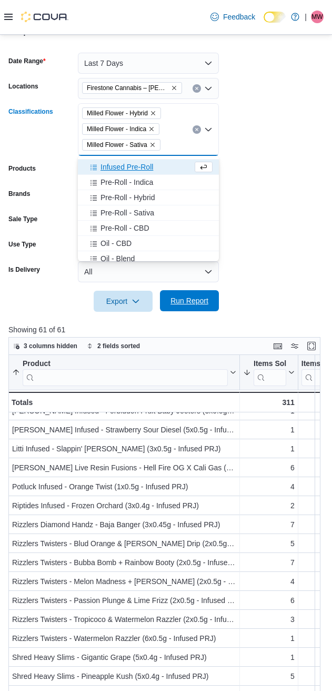
click at [174, 300] on span "Run Report" at bounding box center [190, 300] width 38 height 11
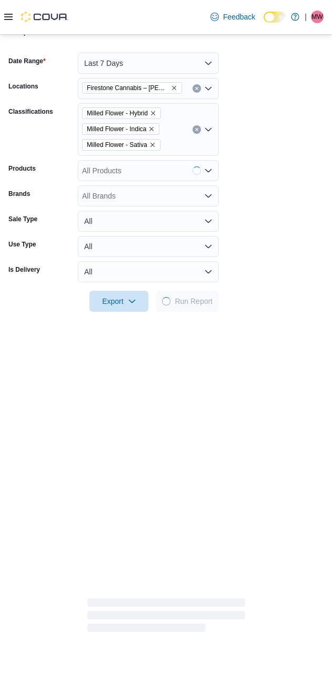
click at [293, 246] on form "Date Range Last 7 Days Locations Firestone Cannabis – [PERSON_NAME] Classificat…" at bounding box center [165, 176] width 315 height 272
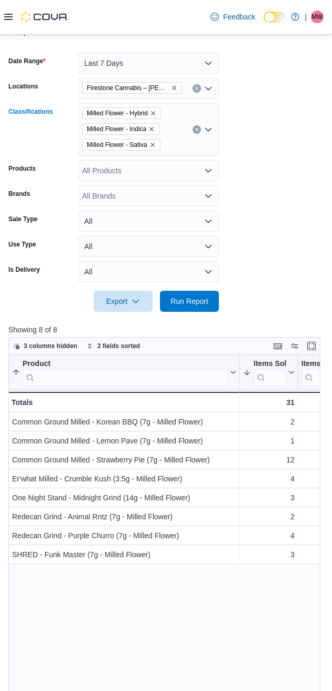
click at [198, 127] on icon "Clear input" at bounding box center [197, 129] width 4 height 4
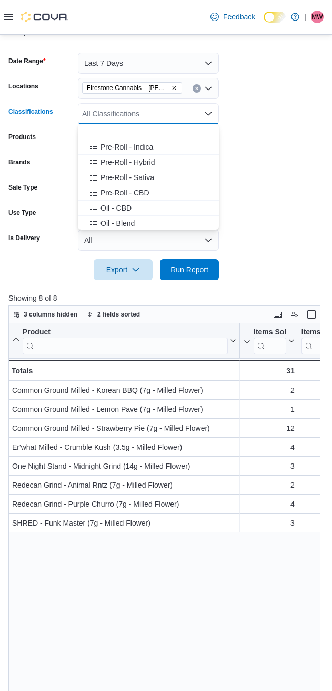
scroll to position [175, 0]
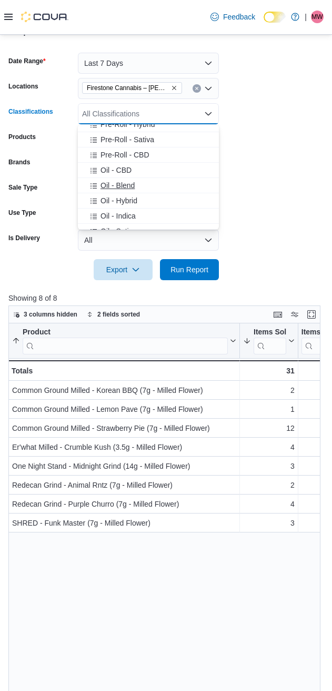
click at [124, 192] on button "Oil - Blend" at bounding box center [148, 185] width 141 height 15
click at [124, 192] on button "Oil - Hybrid" at bounding box center [148, 185] width 141 height 15
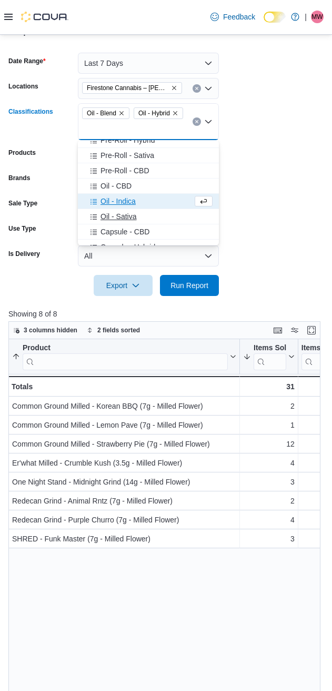
click at [111, 210] on button "Oil - Sativa" at bounding box center [148, 216] width 141 height 15
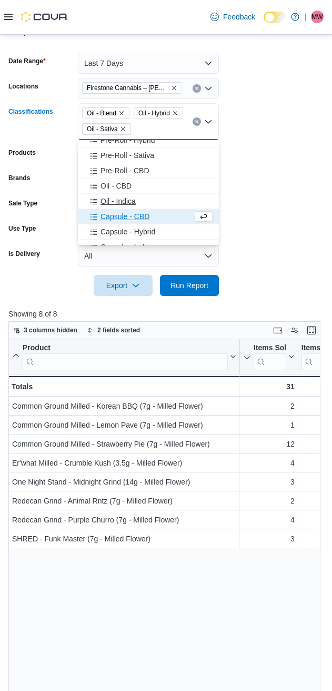
click at [112, 201] on span "Oil - Indica" at bounding box center [118, 201] width 35 height 11
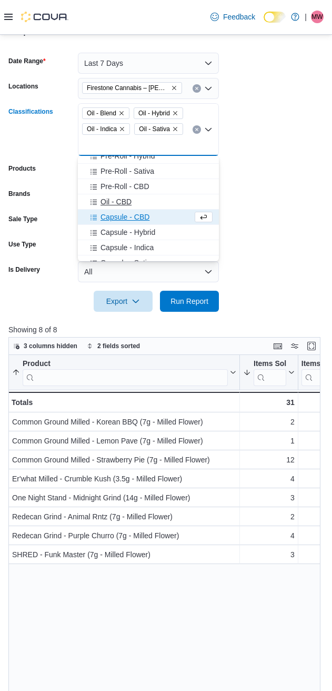
click at [112, 200] on span "Oil - CBD" at bounding box center [116, 201] width 31 height 11
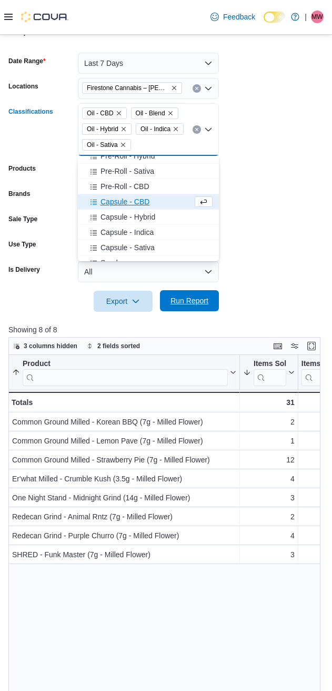
click at [180, 304] on span "Run Report" at bounding box center [190, 300] width 38 height 11
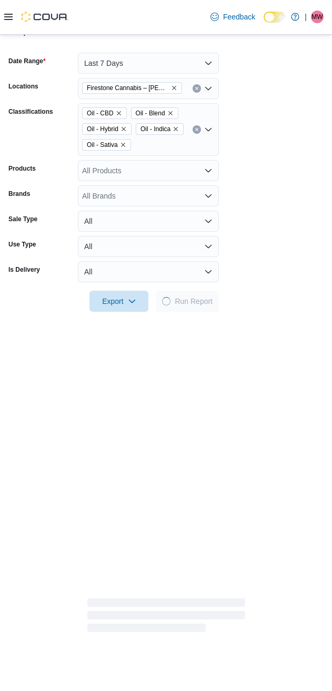
click at [275, 238] on form "Date Range Last 7 Days Locations Firestone Cannabis – [PERSON_NAME] Classificat…" at bounding box center [165, 176] width 315 height 272
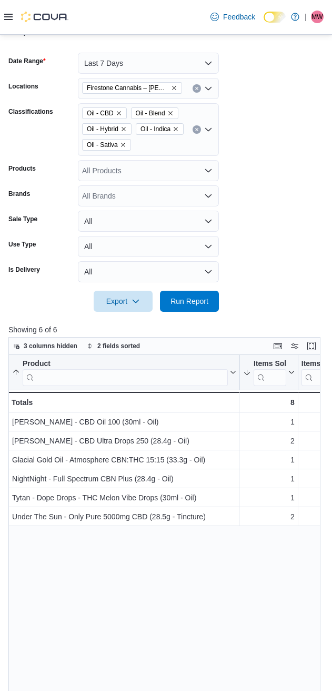
click at [290, 215] on form "Date Range Last 7 Days Locations Firestone Cannabis – [PERSON_NAME] Classificat…" at bounding box center [165, 176] width 315 height 272
click at [283, 230] on form "Date Range Last 7 Days Locations Firestone Cannabis – [PERSON_NAME] Classificat…" at bounding box center [165, 176] width 315 height 272
click at [199, 130] on icon "Clear input" at bounding box center [197, 129] width 4 height 4
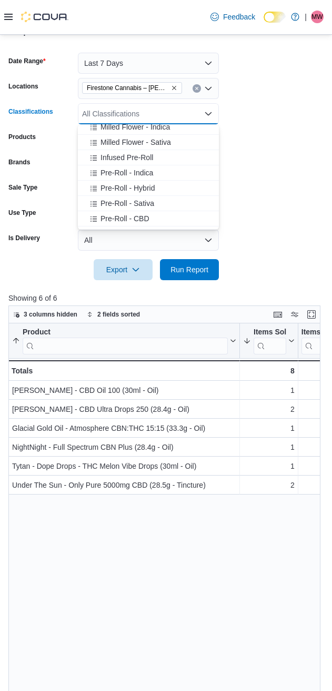
scroll to position [88, 0]
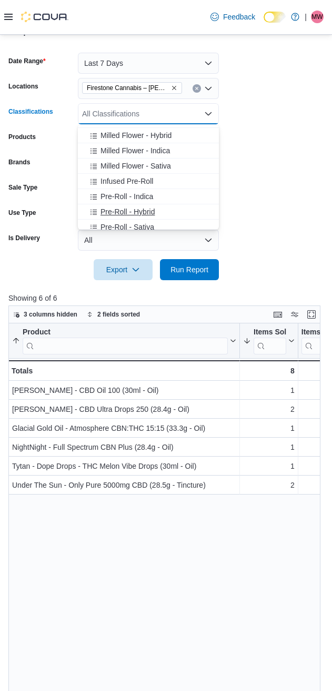
click at [116, 211] on span "Pre-Roll - Hybrid" at bounding box center [128, 211] width 54 height 11
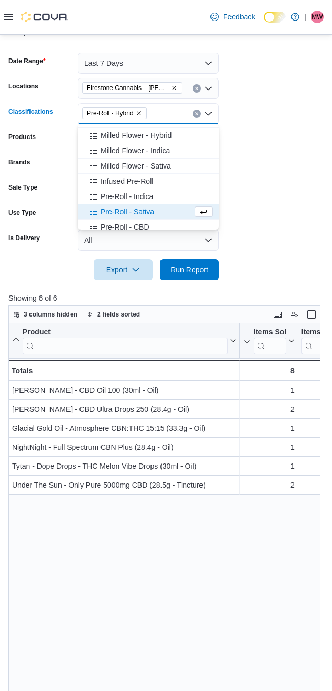
click at [116, 211] on span "Pre-Roll - Sativa" at bounding box center [128, 211] width 54 height 11
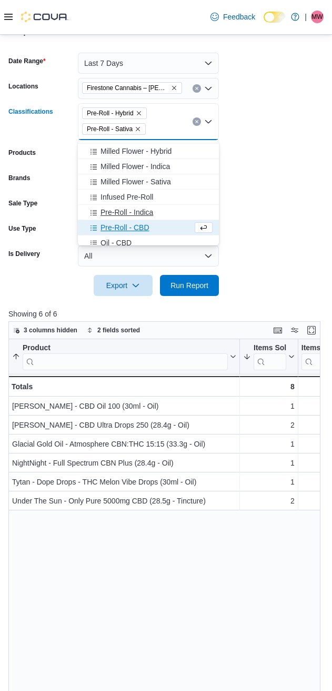
click at [126, 219] on button "Pre-Roll - Indica" at bounding box center [148, 212] width 141 height 15
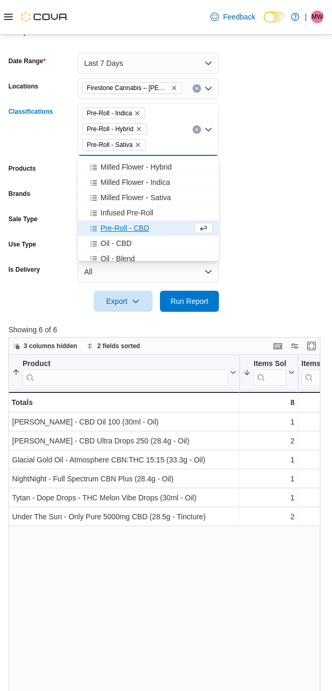
click at [122, 230] on span "Pre-Roll - CBD" at bounding box center [125, 228] width 49 height 11
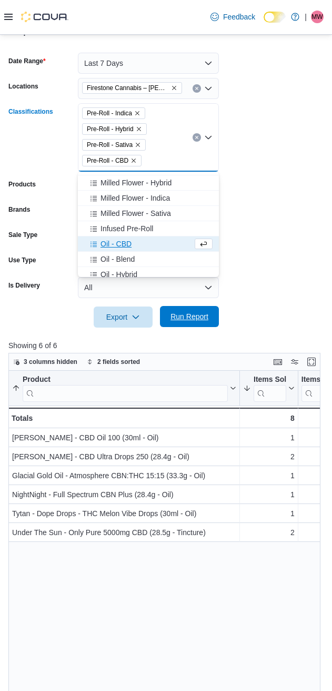
click at [197, 314] on span "Run Report" at bounding box center [190, 316] width 38 height 11
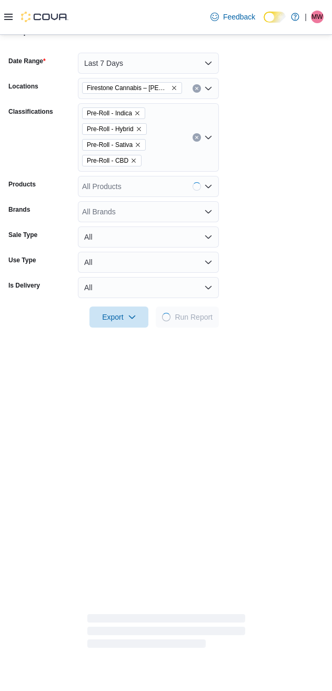
click at [265, 253] on form "Date Range Last 7 Days Locations Firestone Cannabis – [PERSON_NAME] Classificat…" at bounding box center [165, 184] width 315 height 288
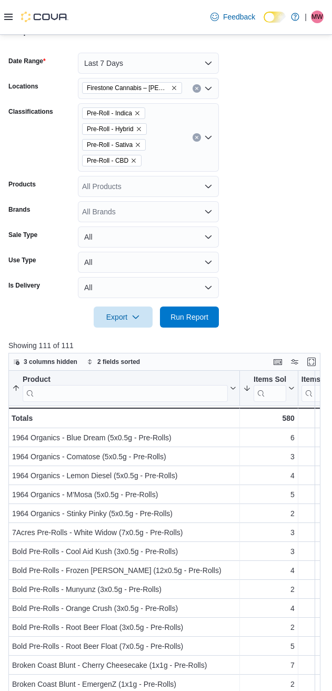
click at [250, 261] on form "Date Range Last 7 Days Locations Firestone Cannabis – [PERSON_NAME] Classificat…" at bounding box center [165, 184] width 315 height 288
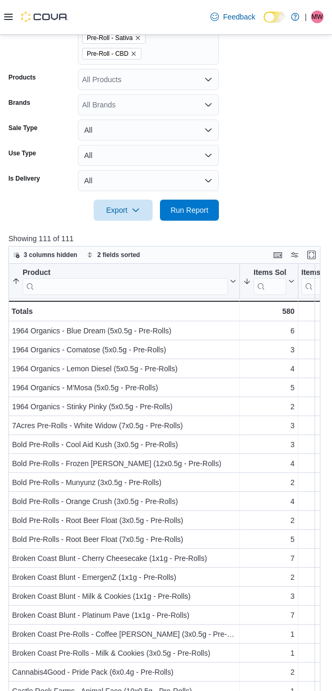
scroll to position [379, 0]
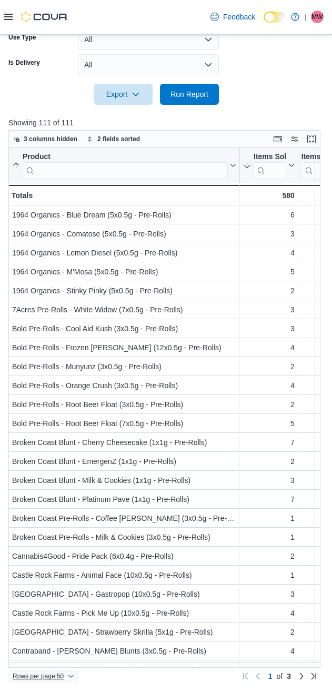
click at [42, 675] on span "Rows per page : 50" at bounding box center [38, 676] width 51 height 8
click at [51, 657] on span "100 rows" at bounding box center [58, 655] width 34 height 8
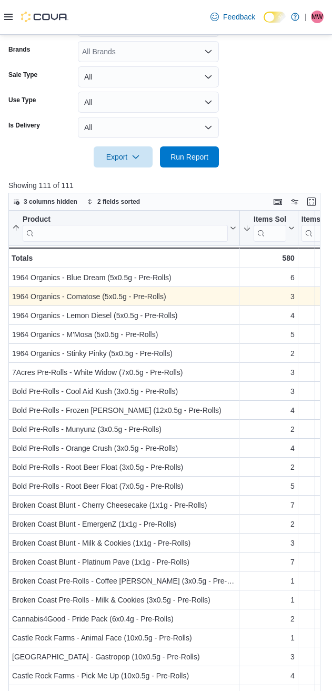
scroll to position [291, 0]
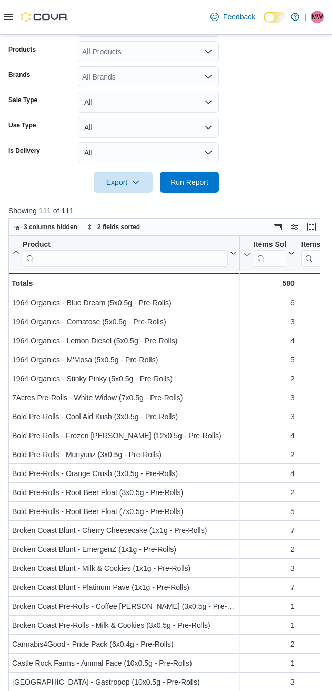
click at [299, 147] on form "Date Range Last 7 Days Locations Firestone Cannabis – [PERSON_NAME] Classificat…" at bounding box center [165, 49] width 315 height 288
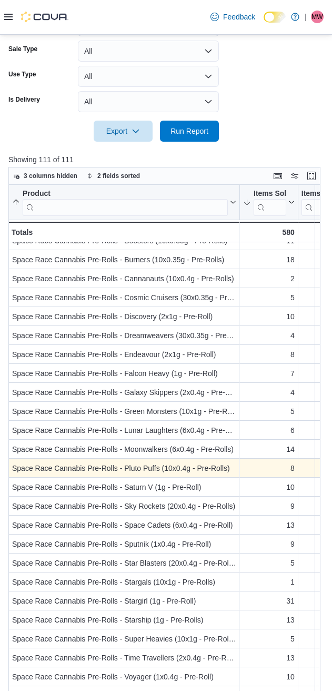
scroll to position [379, 0]
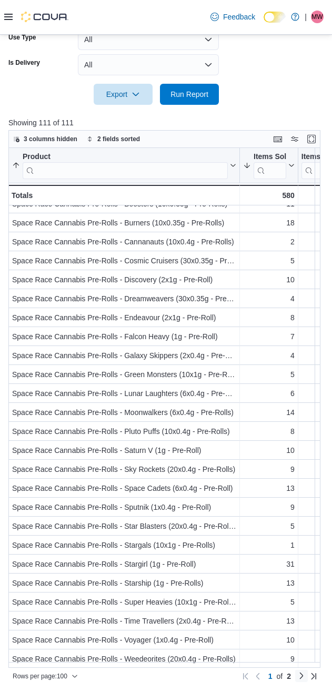
click at [308, 678] on link "Next page" at bounding box center [301, 675] width 13 height 13
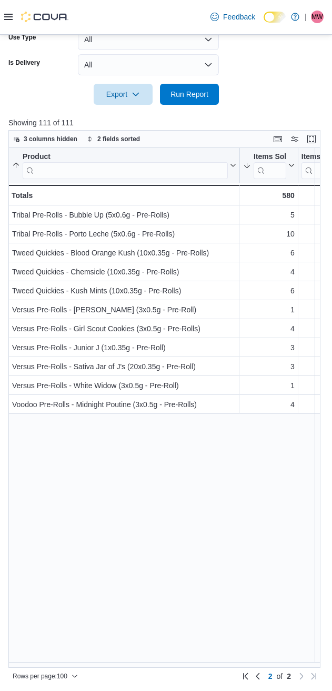
scroll to position [0, 0]
drag, startPoint x: 220, startPoint y: 466, endPoint x: 224, endPoint y: 461, distance: 7.1
click at [220, 466] on div "Product Sorted by Items Sold, descending , then sorted by Product, ascending . …" at bounding box center [168, 408] width 320 height 520
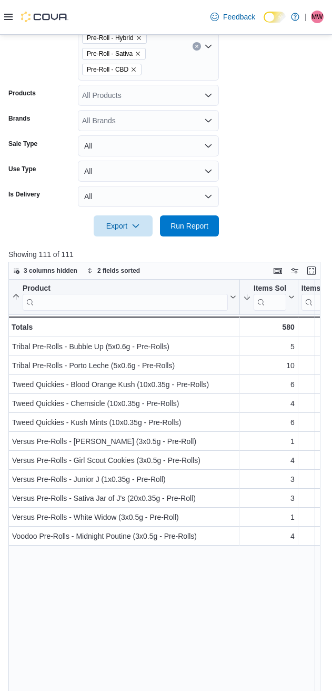
scroll to position [204, 0]
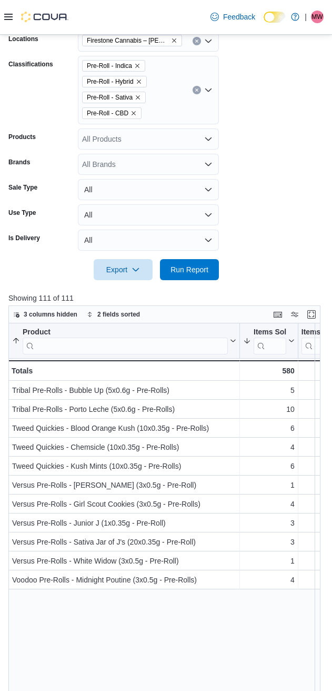
click at [199, 91] on button "Clear input" at bounding box center [197, 90] width 8 height 8
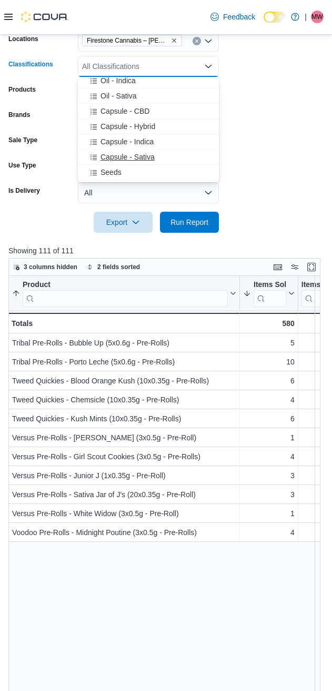
scroll to position [351, 0]
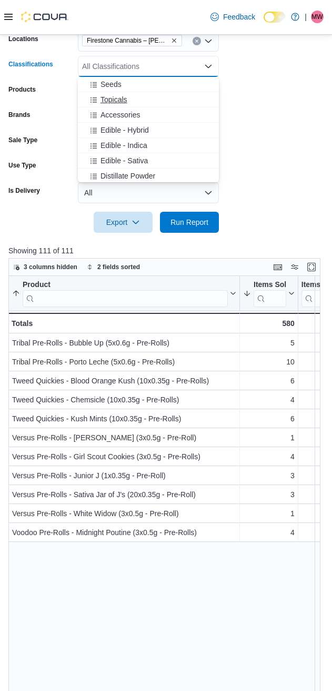
click at [116, 98] on span "Topicals" at bounding box center [114, 99] width 27 height 11
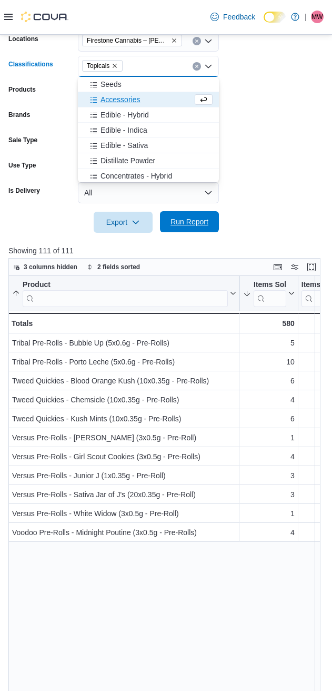
click at [188, 222] on span "Run Report" at bounding box center [190, 221] width 38 height 11
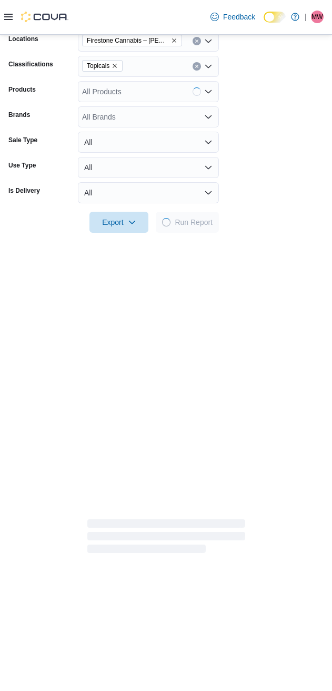
click at [290, 156] on form "Date Range Last 7 Days Locations Firestone Cannabis – [PERSON_NAME] Classificat…" at bounding box center [165, 113] width 315 height 240
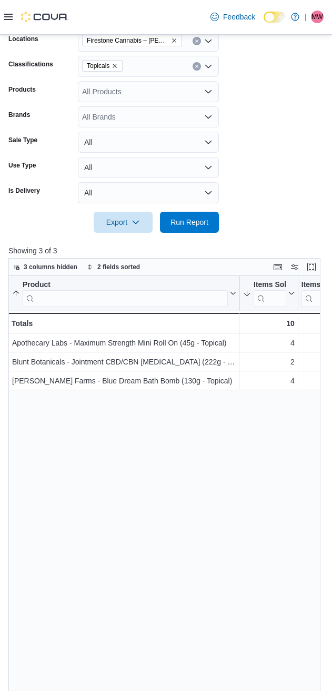
click at [278, 184] on form "Date Range Last 7 Days Locations Firestone Cannabis – [PERSON_NAME] Classificat…" at bounding box center [165, 113] width 315 height 240
click at [251, 174] on form "Date Range Last 7 Days Locations Firestone Cannabis – [PERSON_NAME] Classificat…" at bounding box center [165, 113] width 315 height 240
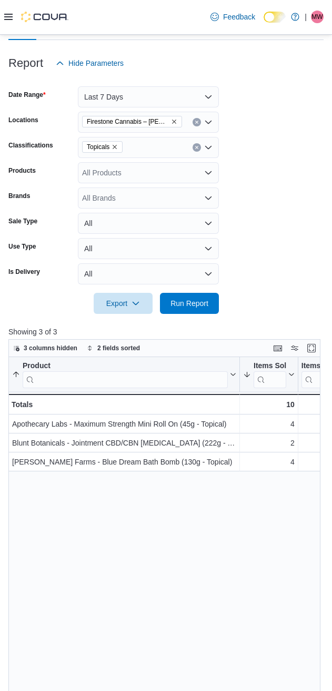
scroll to position [28, 0]
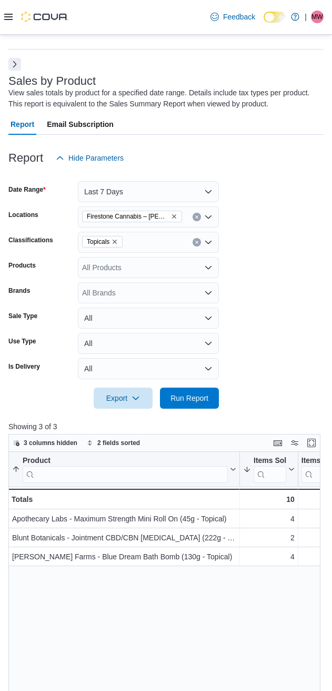
click at [115, 242] on icon "Remove Topicals from selection in this group" at bounding box center [115, 242] width 4 height 4
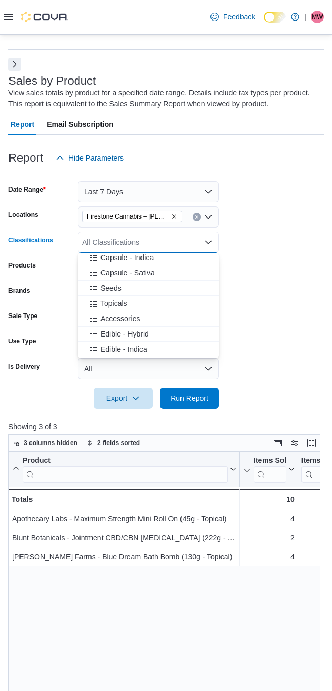
scroll to position [439, 0]
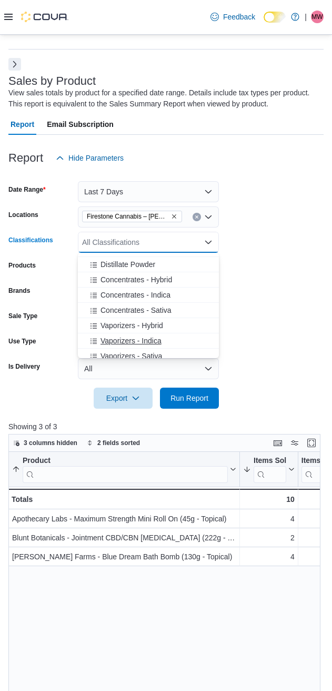
click at [115, 342] on span "Vaporizers - Indica" at bounding box center [131, 340] width 61 height 11
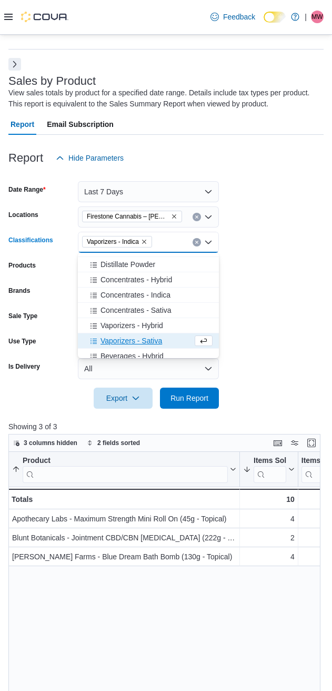
click at [115, 342] on span "Vaporizers - Sativa" at bounding box center [132, 340] width 62 height 11
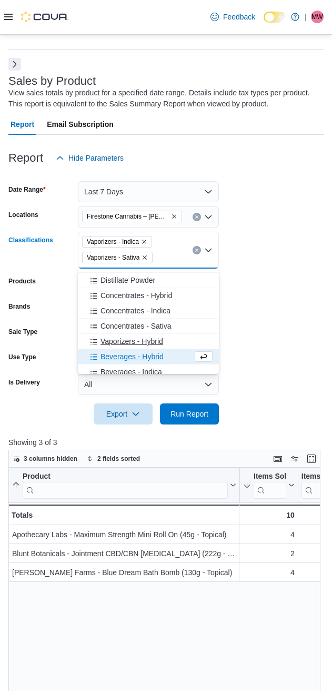
click at [116, 341] on span "Vaporizers - Hybrid" at bounding box center [132, 341] width 63 height 11
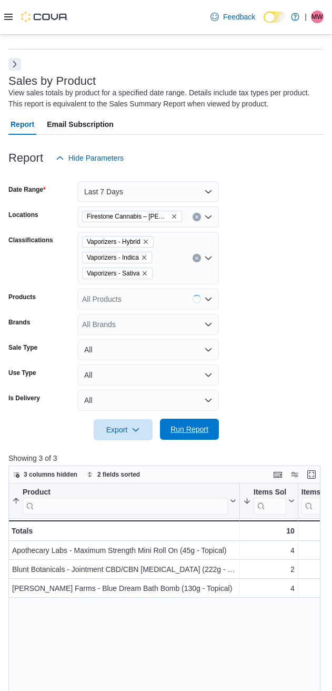
click at [176, 428] on span "Run Report" at bounding box center [190, 429] width 38 height 11
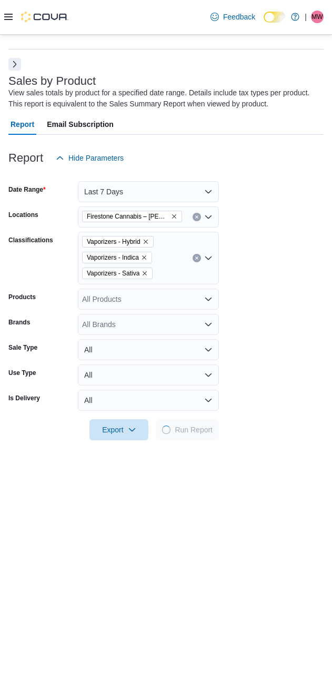
click at [298, 262] on form "Date Range Last 7 Days Locations Firestone Cannabis – [PERSON_NAME] Classificat…" at bounding box center [165, 305] width 315 height 272
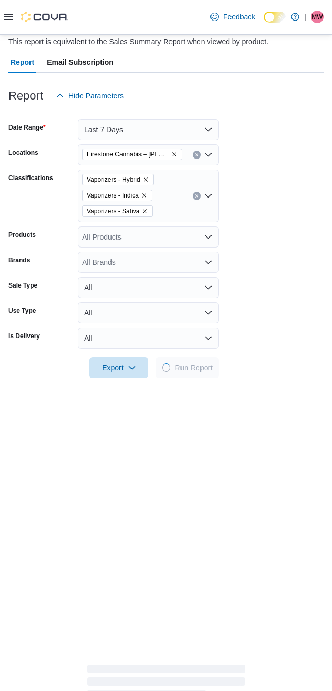
scroll to position [116, 0]
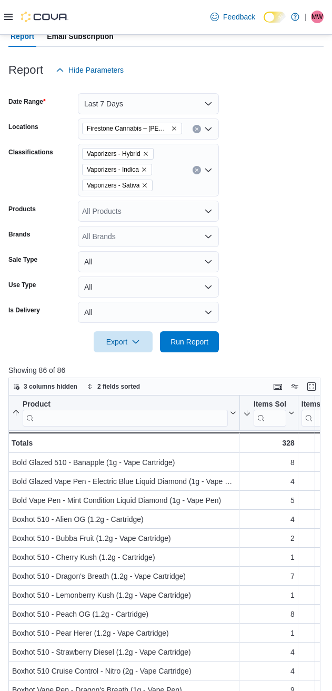
drag, startPoint x: 287, startPoint y: 195, endPoint x: 273, endPoint y: 187, distance: 15.6
click at [287, 195] on form "Date Range Last 7 Days Locations Firestone Cannabis – [PERSON_NAME] Classificat…" at bounding box center [165, 217] width 315 height 272
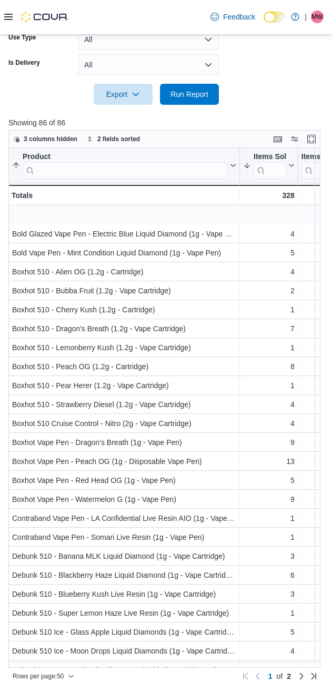
scroll to position [439, 0]
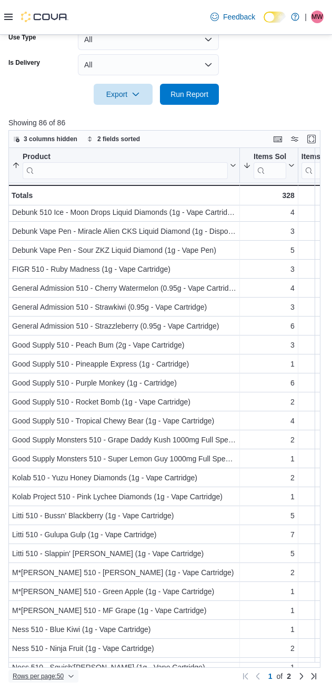
click at [38, 675] on span "Rows per page : 50" at bounding box center [38, 676] width 51 height 8
click at [50, 657] on span "100 rows" at bounding box center [58, 655] width 34 height 8
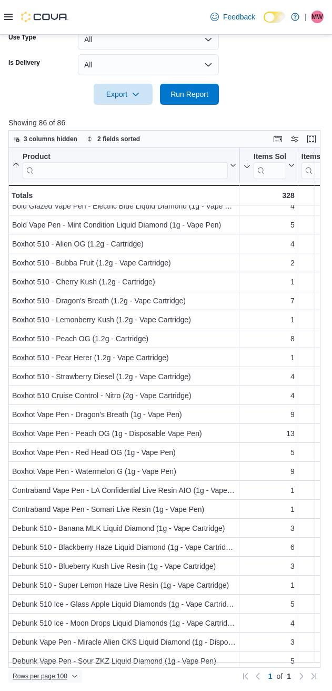
scroll to position [0, 0]
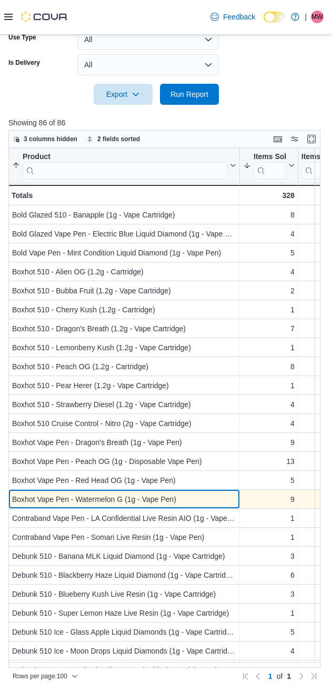
click at [146, 499] on div "Boxhot Vape Pen - Watermelon G (1g - Vape Pen)" at bounding box center [124, 499] width 224 height 13
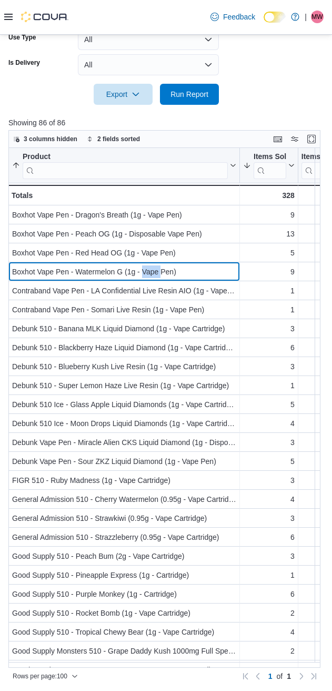
scroll to position [263, 0]
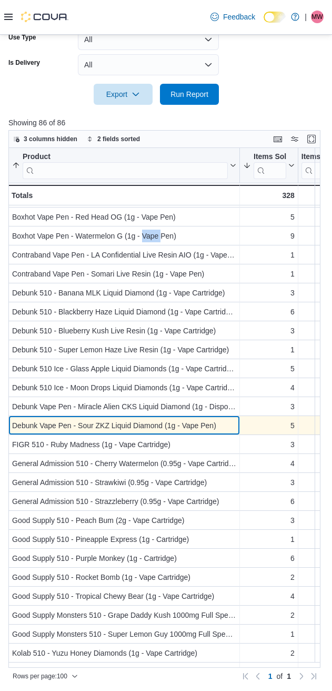
click at [136, 426] on div "Debunk Vape Pen - Sour ZKZ Liquid Diamond (1g - Vape Pen)" at bounding box center [124, 425] width 224 height 13
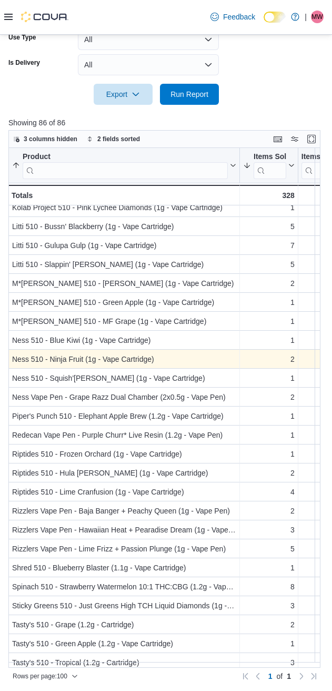
scroll to position [790, 0]
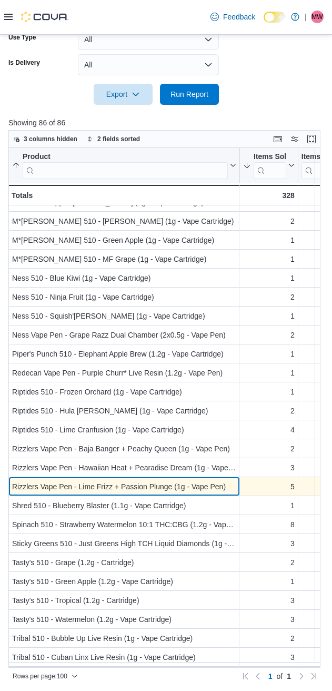
click at [167, 489] on div "Rizzlers Vape Pen - Lime Frizz + Passion Plunge (1g - Vape Pen)" at bounding box center [124, 486] width 224 height 13
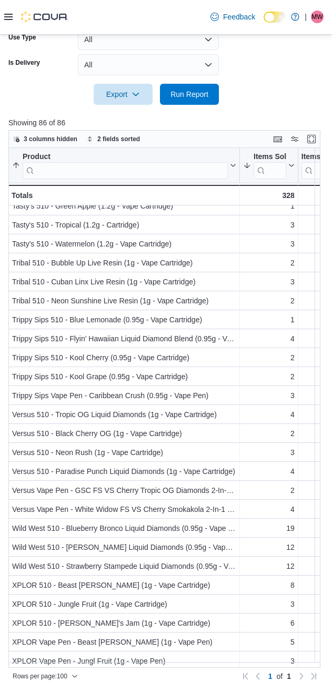
scroll to position [1173, 0]
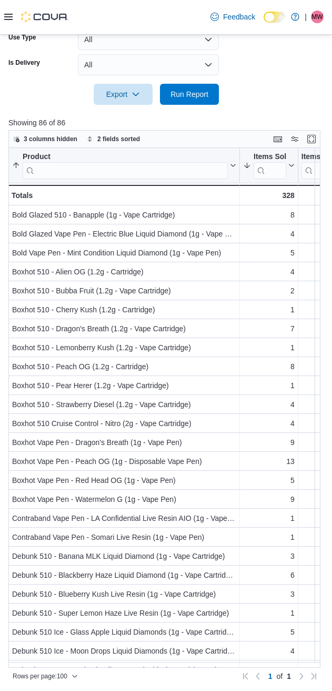
scroll to position [275, 0]
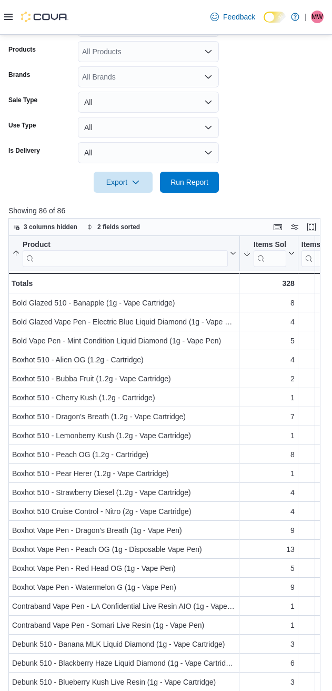
click at [272, 176] on form "Date Range Last 7 Days Locations Firestone Cannabis – [PERSON_NAME] Classificat…" at bounding box center [165, 57] width 315 height 272
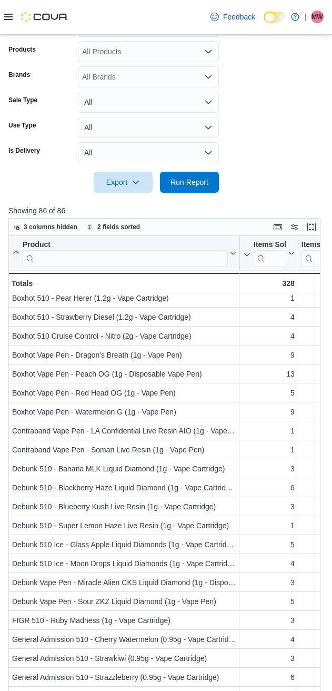
scroll to position [263, 0]
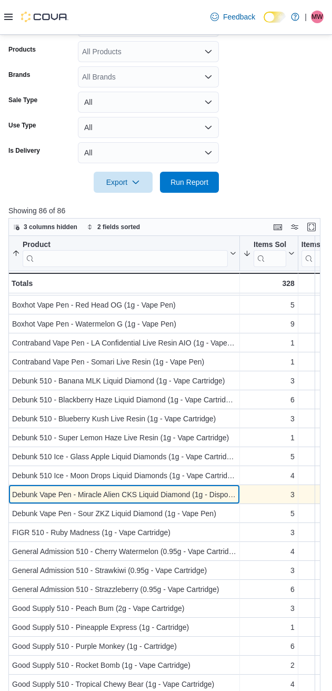
click at [124, 498] on div "Debunk Vape Pen - Miracle Alien CKS Liquid Diamond (1g - Disposable Vape Pen)" at bounding box center [124, 494] width 224 height 13
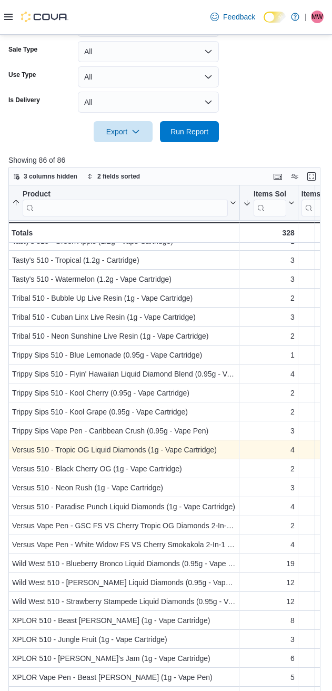
scroll to position [363, 0]
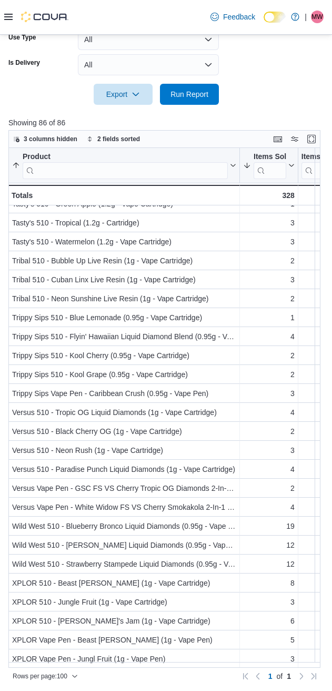
click at [267, 123] on p "Showing 86 of 86" at bounding box center [165, 122] width 315 height 11
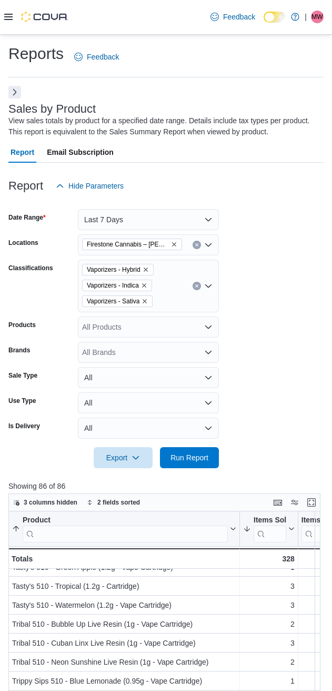
click at [195, 285] on button "Clear input" at bounding box center [197, 286] width 8 height 8
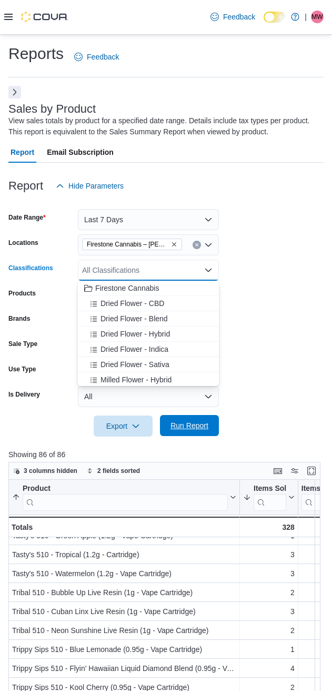
click at [184, 426] on span "Run Report" at bounding box center [190, 425] width 38 height 11
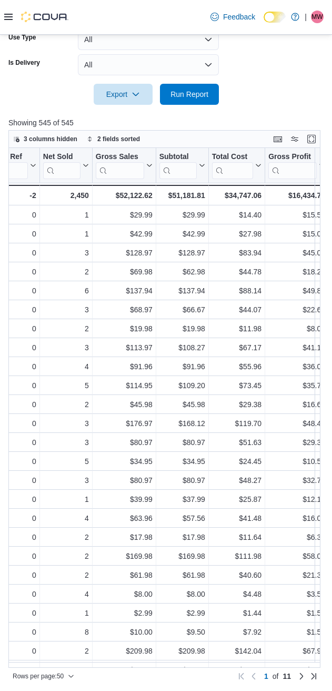
scroll to position [0, 317]
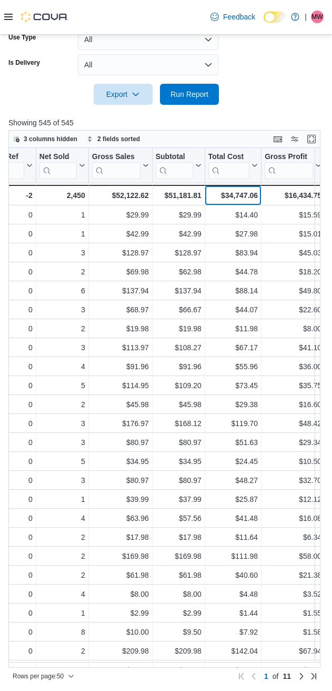
click at [242, 193] on div "$34,747.06" at bounding box center [234, 195] width 50 height 13
click at [243, 193] on div "$34,747.06" at bounding box center [234, 195] width 50 height 13
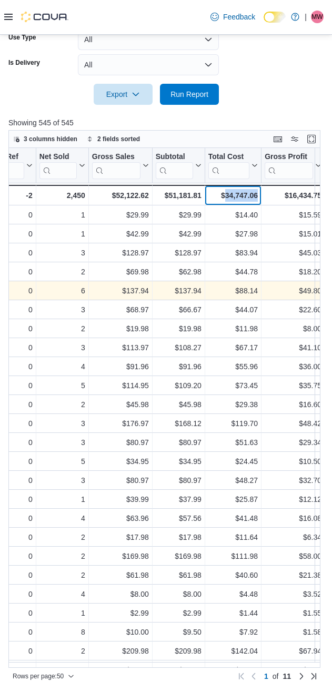
copy div "34,747.06"
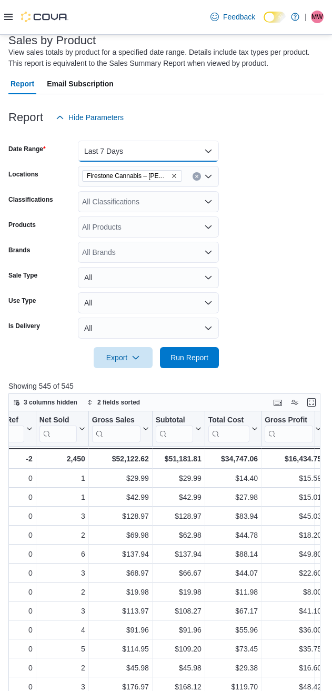
click at [164, 151] on button "Last 7 Days" at bounding box center [148, 151] width 141 height 21
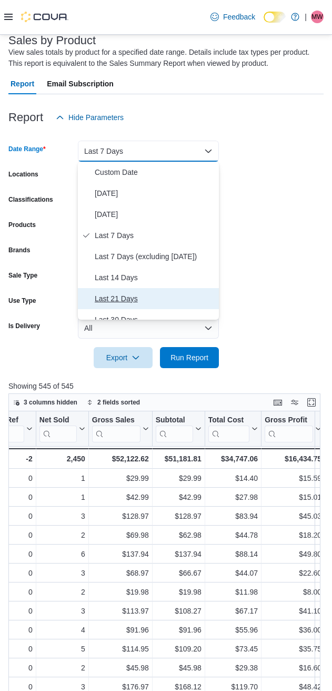
click at [116, 295] on span "Last 21 Days" at bounding box center [155, 298] width 120 height 13
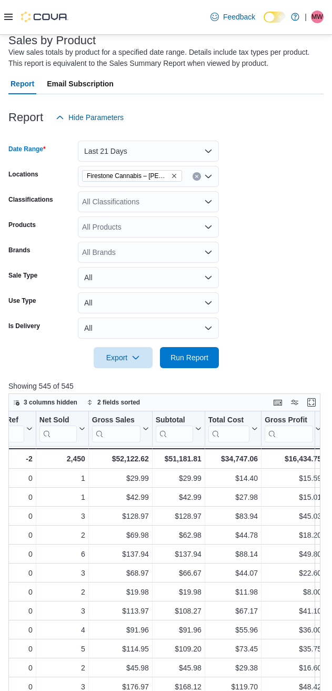
click at [283, 211] on form "Date Range Last 21 Days Locations Firestone Cannabis – [PERSON_NAME] Classifica…" at bounding box center [165, 248] width 315 height 240
click at [163, 202] on div "All Classifications" at bounding box center [148, 201] width 141 height 21
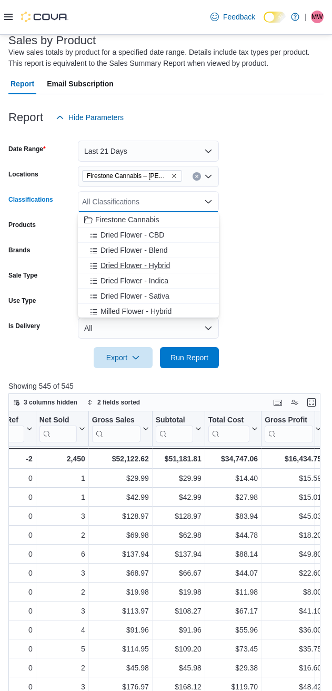
click at [106, 263] on span "Dried Flower - Hybrid" at bounding box center [136, 265] width 70 height 11
click at [106, 263] on span "Dried Flower - Indica" at bounding box center [135, 265] width 68 height 11
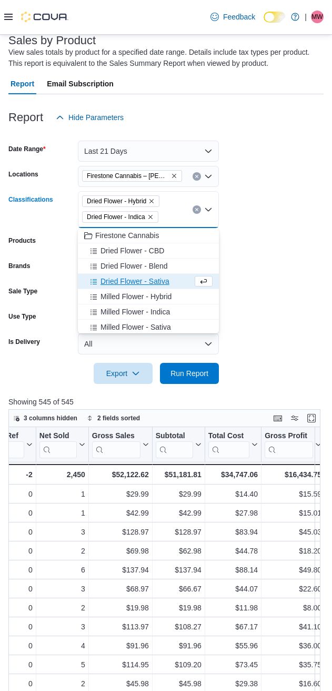
click at [106, 263] on span "Dried Flower - Blend" at bounding box center [134, 266] width 67 height 11
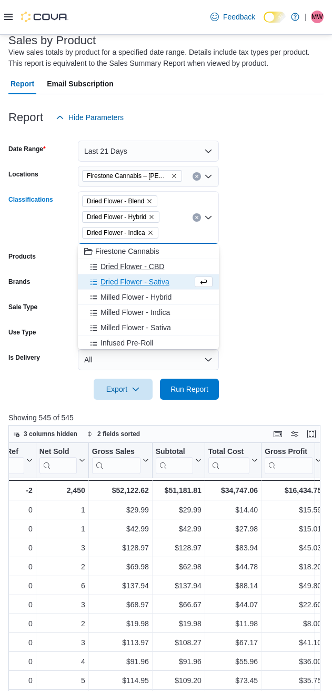
click at [117, 276] on button "Dried Flower - Sativa" at bounding box center [148, 281] width 141 height 15
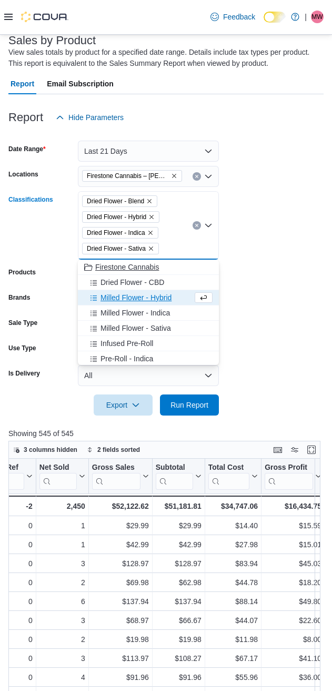
drag, startPoint x: 118, startPoint y: 281, endPoint x: 123, endPoint y: 290, distance: 10.1
click at [120, 281] on span "Dried Flower - CBD" at bounding box center [133, 282] width 64 height 11
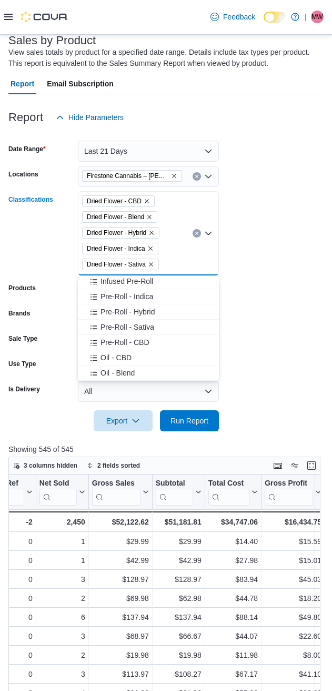
scroll to position [88, 0]
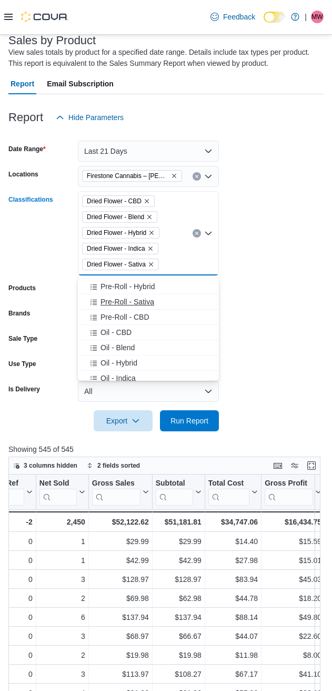
click at [118, 309] on button "Pre-Roll - Sativa" at bounding box center [148, 301] width 141 height 15
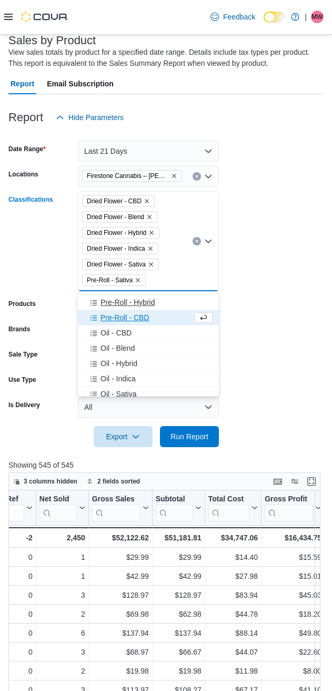
click at [118, 309] on button "Pre-Roll - Hybrid" at bounding box center [148, 302] width 141 height 15
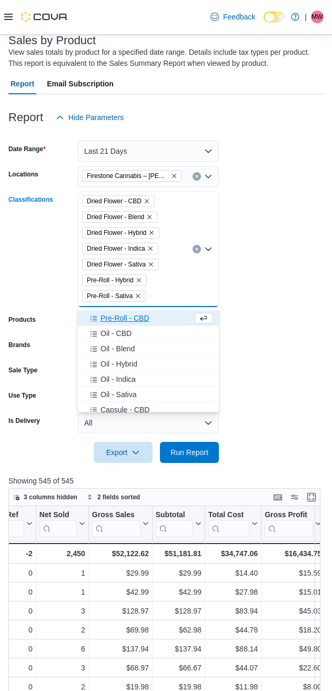
click at [116, 319] on span "Pre-Roll - CBD" at bounding box center [125, 318] width 49 height 11
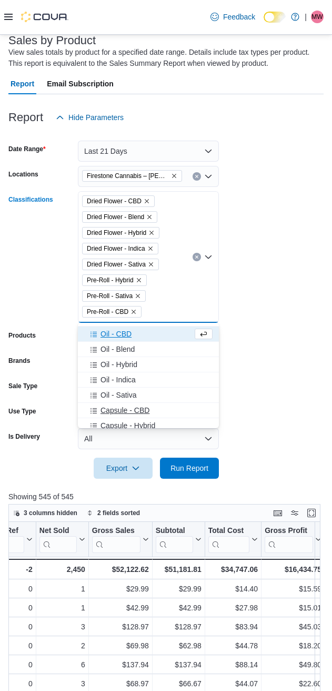
scroll to position [0, 0]
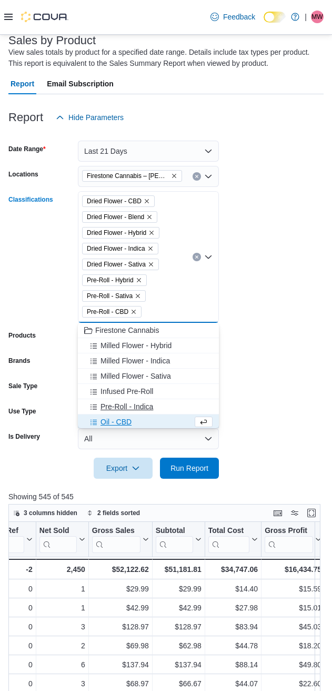
click at [125, 407] on span "Pre-Roll - Indica" at bounding box center [127, 406] width 53 height 11
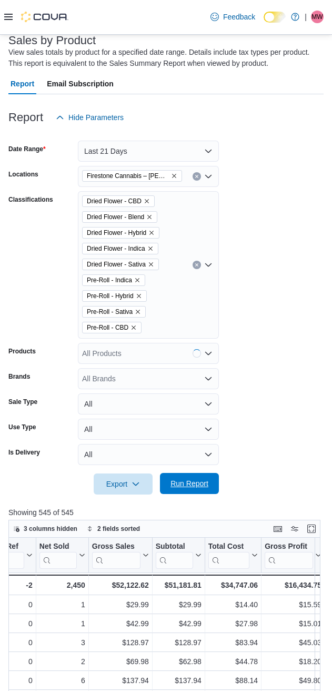
click at [203, 487] on span "Run Report" at bounding box center [190, 483] width 38 height 11
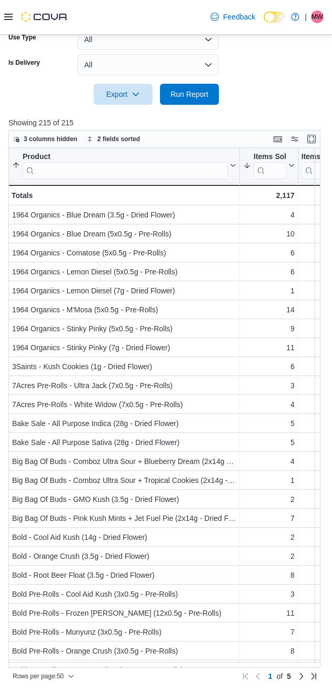
scroll to position [351, 0]
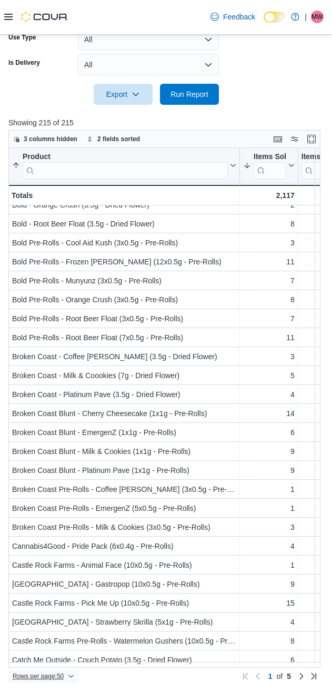
click at [49, 679] on span "Rows per page : 50" at bounding box center [38, 676] width 51 height 8
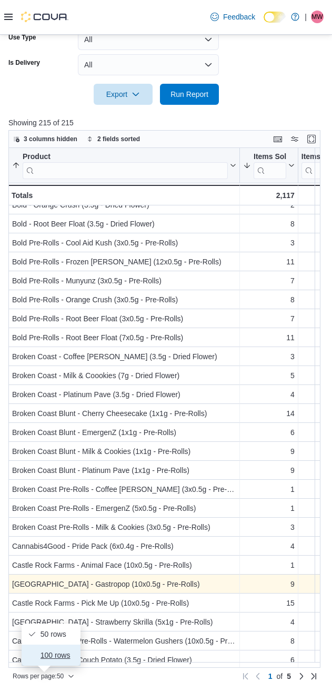
click at [65, 660] on button "100 rows" at bounding box center [51, 655] width 59 height 21
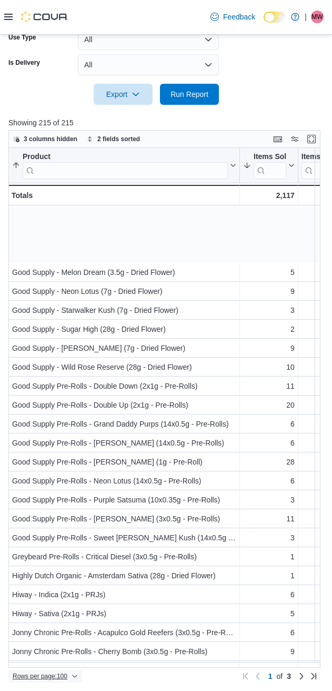
scroll to position [1438, 0]
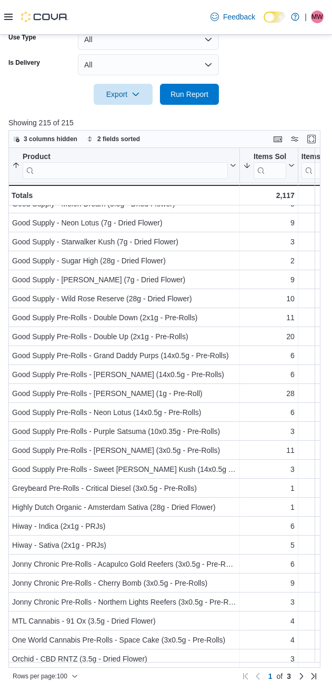
click at [308, 669] on div "Rows per page : 100 Page 1 of 3 1 of 3" at bounding box center [164, 675] width 312 height 15
click at [308, 676] on link "Next page" at bounding box center [301, 675] width 13 height 13
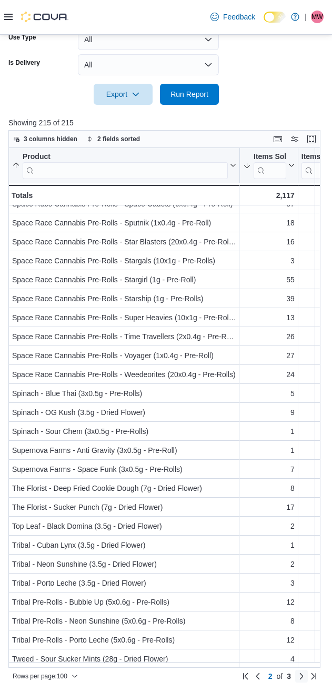
drag, startPoint x: 312, startPoint y: 676, endPoint x: 288, endPoint y: 624, distance: 57.0
click at [308, 676] on link "Next page" at bounding box center [301, 676] width 13 height 13
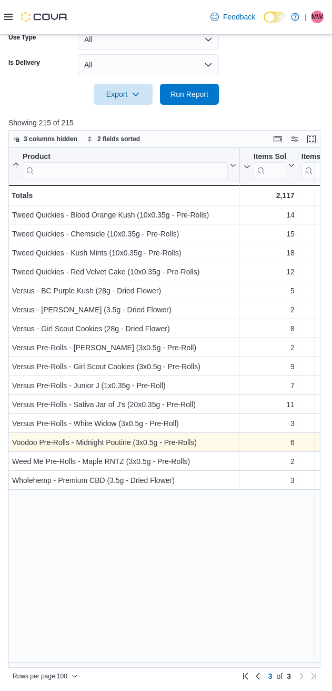
scroll to position [0, 0]
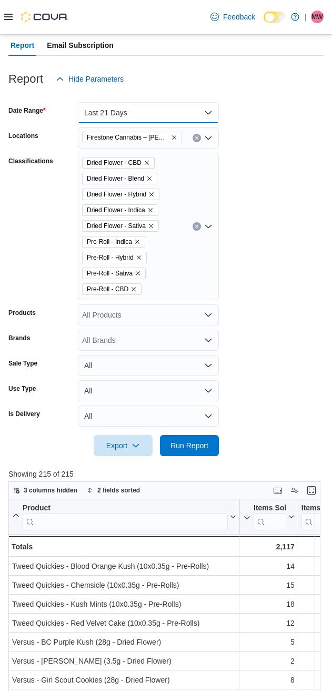
click at [142, 115] on button "Last 21 Days" at bounding box center [148, 112] width 141 height 21
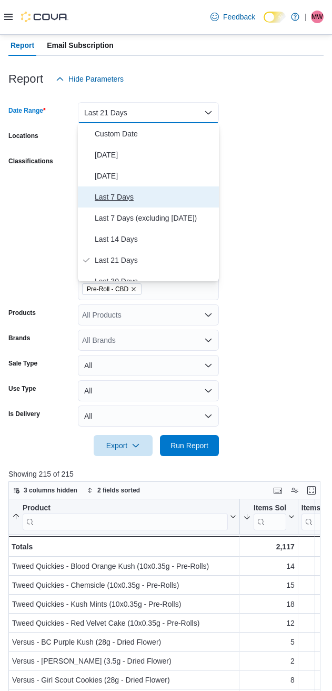
click at [126, 192] on span "Last 7 Days" at bounding box center [155, 197] width 120 height 13
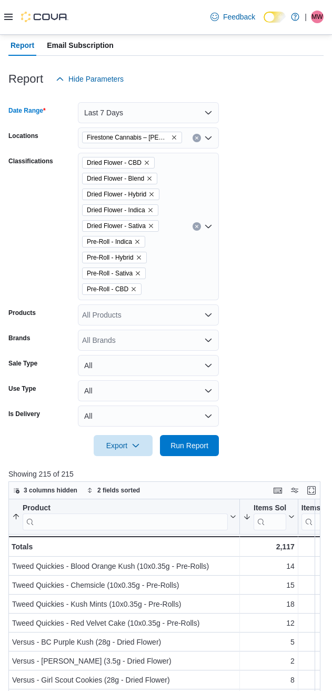
click at [196, 227] on icon "Clear input" at bounding box center [196, 226] width 3 height 3
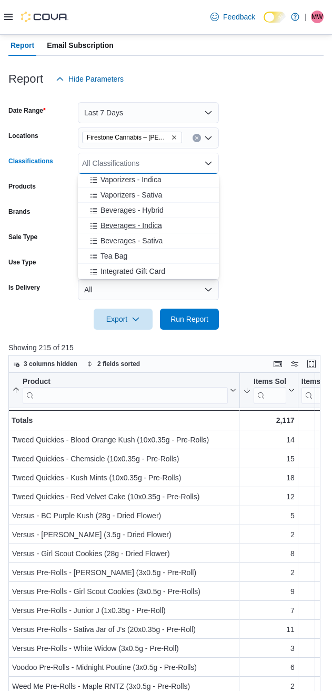
scroll to position [433, 0]
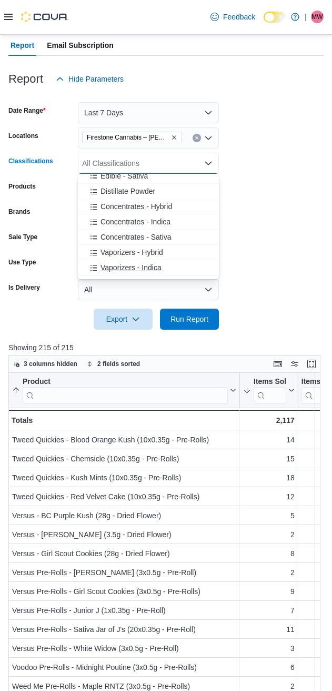
click at [117, 262] on span "Vaporizers - Indica" at bounding box center [131, 267] width 61 height 11
click at [117, 262] on span "Vaporizers - Sativa" at bounding box center [132, 267] width 62 height 11
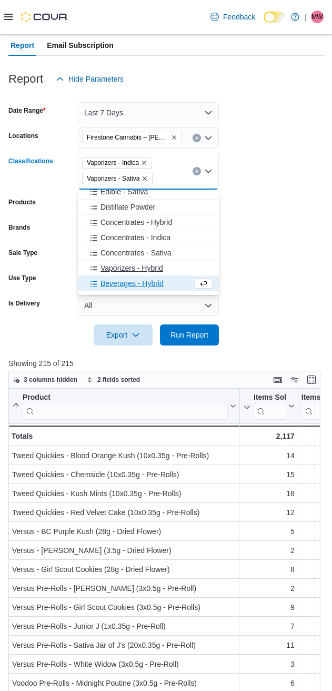
click at [121, 271] on span "Vaporizers - Hybrid" at bounding box center [132, 268] width 63 height 11
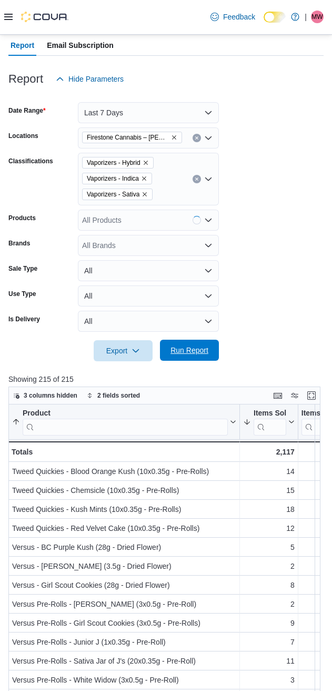
click at [183, 351] on span "Run Report" at bounding box center [190, 350] width 38 height 11
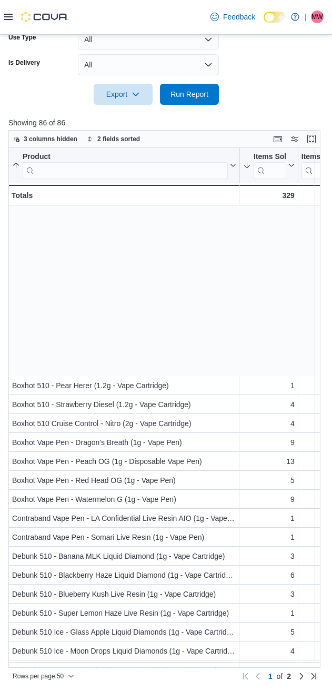
scroll to position [417, 0]
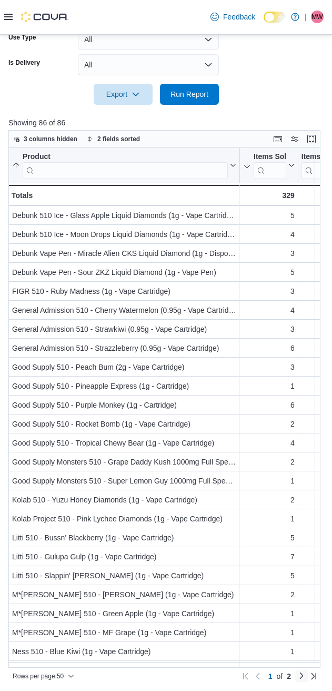
click at [308, 676] on link "Next page" at bounding box center [301, 675] width 13 height 13
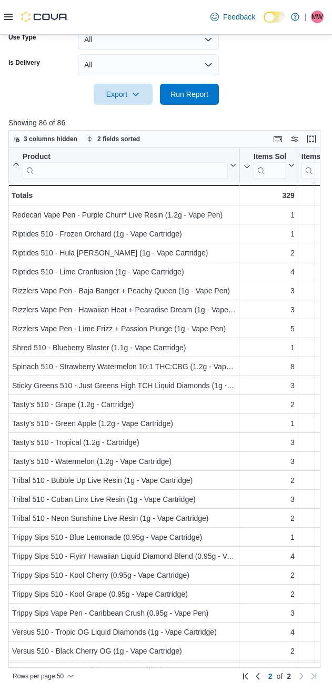
scroll to position [225, 0]
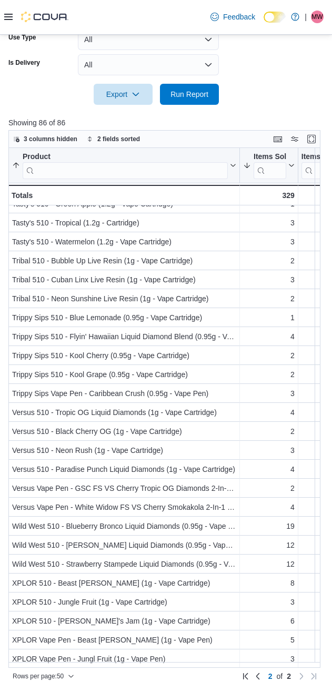
drag, startPoint x: 305, startPoint y: 102, endPoint x: 278, endPoint y: 106, distance: 27.2
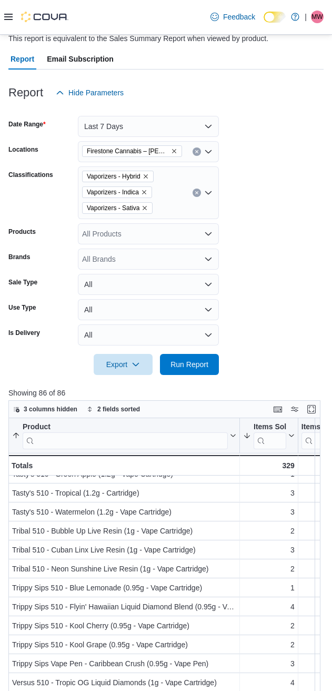
scroll to position [12, 0]
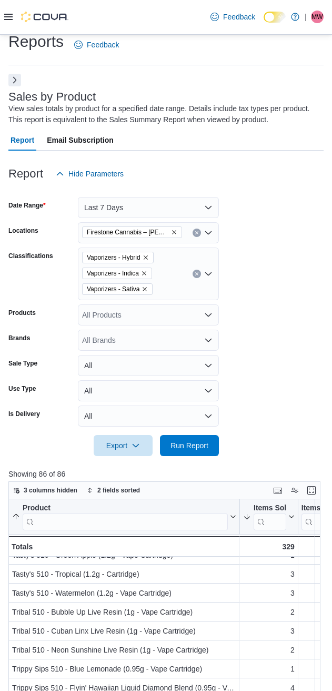
click at [171, 230] on icon "Remove Firestone Cannabis – Leduc from selection in this group" at bounding box center [174, 232] width 6 height 6
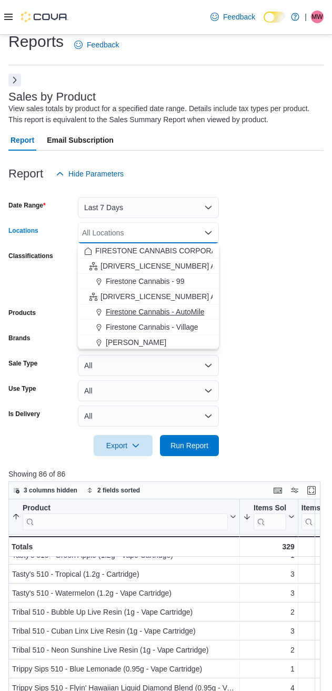
click at [157, 310] on span "Firestone Cannabis - AutoMile" at bounding box center [155, 312] width 99 height 11
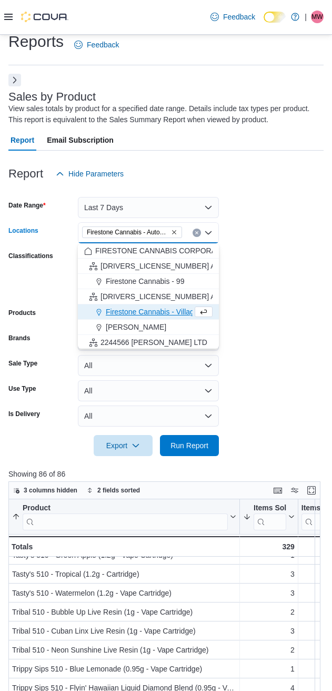
click at [264, 264] on form "Date Range Last 7 Days Locations [GEOGRAPHIC_DATA] Cannabis - AutoMile Combo bo…" at bounding box center [165, 320] width 315 height 272
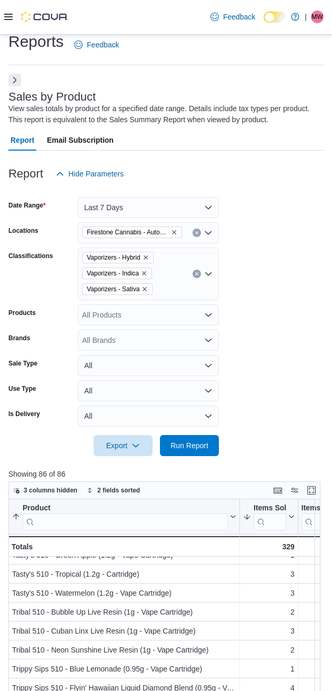
click at [195, 273] on icon "Clear input" at bounding box center [197, 274] width 4 height 4
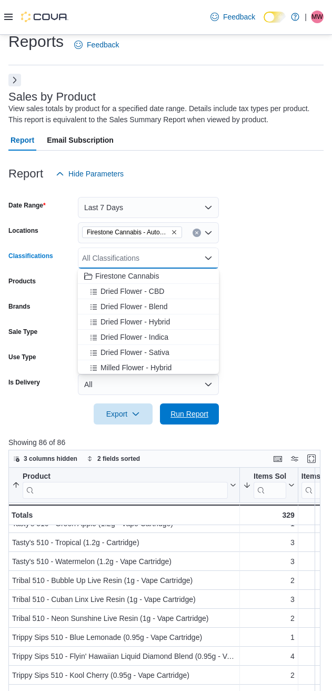
click at [189, 411] on span "Run Report" at bounding box center [190, 414] width 38 height 11
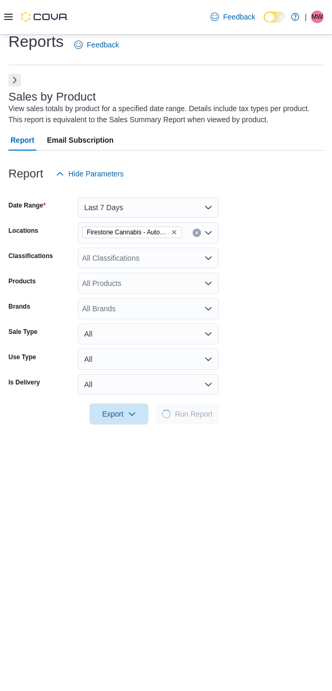
click at [275, 287] on form "Date Range Last 7 Days Locations Firestone Cannabis - AutoMile Classifications …" at bounding box center [165, 304] width 315 height 240
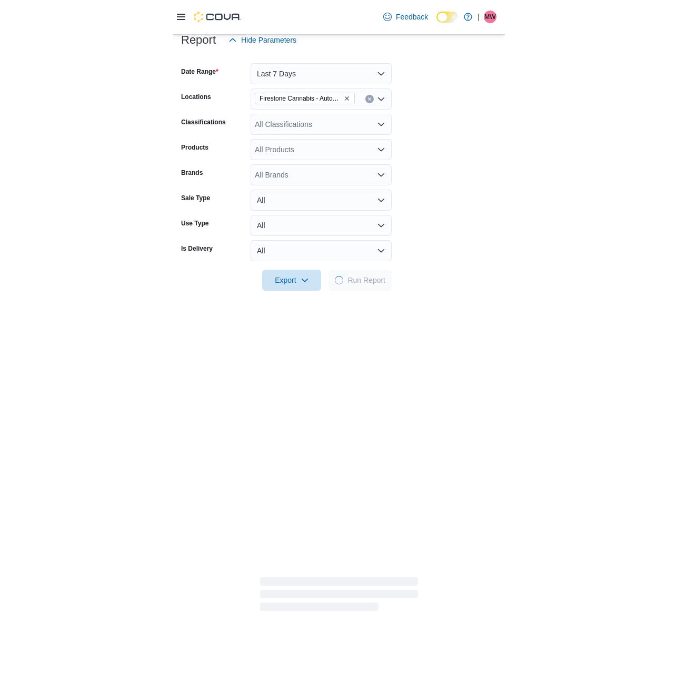
scroll to position [275, 0]
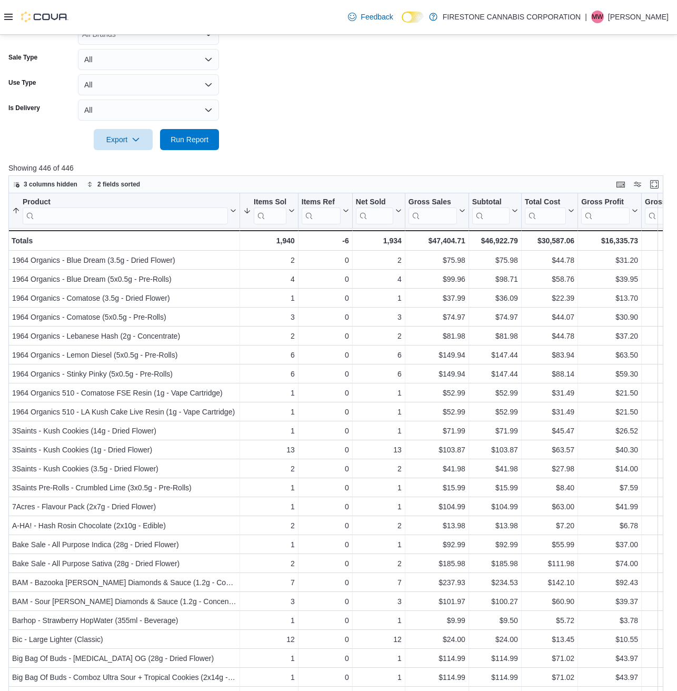
click at [323, 87] on form "Date Range Last 7 Days Locations Firestone Cannabis - AutoMile Classifications …" at bounding box center [338, 30] width 660 height 240
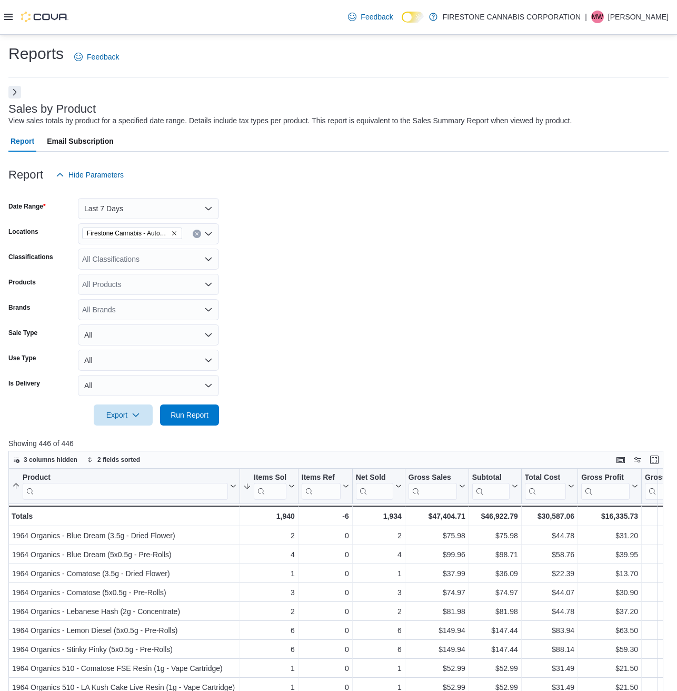
click at [174, 234] on icon "Remove Firestone Cannabis - AutoMile from selection in this group" at bounding box center [174, 233] width 4 height 4
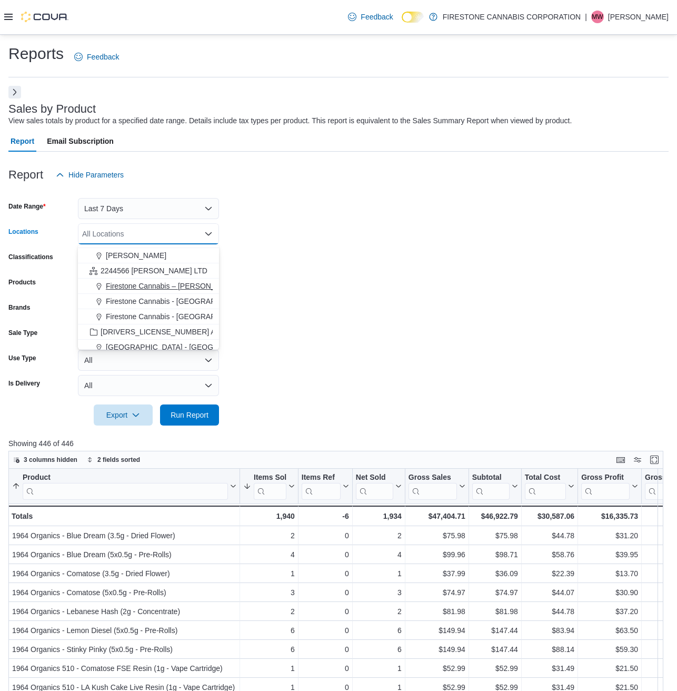
click at [159, 288] on span "Firestone Cannabis – [PERSON_NAME]" at bounding box center [172, 286] width 133 height 11
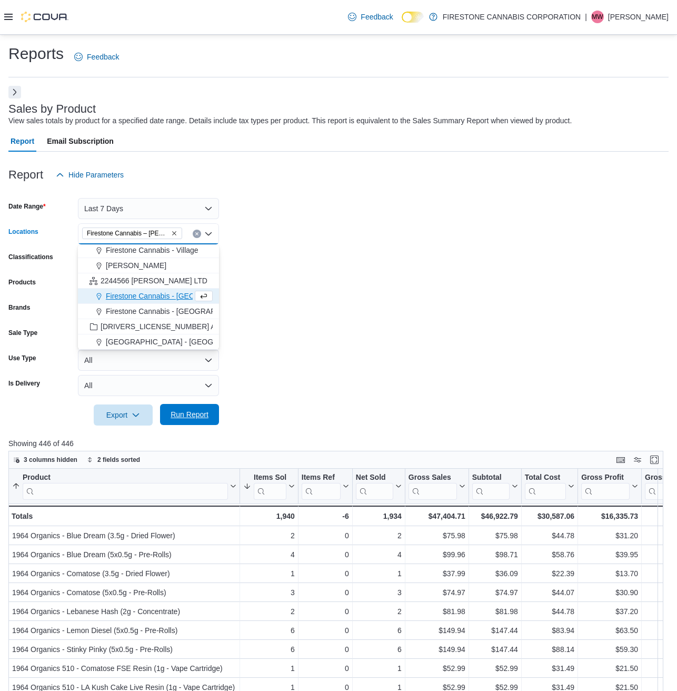
scroll to position [78, 0]
click at [192, 415] on span "Run Report" at bounding box center [190, 414] width 38 height 11
click at [343, 330] on form "Date Range Last 7 Days Locations [GEOGRAPHIC_DATA] [GEOGRAPHIC_DATA] – [GEOGRAP…" at bounding box center [338, 305] width 660 height 240
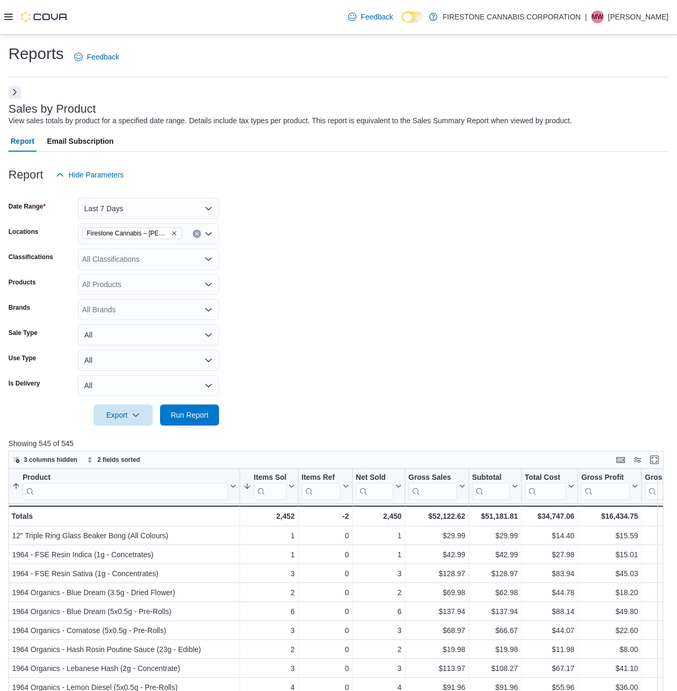
click at [103, 260] on div "All Classifications" at bounding box center [148, 259] width 141 height 21
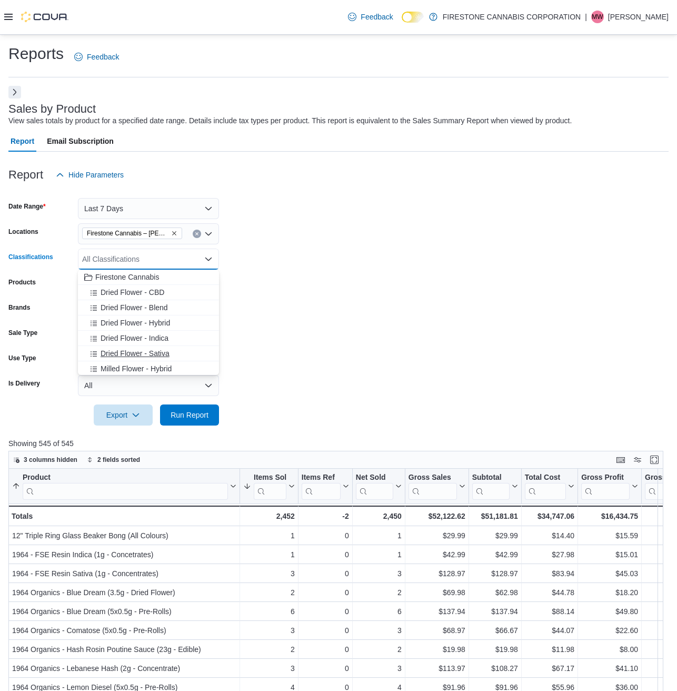
click at [139, 351] on span "Dried Flower - Sativa" at bounding box center [135, 353] width 69 height 11
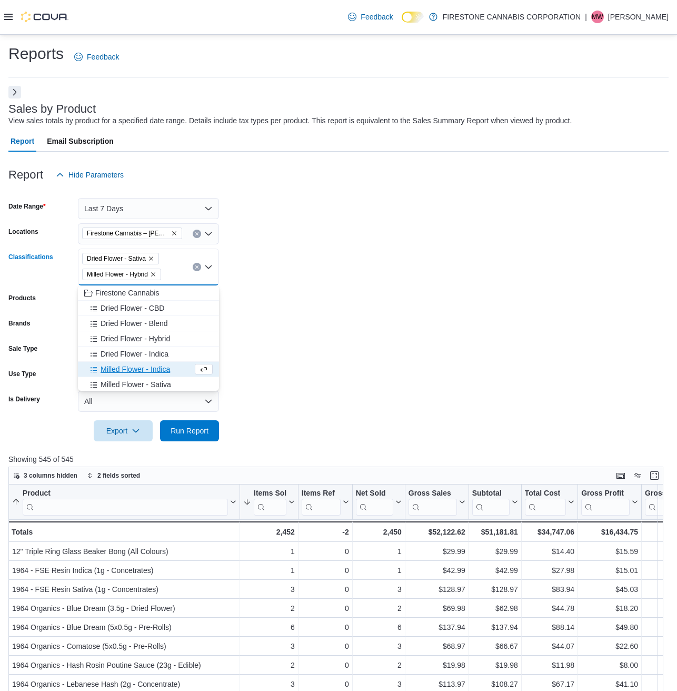
click at [139, 351] on span "Dried Flower - Indica" at bounding box center [135, 354] width 68 height 11
click at [129, 344] on span "Dried Flower - Hybrid" at bounding box center [136, 338] width 70 height 11
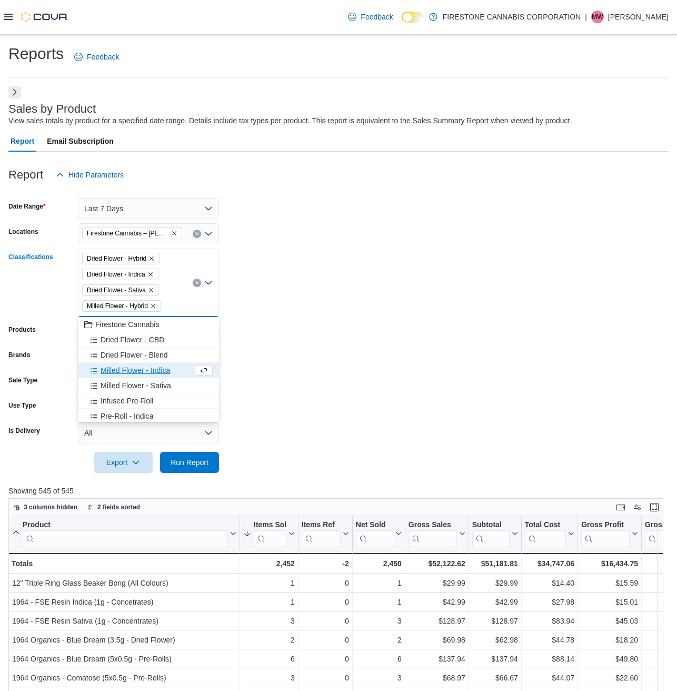
click at [124, 373] on span "Milled Flower - Indica" at bounding box center [136, 370] width 70 height 11
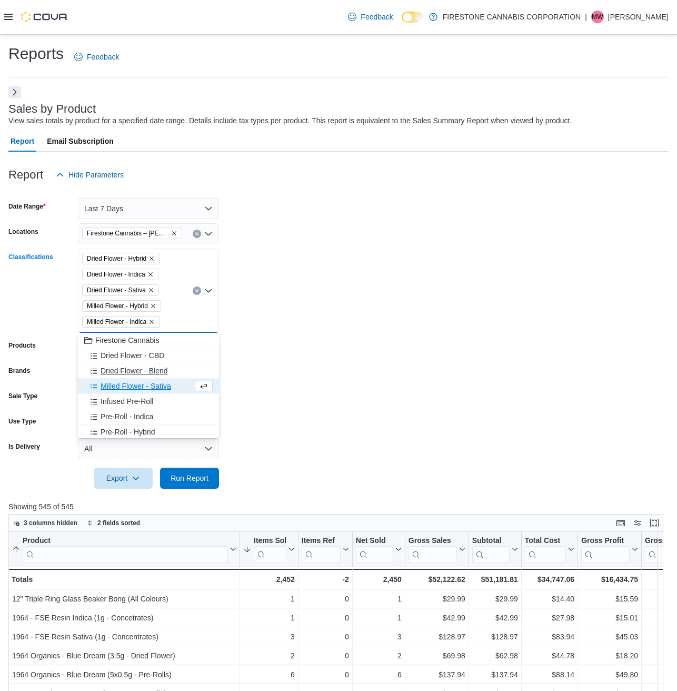
click at [122, 387] on span "Milled Flower - Sativa" at bounding box center [136, 386] width 71 height 11
click at [122, 398] on div "Firestone Cannabis Dried Flower - CBD Dried Flower - Blend Milled Flower - Sati…" at bounding box center [148, 608] width 141 height 550
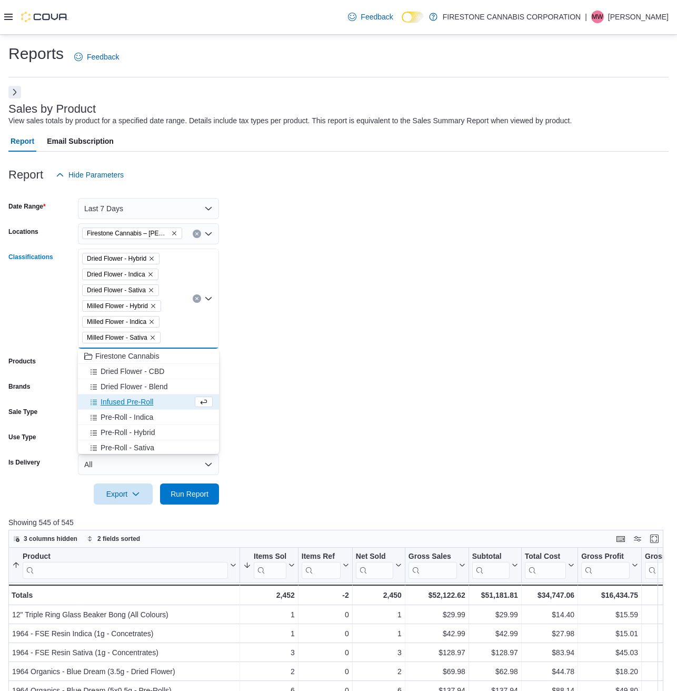
drag, startPoint x: 122, startPoint y: 392, endPoint x: 123, endPoint y: 424, distance: 32.1
click at [123, 417] on span "Pre-Roll - Indica" at bounding box center [127, 417] width 53 height 11
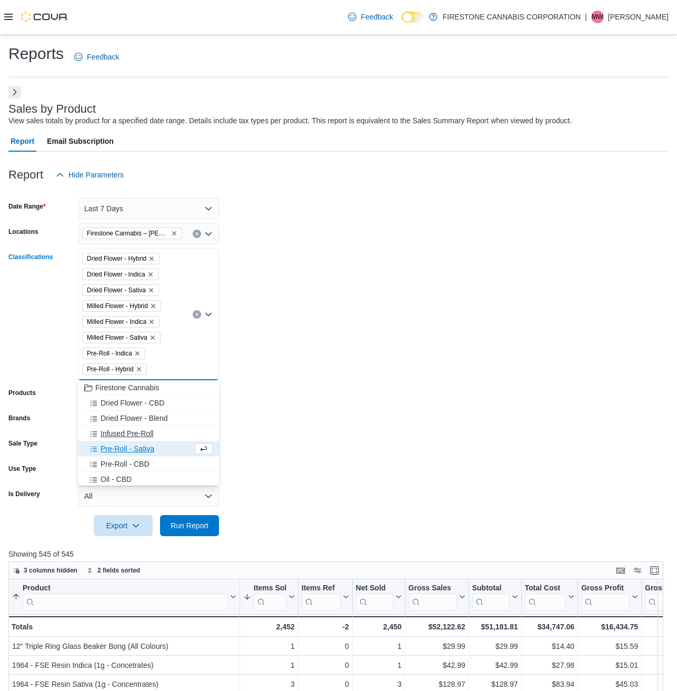
click at [124, 441] on button "Infused Pre-Roll" at bounding box center [148, 433] width 141 height 15
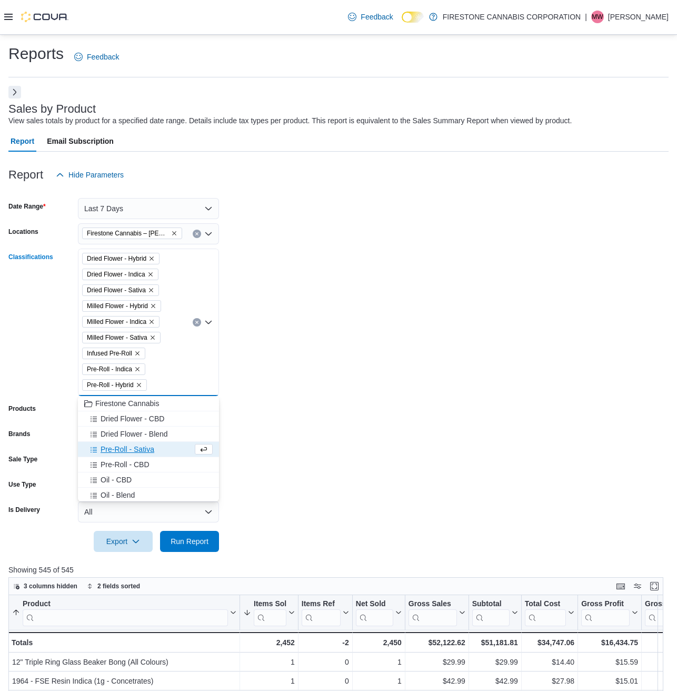
click at [124, 462] on span "Pre-Roll - CBD" at bounding box center [125, 464] width 49 height 11
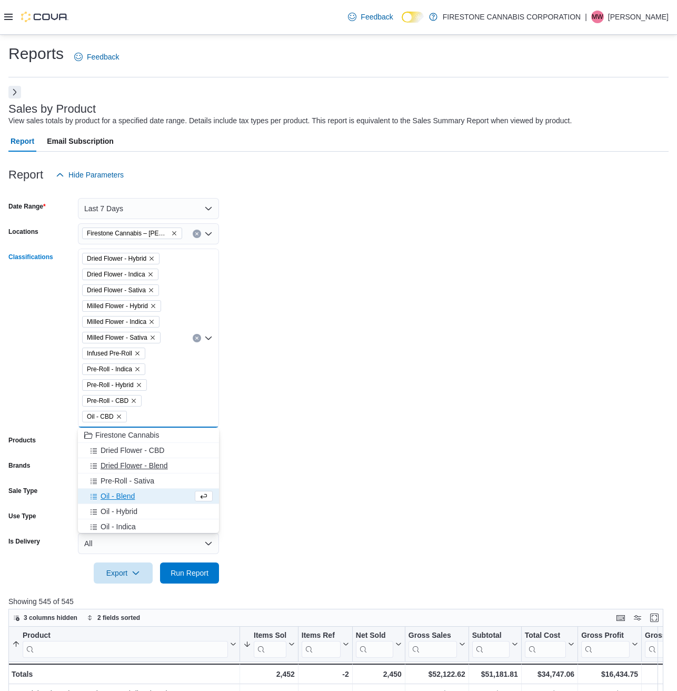
click at [121, 486] on span "Pre-Roll - Sativa" at bounding box center [128, 481] width 54 height 11
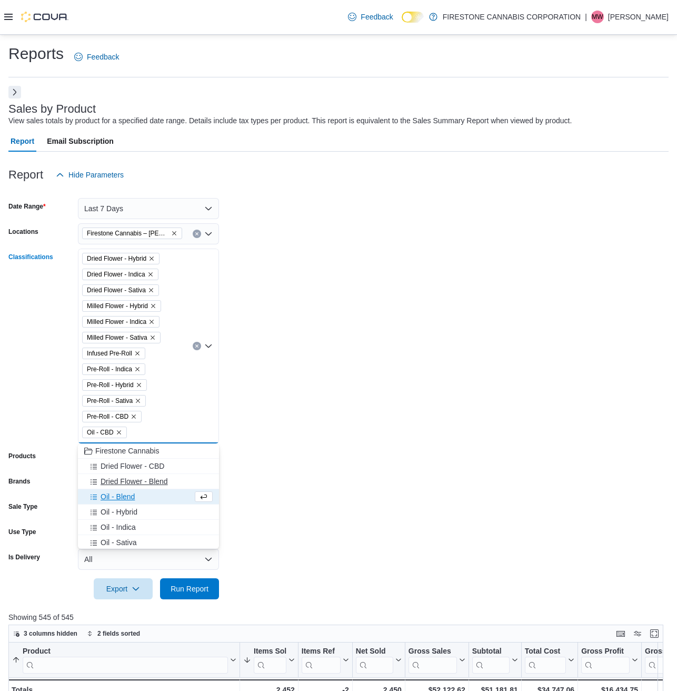
click at [118, 498] on span "Oil - Blend" at bounding box center [118, 496] width 34 height 11
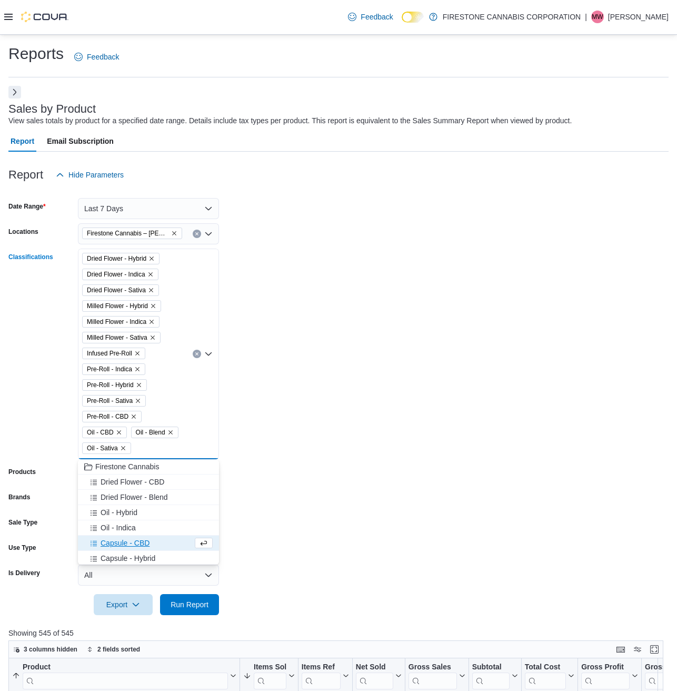
click at [111, 538] on span "Capsule - CBD" at bounding box center [125, 543] width 49 height 11
click at [111, 533] on span "Oil - Indica" at bounding box center [118, 527] width 35 height 11
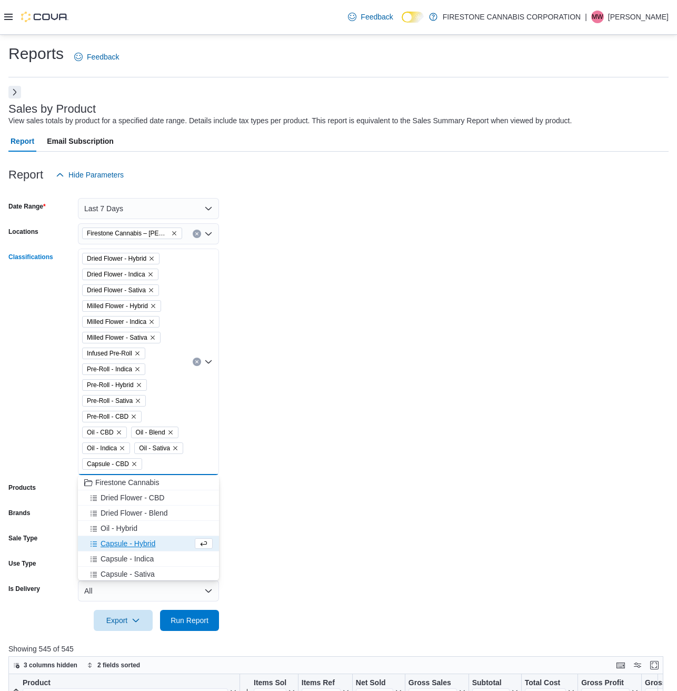
click at [117, 558] on span "Capsule - Indica" at bounding box center [127, 559] width 53 height 11
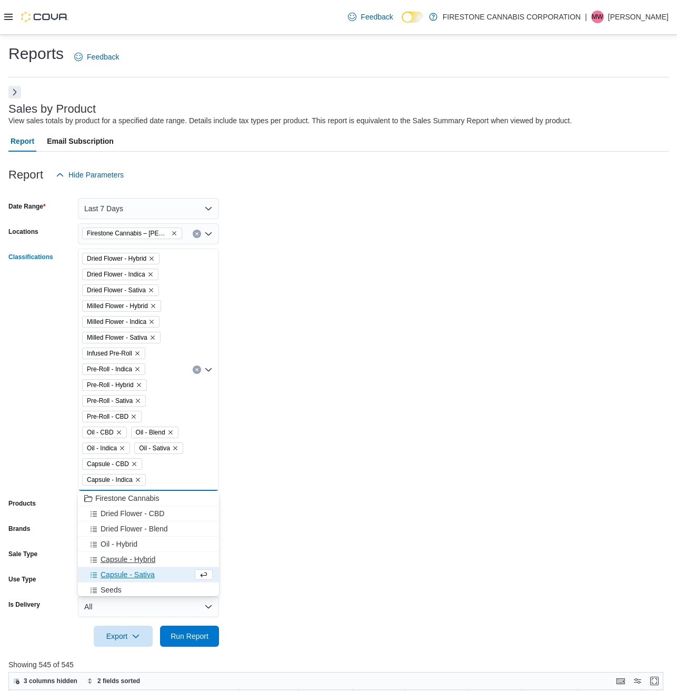
click at [118, 564] on span "Capsule - Hybrid" at bounding box center [128, 559] width 55 height 11
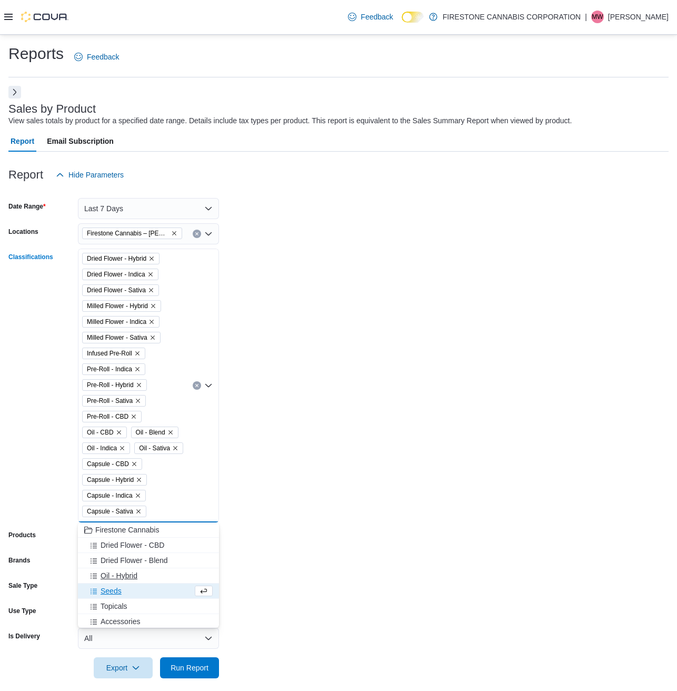
click at [120, 585] on button "Seeds" at bounding box center [148, 591] width 141 height 15
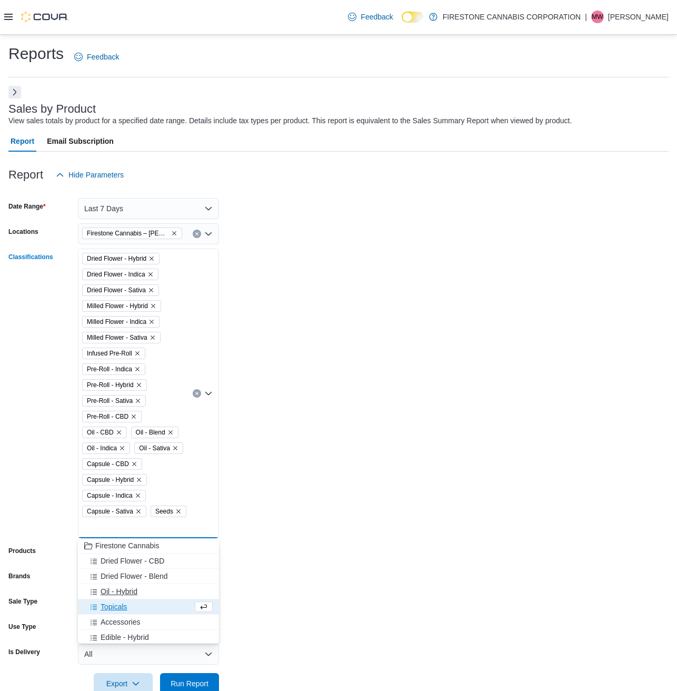
click at [121, 594] on span "Oil - Hybrid" at bounding box center [119, 591] width 37 height 11
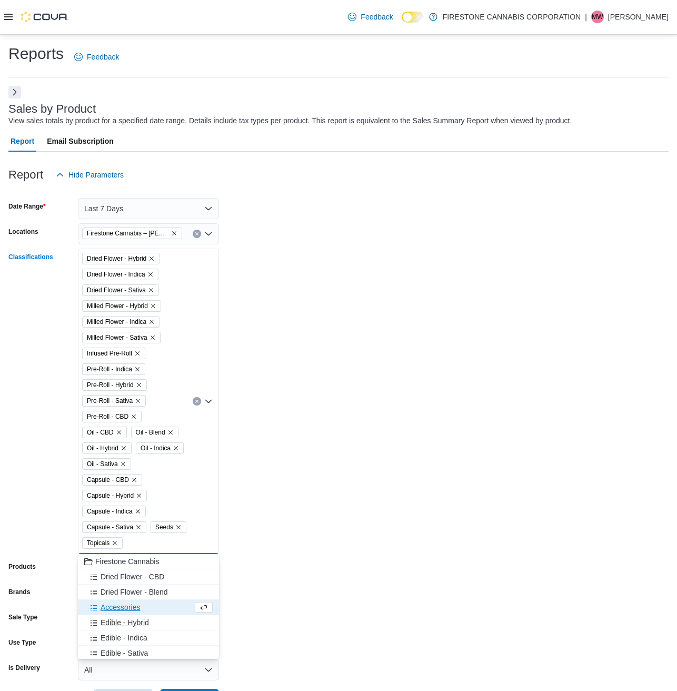
click at [113, 625] on span "Edible - Hybrid" at bounding box center [125, 622] width 48 height 11
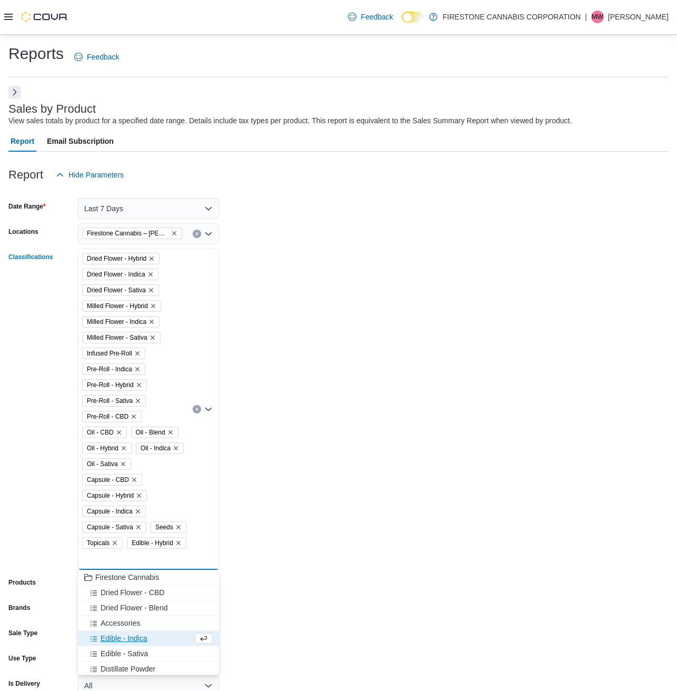
drag, startPoint x: 113, startPoint y: 625, endPoint x: 113, endPoint y: 643, distance: 17.9
click at [113, 643] on span "Edible - Indica" at bounding box center [124, 638] width 47 height 11
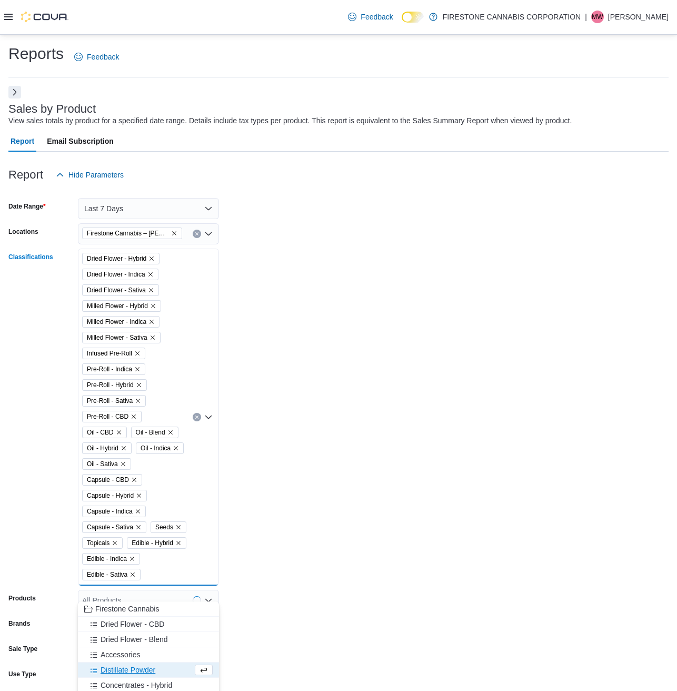
click at [113, 677] on button "Distillate Powder" at bounding box center [148, 670] width 141 height 15
click at [113, 663] on button "Accessories" at bounding box center [148, 654] width 141 height 15
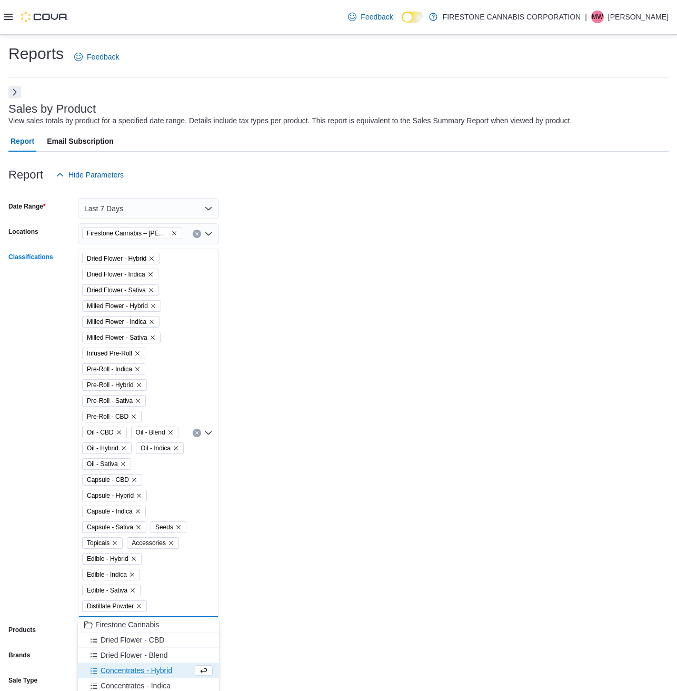
click at [114, 678] on button "Concentrates - Hybrid" at bounding box center [148, 670] width 141 height 15
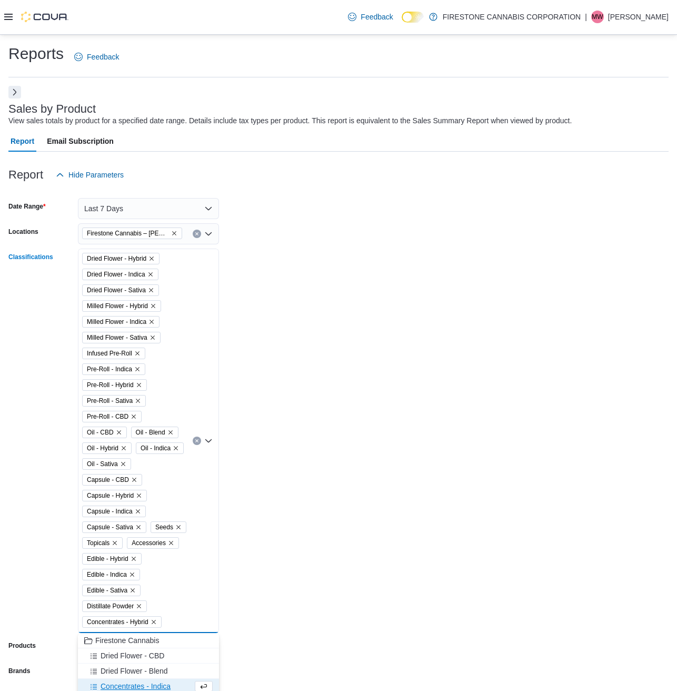
click at [114, 678] on button "Dried Flower - Blend" at bounding box center [148, 671] width 141 height 15
click at [114, 664] on button "Dried Flower - CBD" at bounding box center [148, 655] width 141 height 15
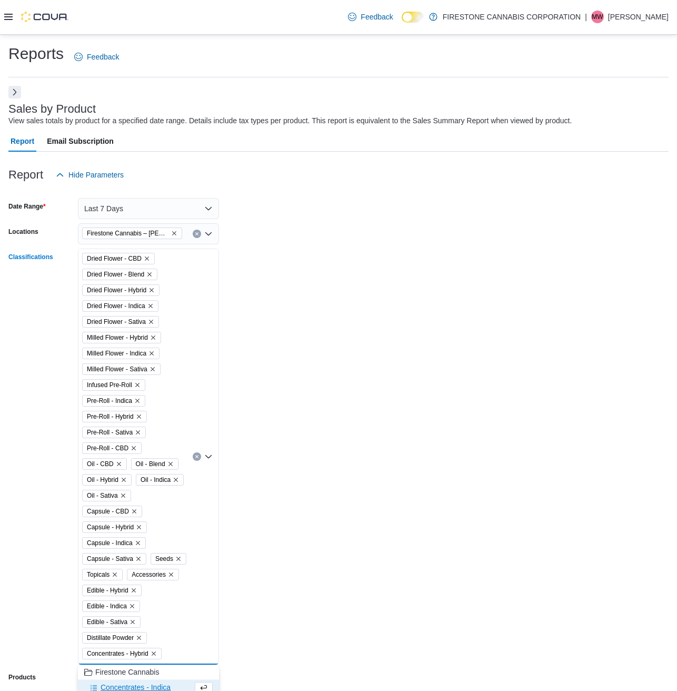
click at [114, 678] on button "Firestone Cannabis" at bounding box center [148, 672] width 141 height 15
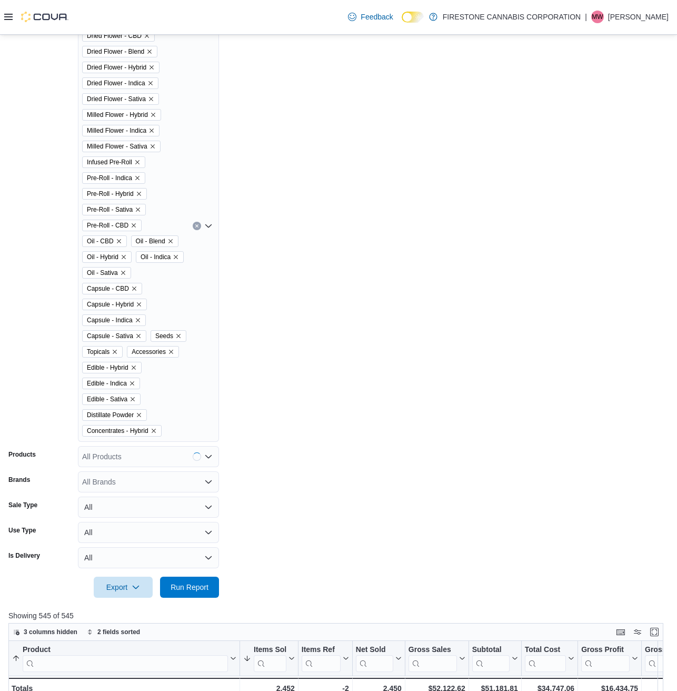
scroll to position [439, 0]
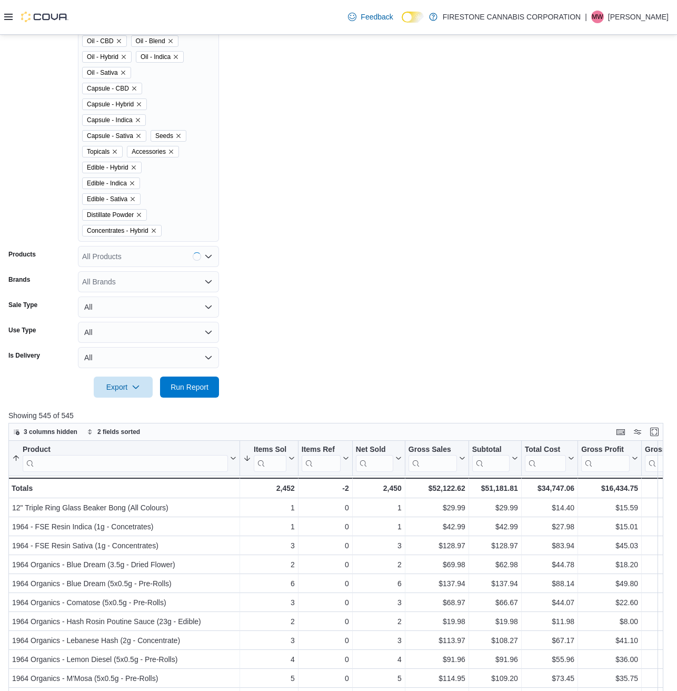
click at [180, 226] on div "Firestone Cannabis Dried Flower - CBD Dried Flower - Blend Dried Flower - Hybri…" at bounding box center [148, 26] width 141 height 432
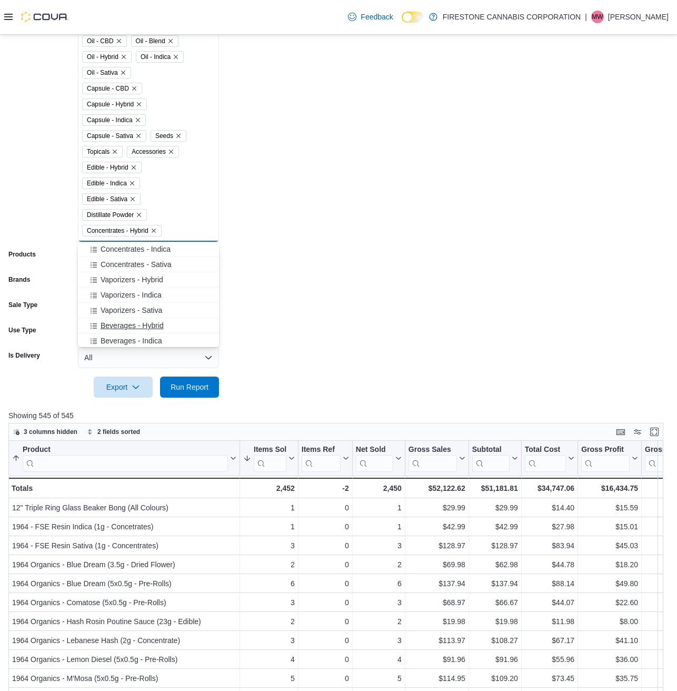
click at [129, 324] on span "Beverages - Hybrid" at bounding box center [132, 325] width 63 height 11
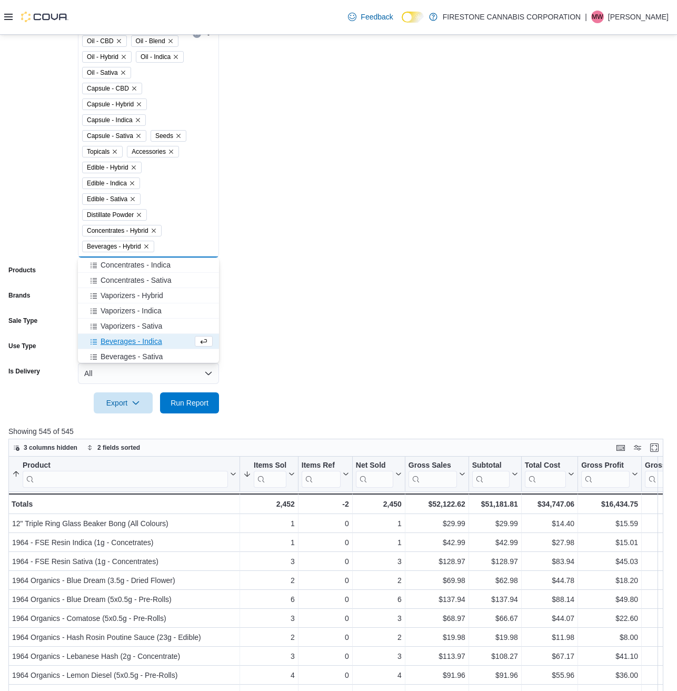
click at [129, 324] on span "Vaporizers - Sativa" at bounding box center [132, 326] width 62 height 11
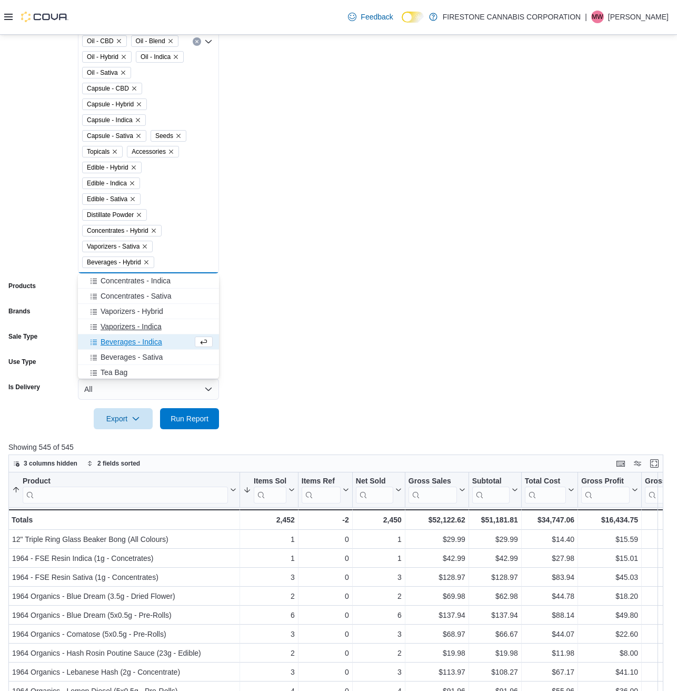
click at [127, 329] on span "Vaporizers - Indica" at bounding box center [131, 326] width 61 height 11
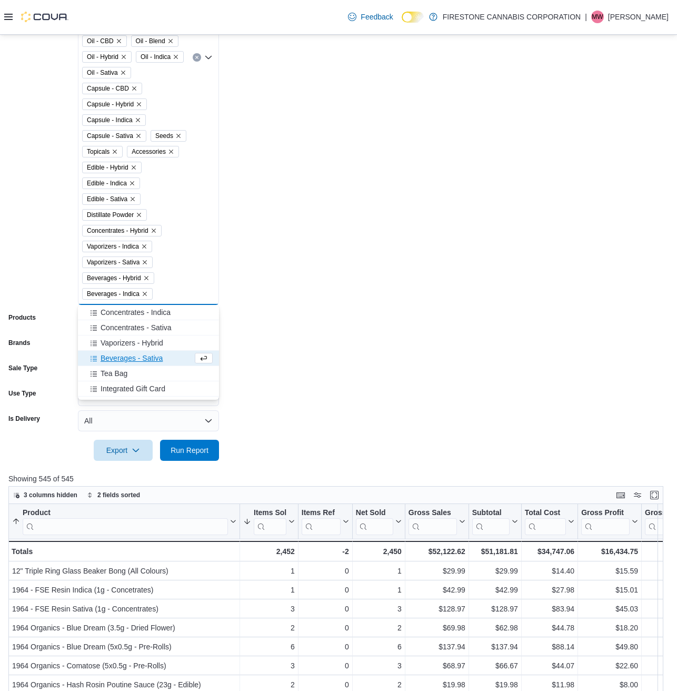
drag, startPoint x: 127, startPoint y: 329, endPoint x: 121, endPoint y: 358, distance: 30.2
click at [121, 358] on span "Beverages - Sativa" at bounding box center [132, 358] width 62 height 11
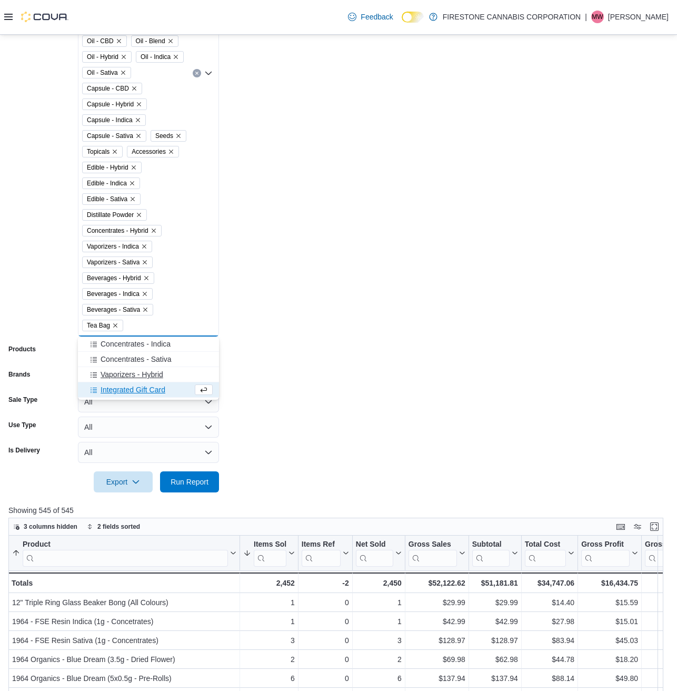
click at [119, 385] on button "Integrated Gift Card" at bounding box center [148, 389] width 141 height 15
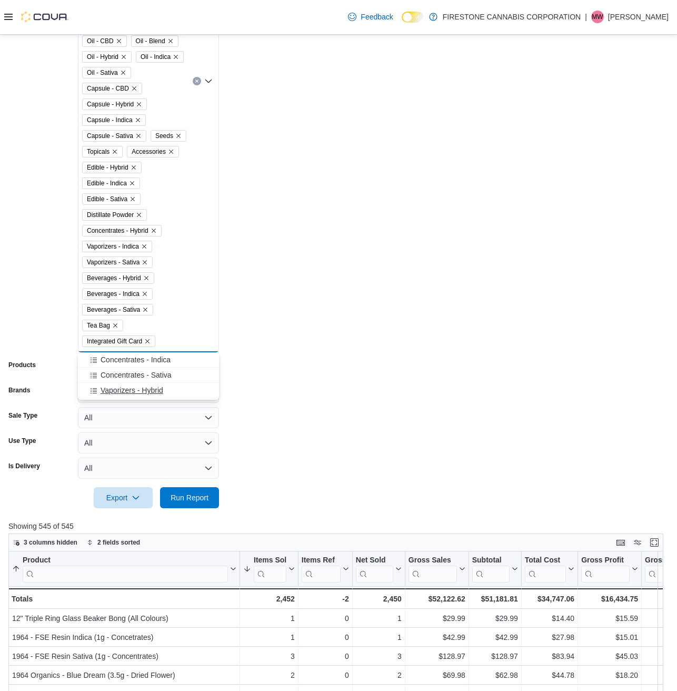
click at [119, 395] on span "Vaporizers - Hybrid" at bounding box center [132, 390] width 63 height 11
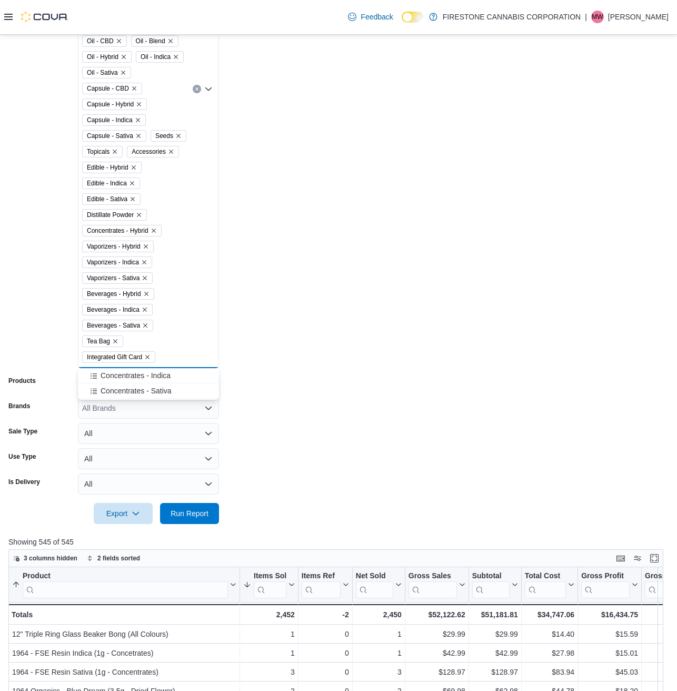
click at [119, 395] on span "Concentrates - Sativa" at bounding box center [136, 391] width 71 height 11
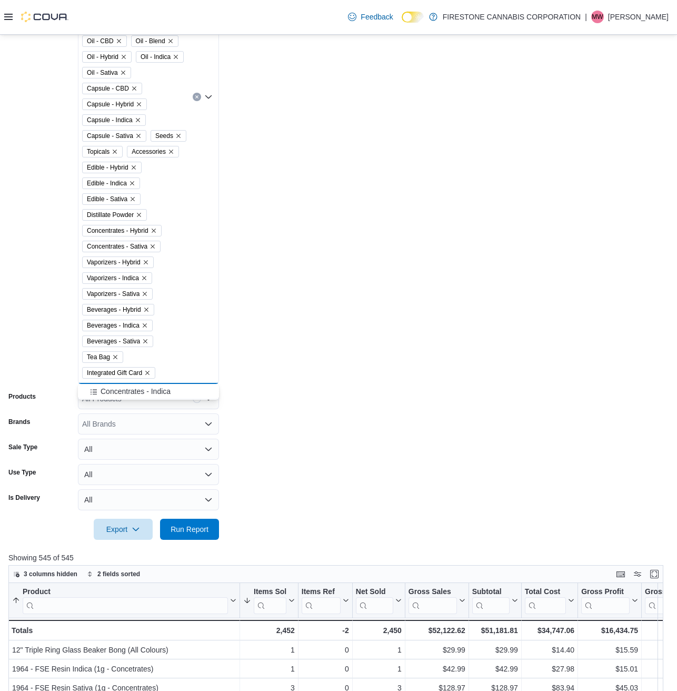
click at [119, 395] on span "Concentrates - Indica" at bounding box center [136, 391] width 70 height 11
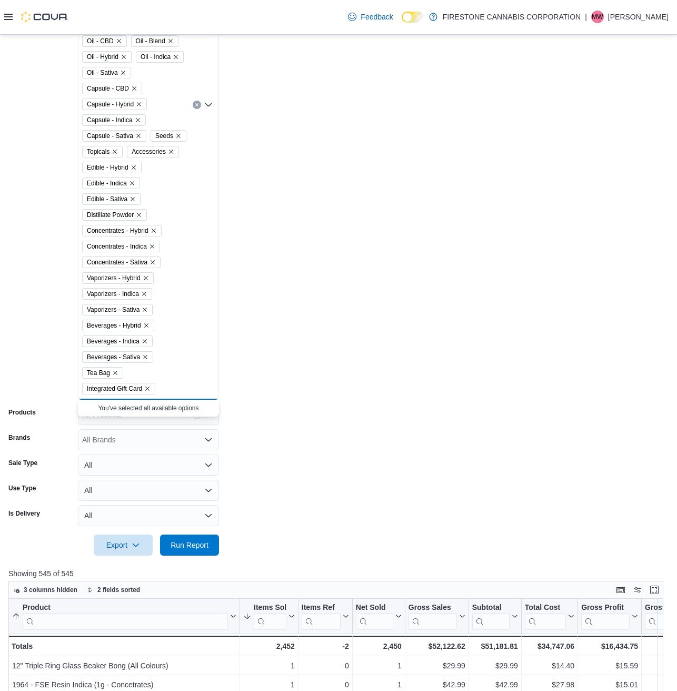
click at [151, 390] on icon "Remove Integrated Gift Card from selection in this group" at bounding box center [147, 389] width 6 height 6
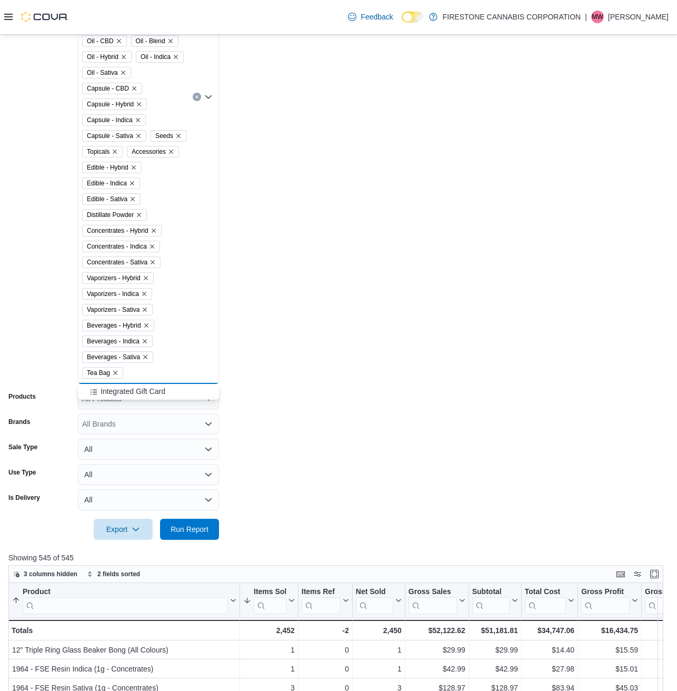
click at [170, 151] on icon "Remove Accessories from selection in this group" at bounding box center [171, 152] width 4 height 4
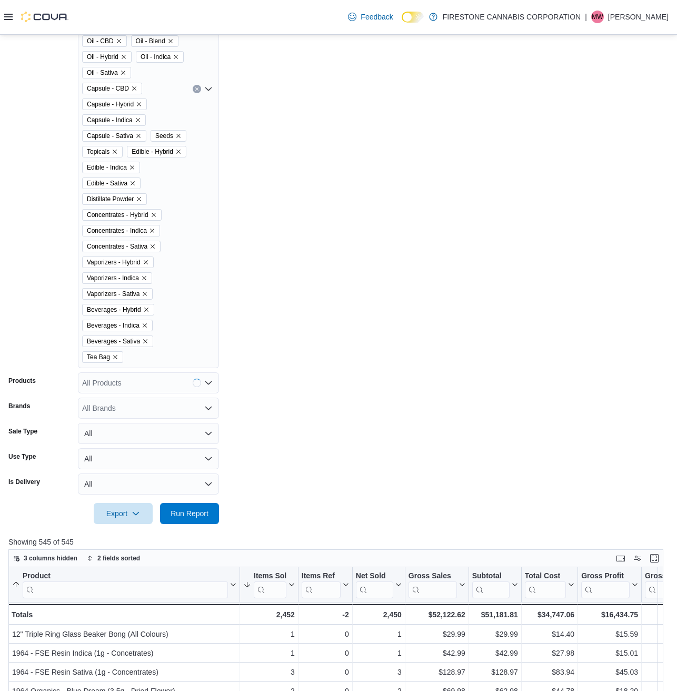
click at [286, 262] on form "Date Range Last 7 Days Locations Firestone Cannabis – [PERSON_NAME] Classificat…" at bounding box center [338, 135] width 660 height 777
click at [187, 518] on span "Run Report" at bounding box center [190, 513] width 38 height 11
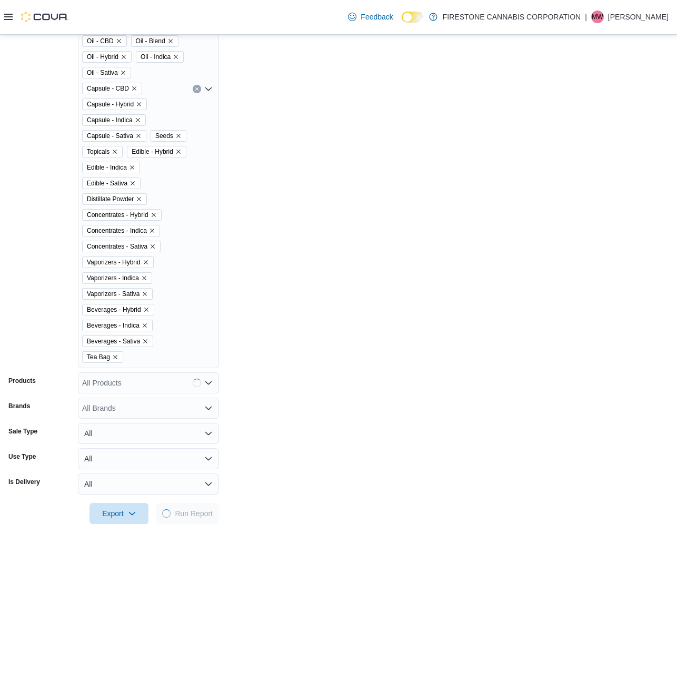
click at [385, 319] on form "Date Range Last 7 Days Locations Firestone Cannabis – [PERSON_NAME] Classificat…" at bounding box center [338, 135] width 660 height 777
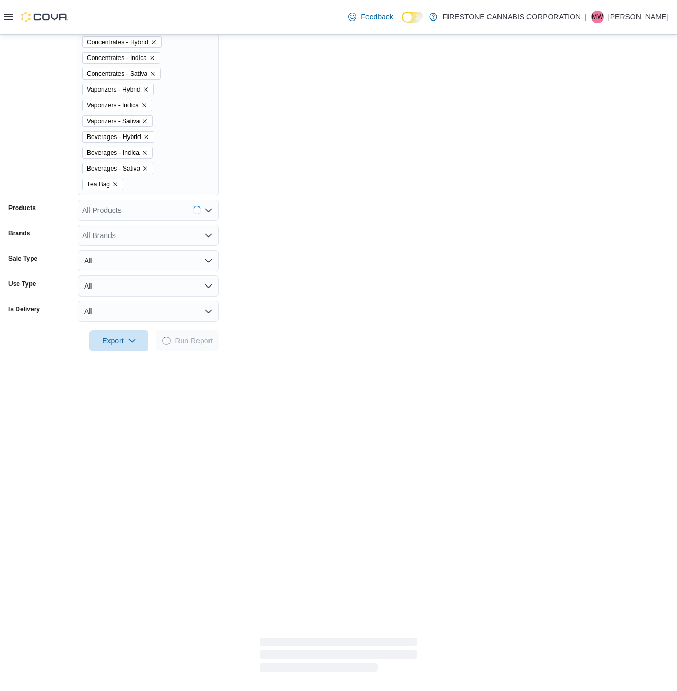
scroll to position [615, 0]
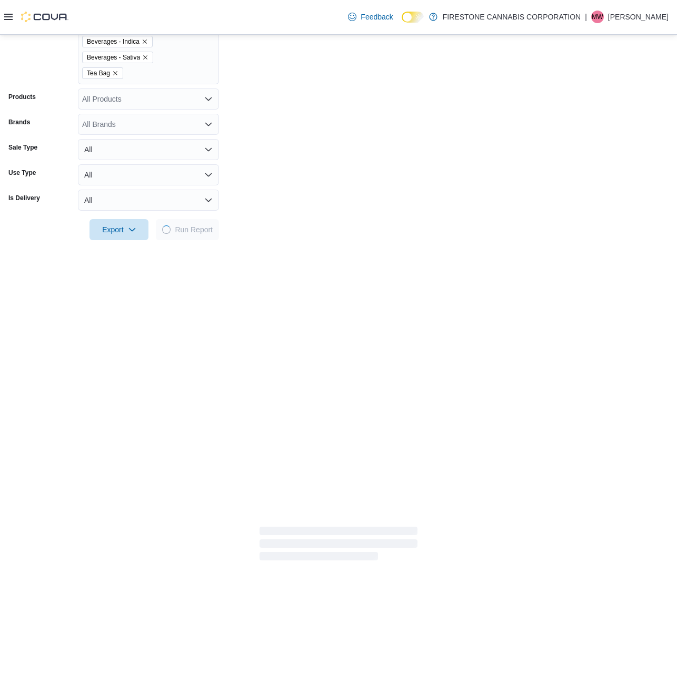
scroll to position [719, 0]
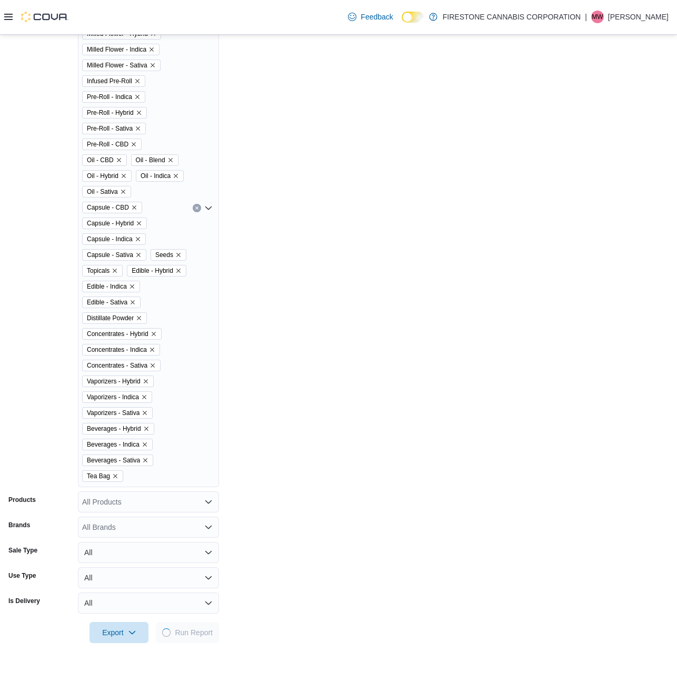
scroll to position [544, 0]
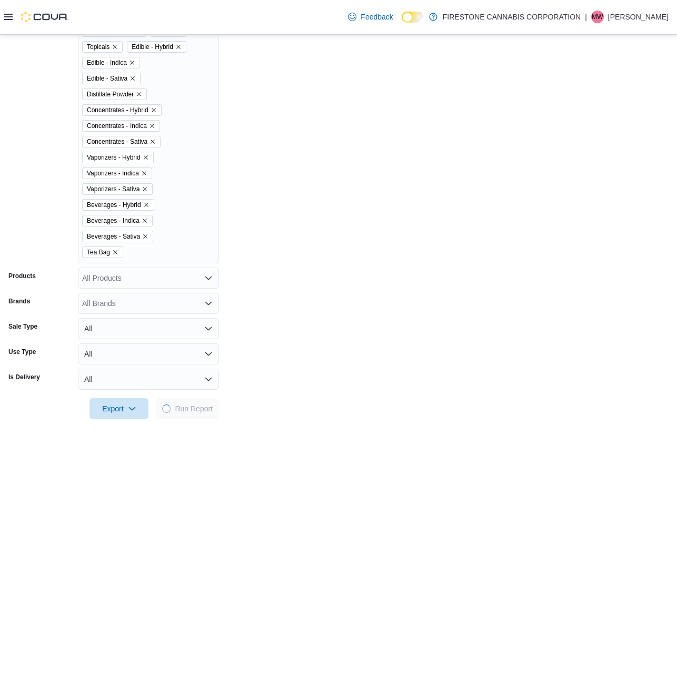
click at [441, 199] on form "Date Range Last 7 Days Locations Firestone Cannabis – [PERSON_NAME] Classificat…" at bounding box center [338, 30] width 660 height 777
click at [400, 292] on form "Date Range Last 7 Days Locations Firestone Cannabis – [PERSON_NAME] Classificat…" at bounding box center [338, 30] width 660 height 777
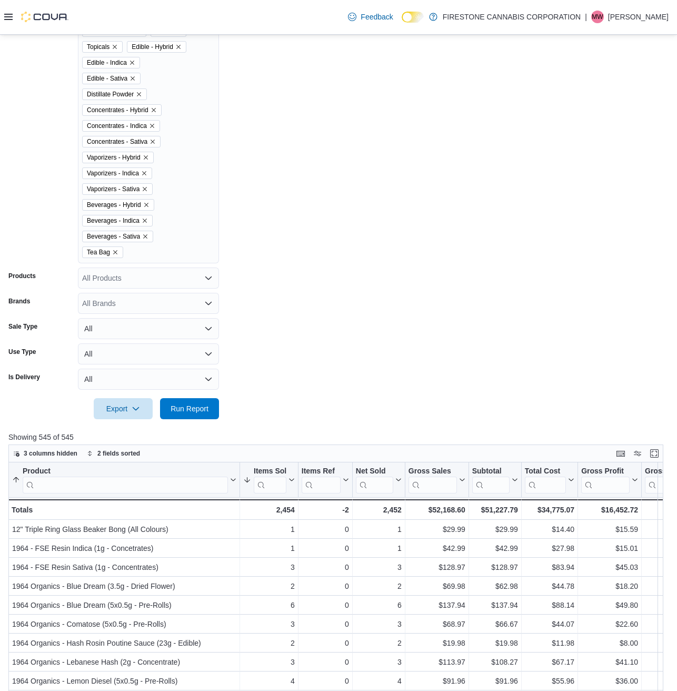
click at [505, 214] on form "Date Range Last 7 Days Locations Firestone Cannabis – [PERSON_NAME] Classificat…" at bounding box center [338, 30] width 660 height 777
click at [544, 176] on form "Date Range Last 7 Days Locations Firestone Cannabis – [PERSON_NAME] Classificat…" at bounding box center [338, 30] width 660 height 777
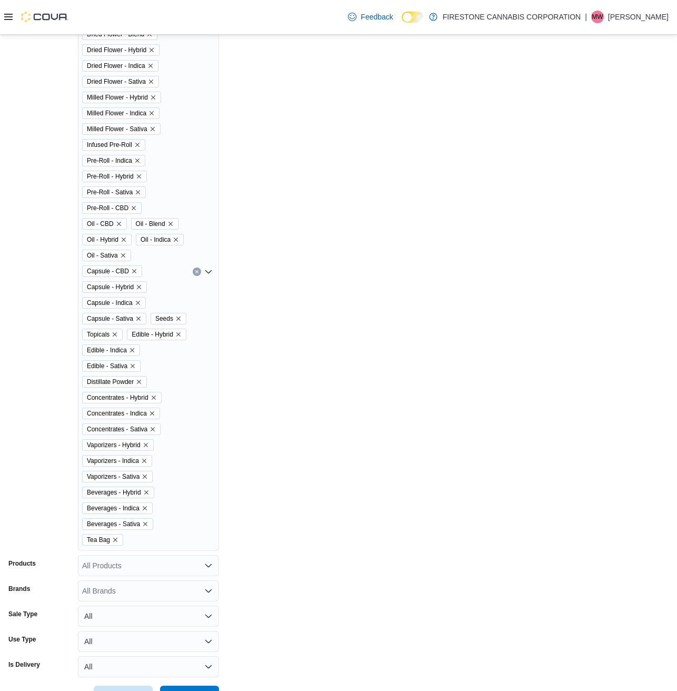
scroll to position [105, 0]
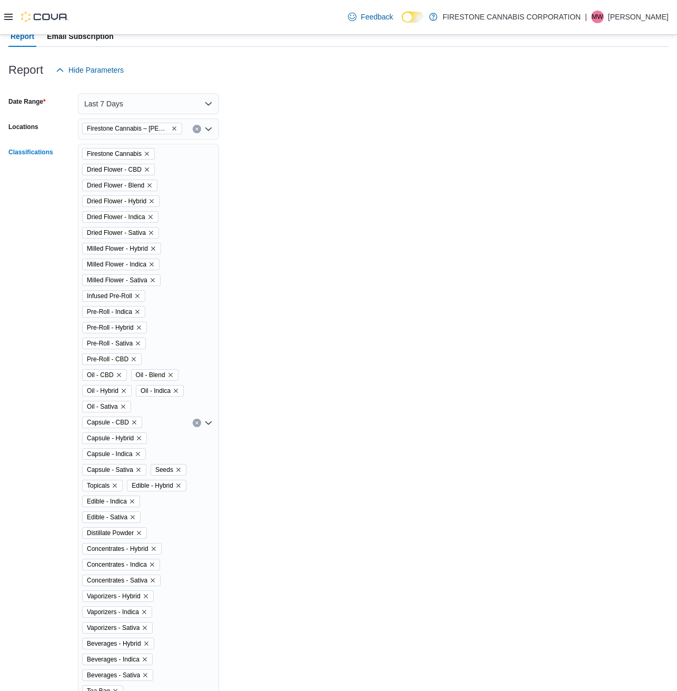
click at [197, 425] on icon "Clear input" at bounding box center [197, 423] width 4 height 4
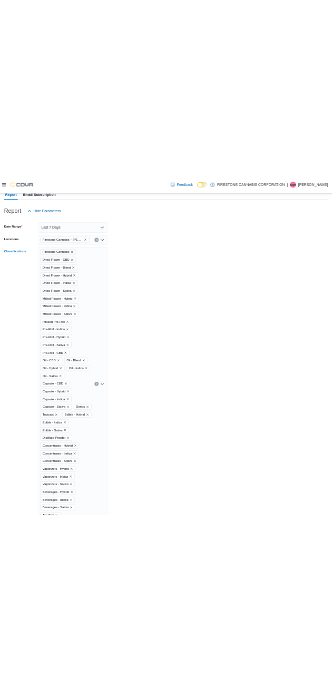
scroll to position [321, 0]
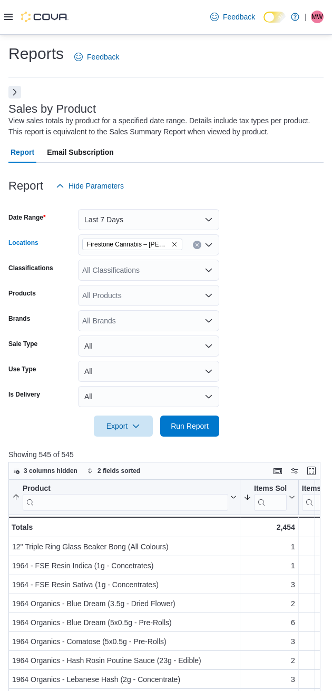
click at [171, 242] on icon "Remove Firestone Cannabis – Leduc from selection in this group" at bounding box center [174, 244] width 6 height 6
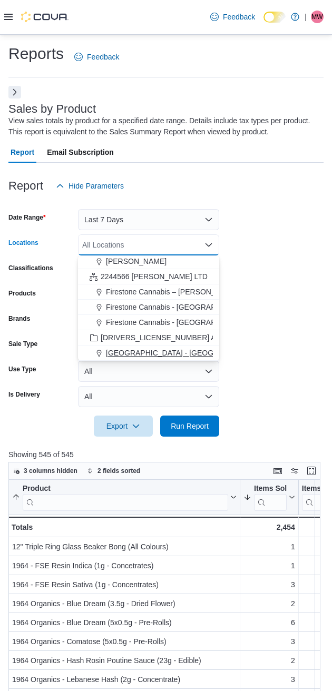
click at [139, 352] on span "[GEOGRAPHIC_DATA] - [GEOGRAPHIC_DATA]" at bounding box center [186, 353] width 160 height 11
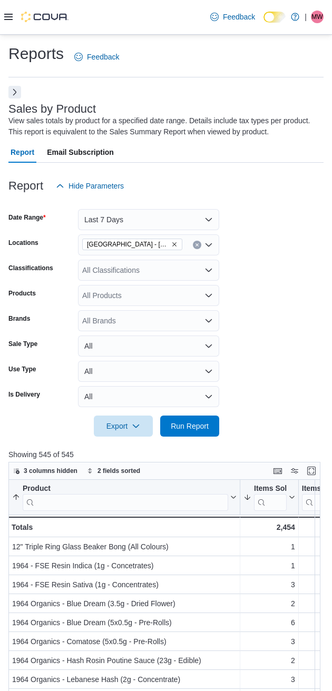
click at [270, 259] on form "Date Range Last 7 Days Locations [GEOGRAPHIC_DATA] - [GEOGRAPHIC_DATA] Classifi…" at bounding box center [165, 316] width 315 height 240
click at [124, 272] on div "All Classifications" at bounding box center [148, 270] width 141 height 21
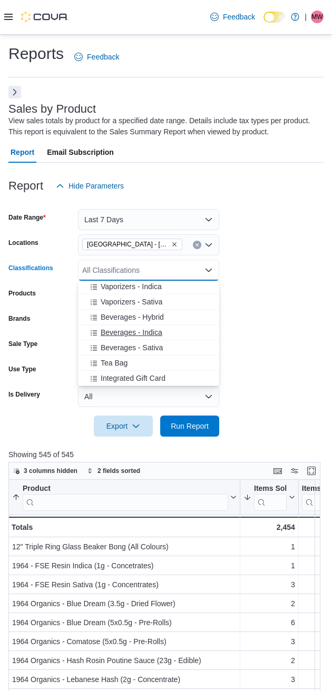
click at [110, 338] on button "Beverages - Indica" at bounding box center [148, 332] width 141 height 15
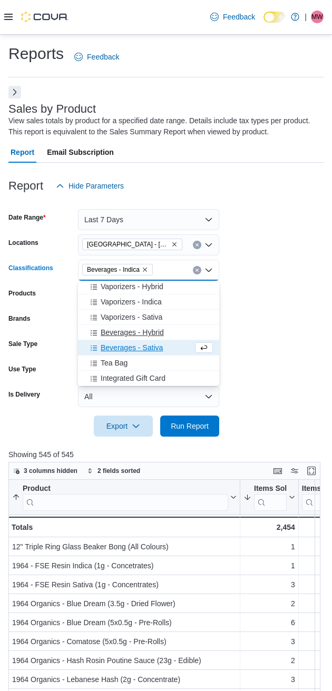
click at [110, 338] on button "Beverages - Hybrid" at bounding box center [148, 332] width 141 height 15
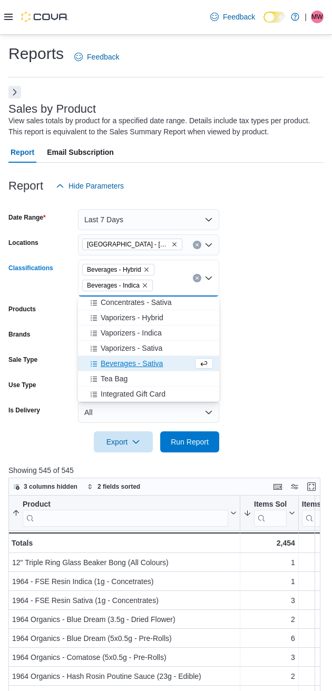
click at [119, 366] on span "Beverages - Sativa" at bounding box center [132, 363] width 62 height 11
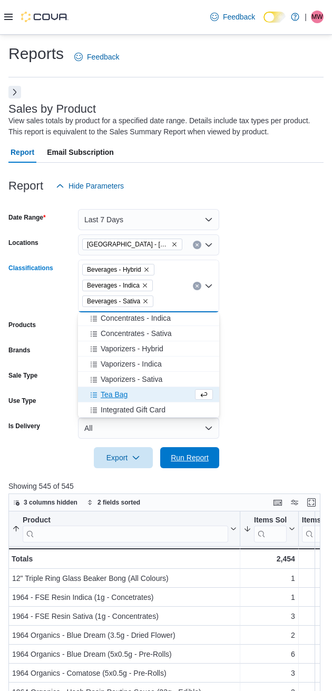
drag, startPoint x: 196, startPoint y: 456, endPoint x: 266, endPoint y: 421, distance: 78.2
click at [197, 456] on span "Run Report" at bounding box center [190, 457] width 38 height 11
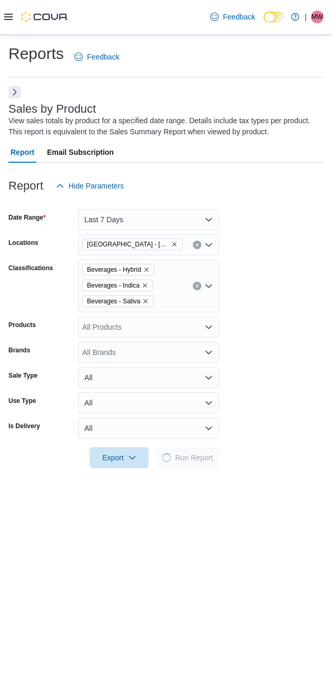
click at [262, 319] on form "Date Range Last 7 Days Locations [GEOGRAPHIC_DATA] - [GEOGRAPHIC_DATA] Classifi…" at bounding box center [165, 332] width 315 height 272
